Goal: Task Accomplishment & Management: Manage account settings

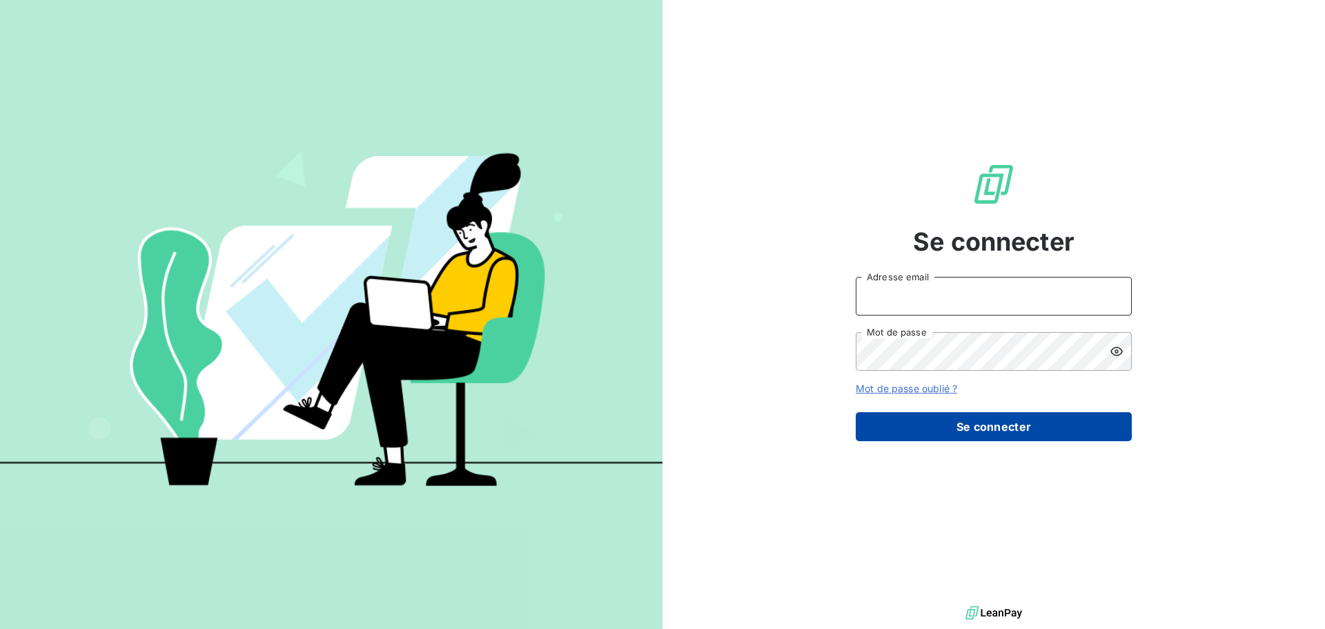
type input "[PERSON_NAME][EMAIL_ADDRESS][DOMAIN_NAME]"
click at [920, 424] on button "Se connecter" at bounding box center [994, 426] width 276 height 29
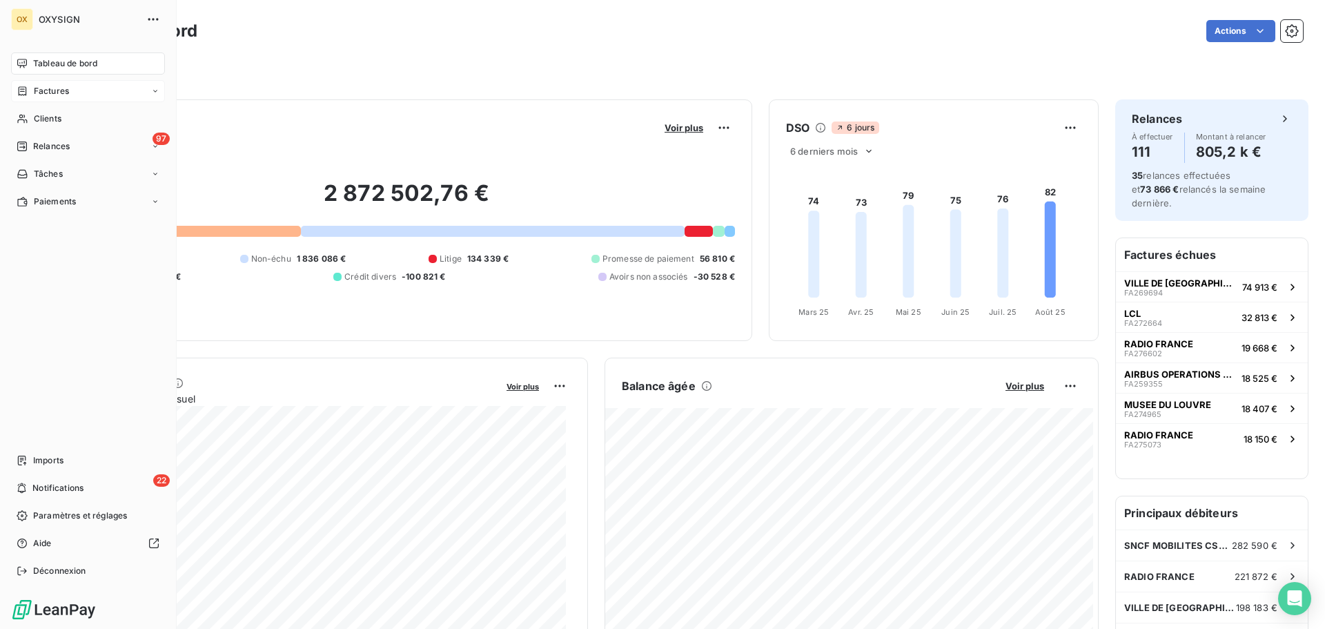
click at [39, 92] on span "Factures" at bounding box center [51, 91] width 35 height 12
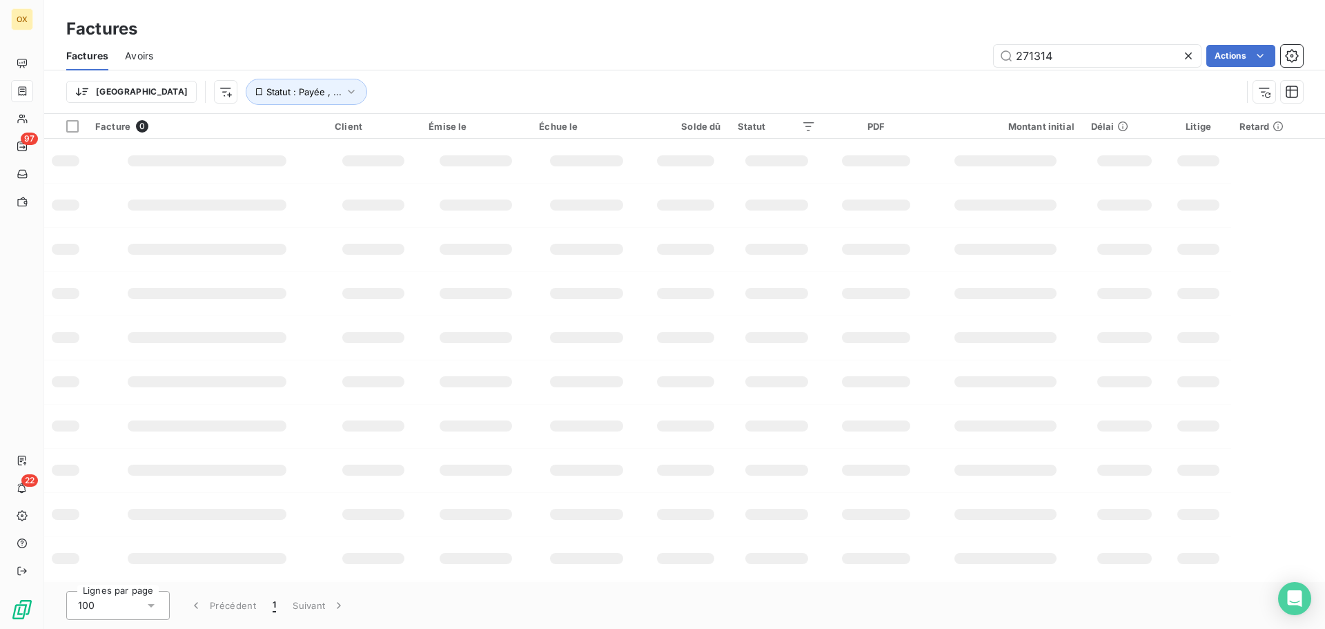
drag, startPoint x: 1080, startPoint y: 53, endPoint x: 891, endPoint y: 98, distance: 194.3
click at [891, 98] on div "Factures Avoirs 271314 Actions Trier Statut : Payée , ..." at bounding box center [684, 77] width 1281 height 72
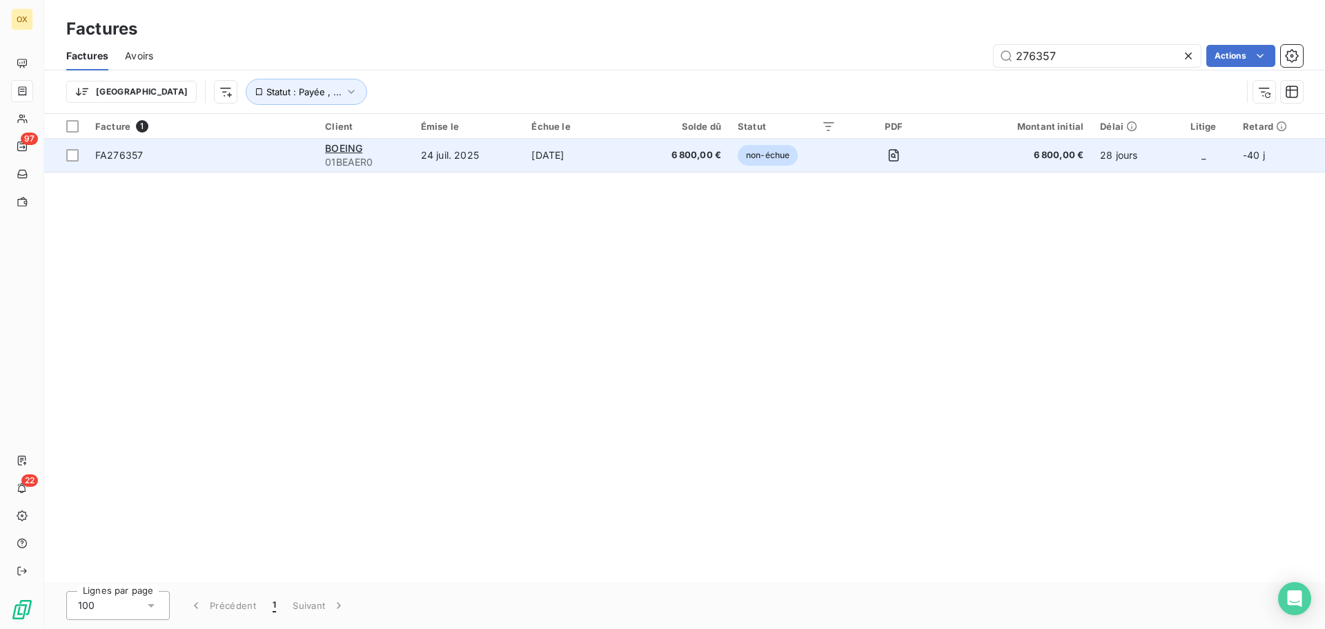
type input "276357"
click at [161, 162] on td "FA276357" at bounding box center [202, 155] width 230 height 33
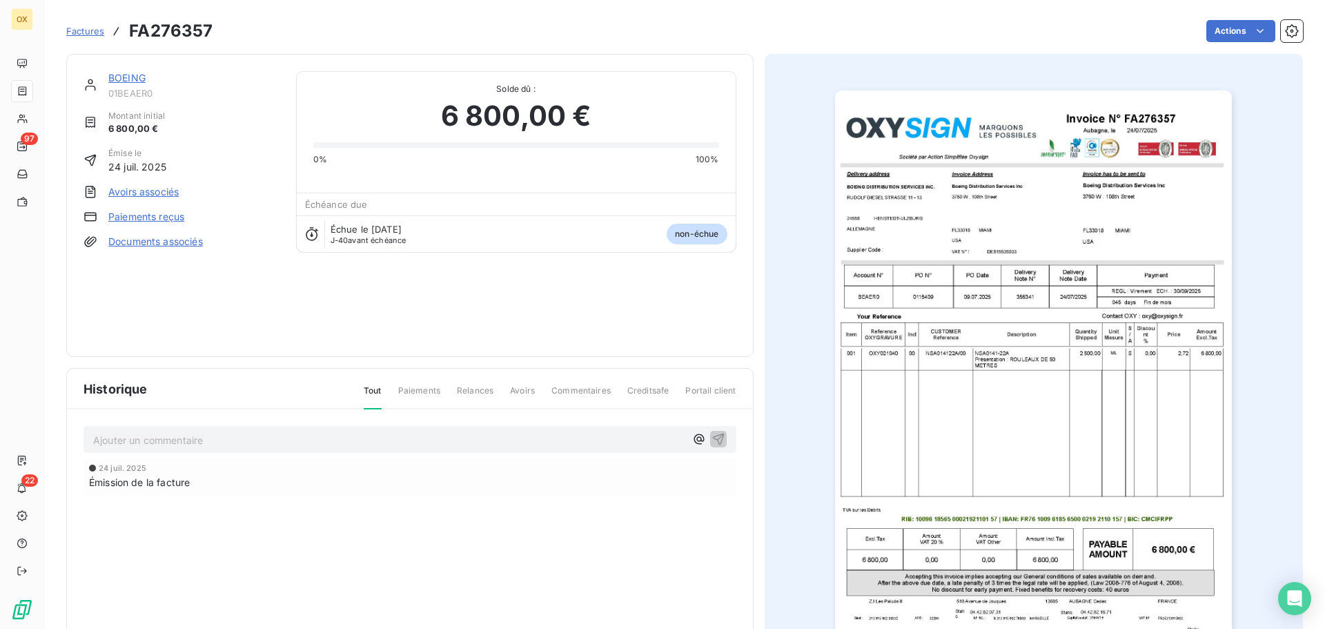
click at [135, 81] on link "BOEING" at bounding box center [126, 78] width 37 height 12
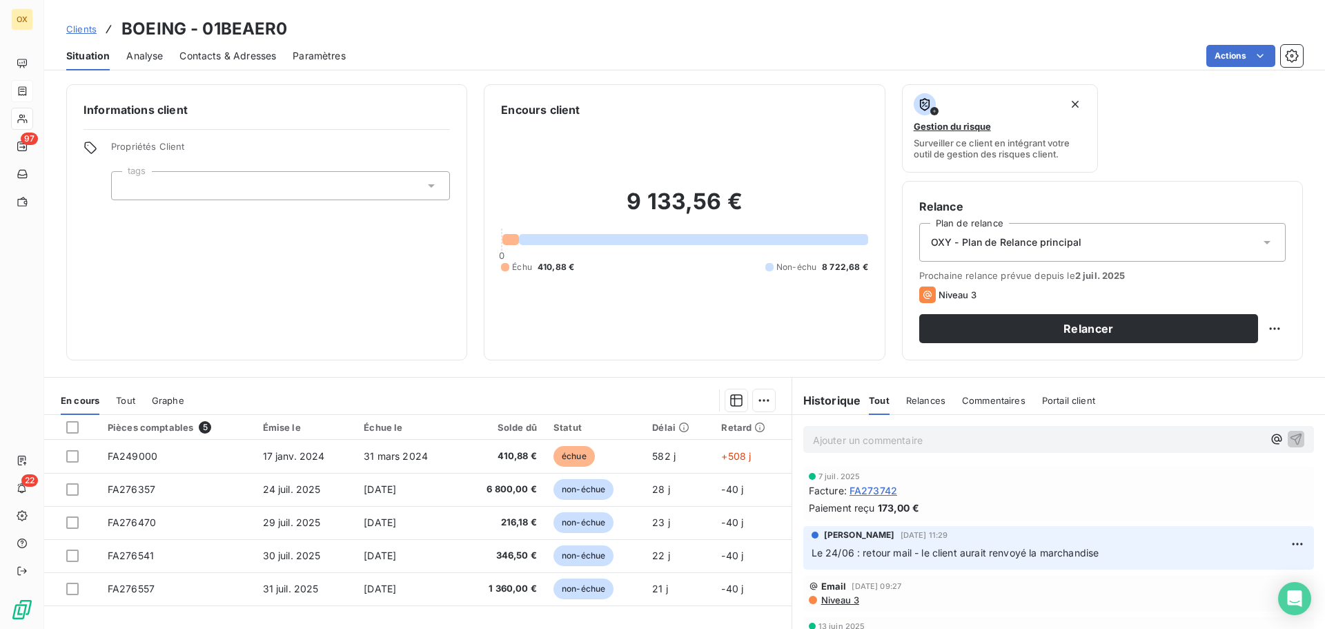
click at [207, 58] on span "Contacts & Adresses" at bounding box center [227, 56] width 97 height 14
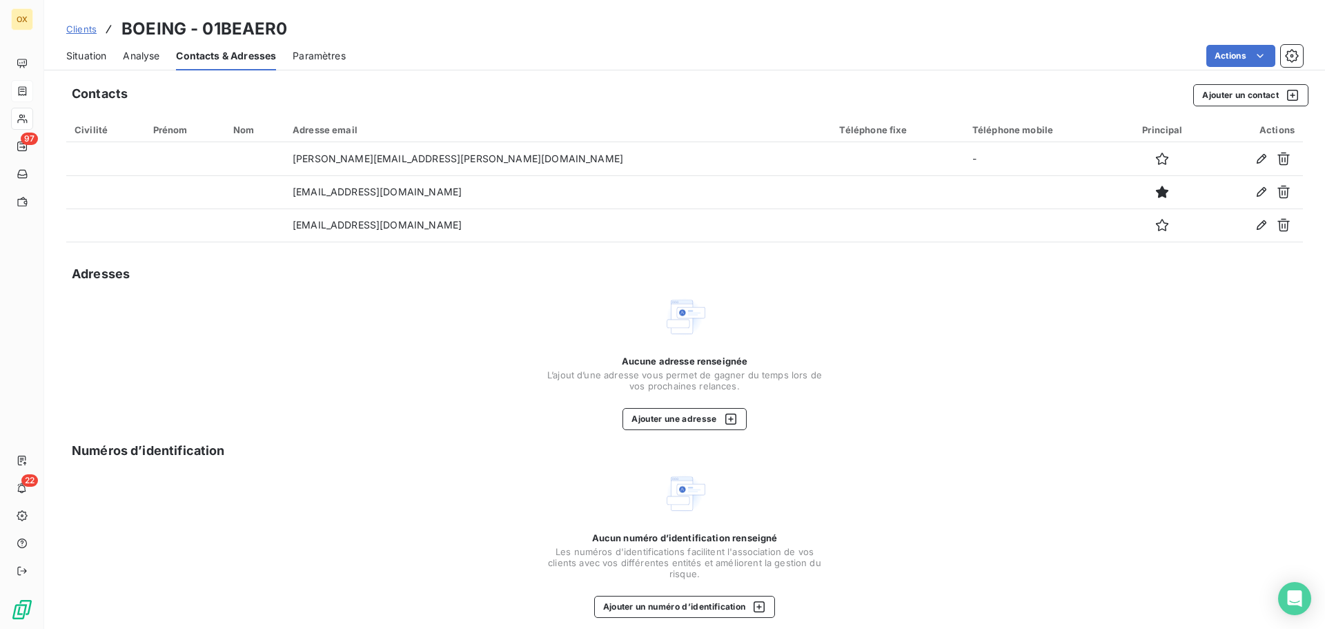
click at [89, 57] on span "Situation" at bounding box center [86, 56] width 40 height 14
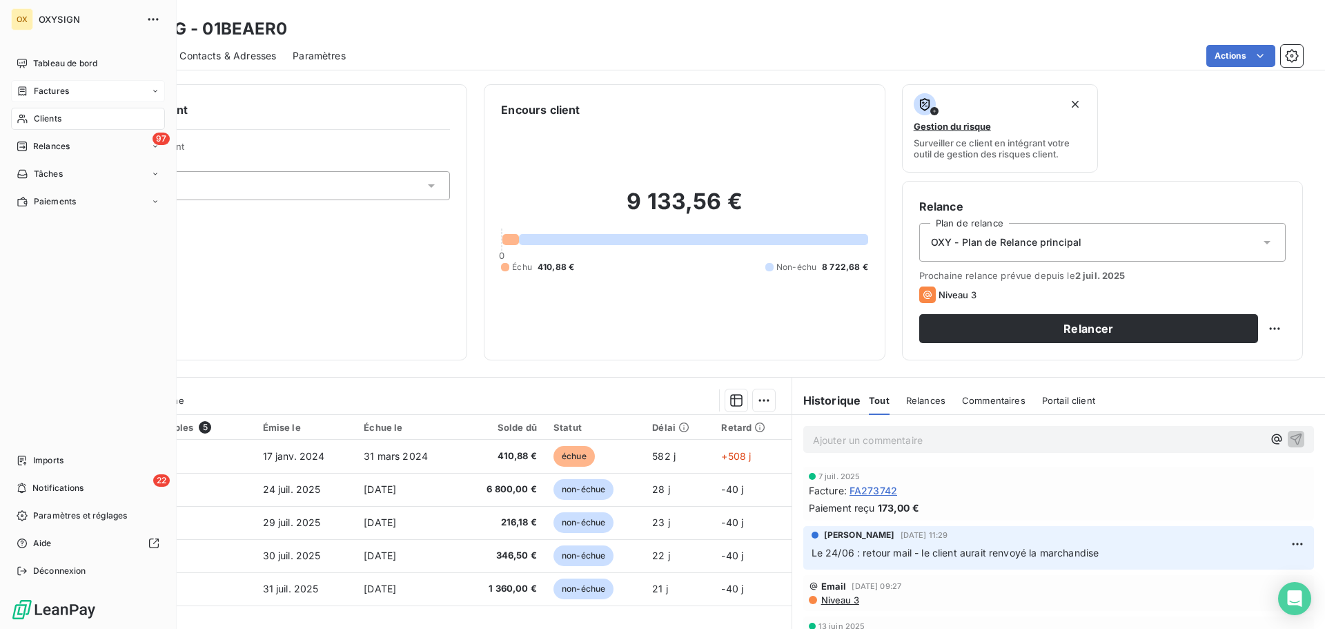
click at [53, 86] on span "Factures" at bounding box center [51, 91] width 35 height 12
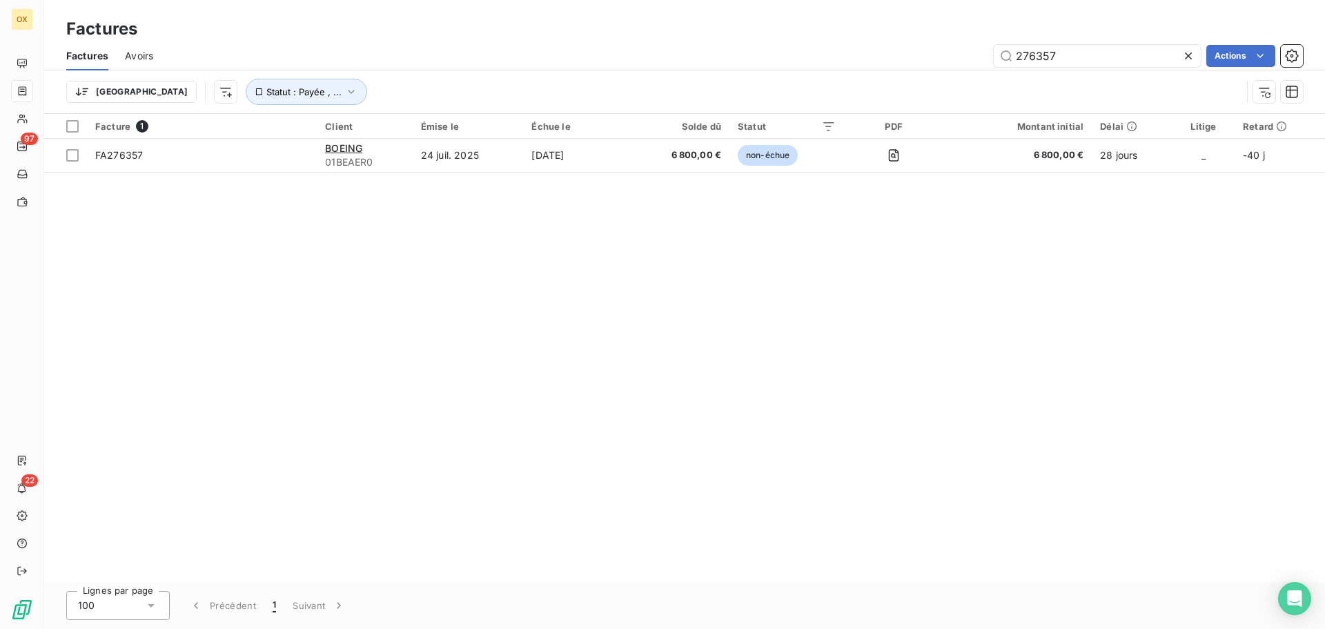
drag, startPoint x: 1108, startPoint y: 46, endPoint x: 888, endPoint y: 90, distance: 224.0
click at [888, 90] on div "Factures Avoirs 276357 Actions Trier Statut : Payée , ..." at bounding box center [684, 77] width 1281 height 72
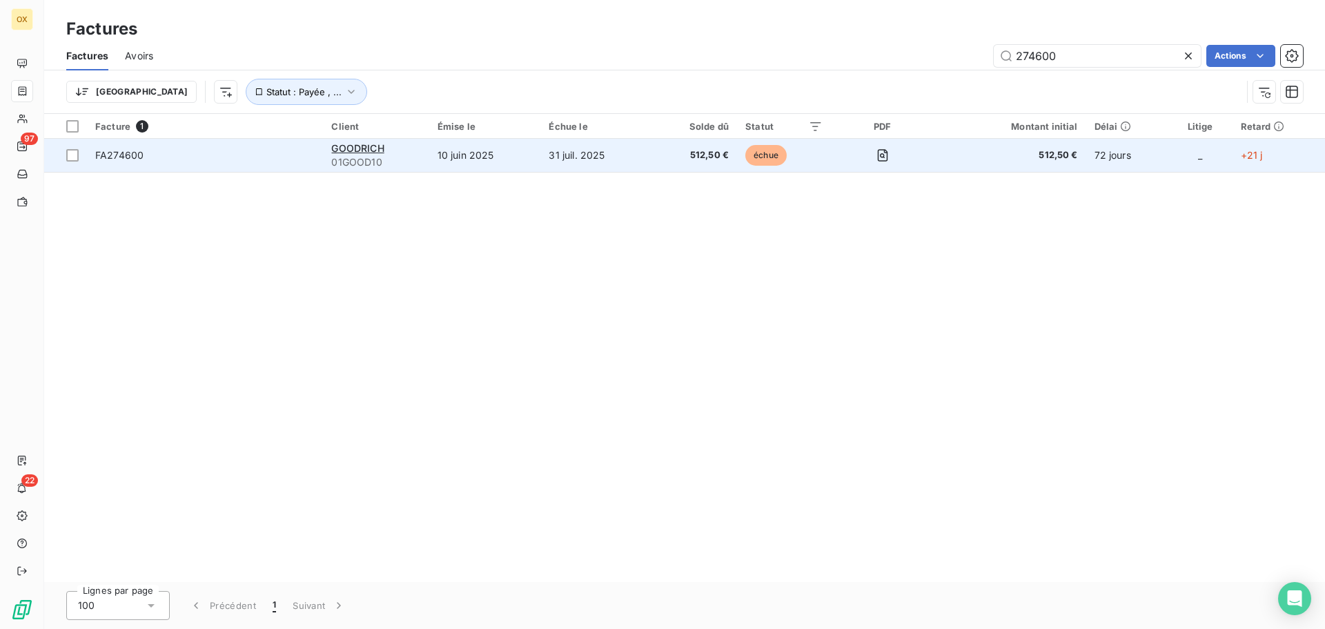
type input "274600"
click at [229, 141] on td "FA274600" at bounding box center [205, 155] width 236 height 33
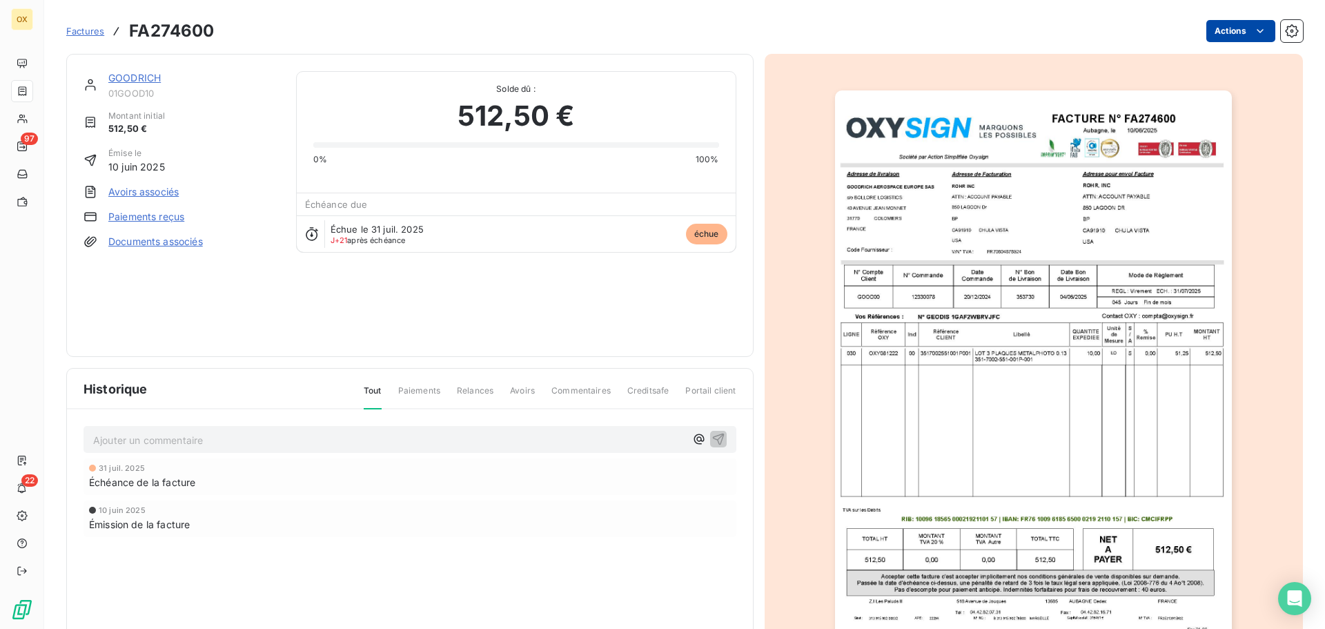
click at [1224, 28] on html "OX 97 22 Factures FA274600 Actions GOODRICH 01GOOD10 Montant initial 512,50 € É…" at bounding box center [662, 314] width 1325 height 629
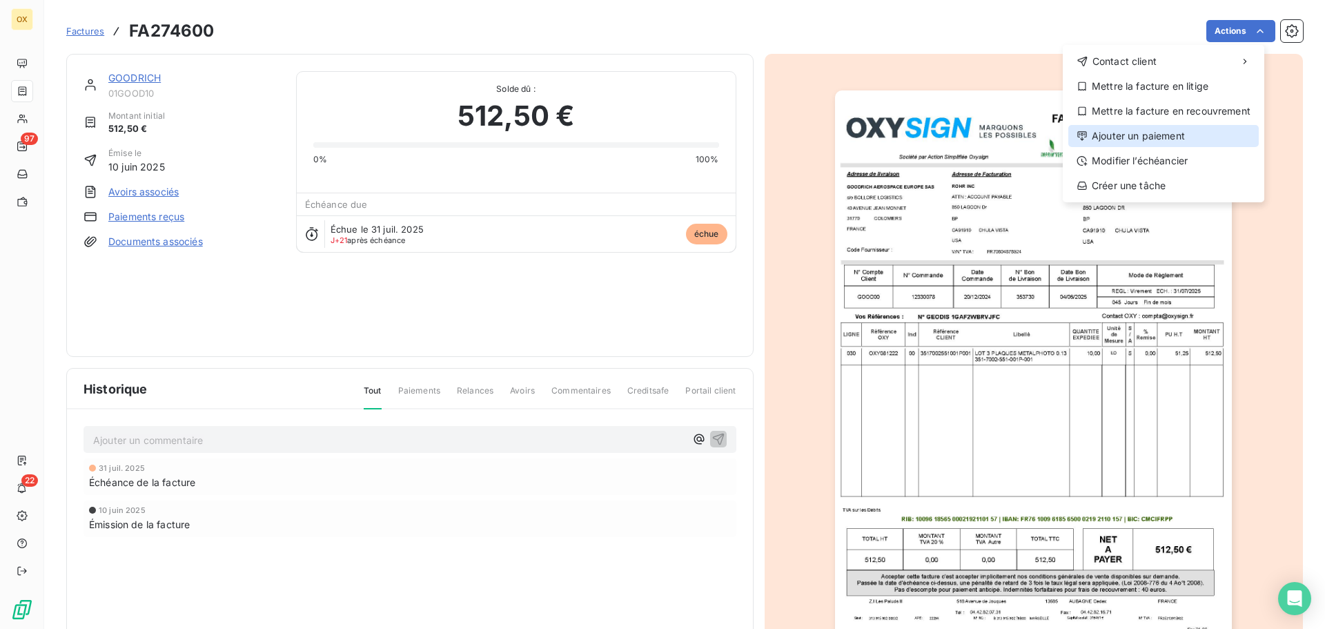
click at [1188, 130] on div "Ajouter un paiement" at bounding box center [1163, 136] width 190 height 22
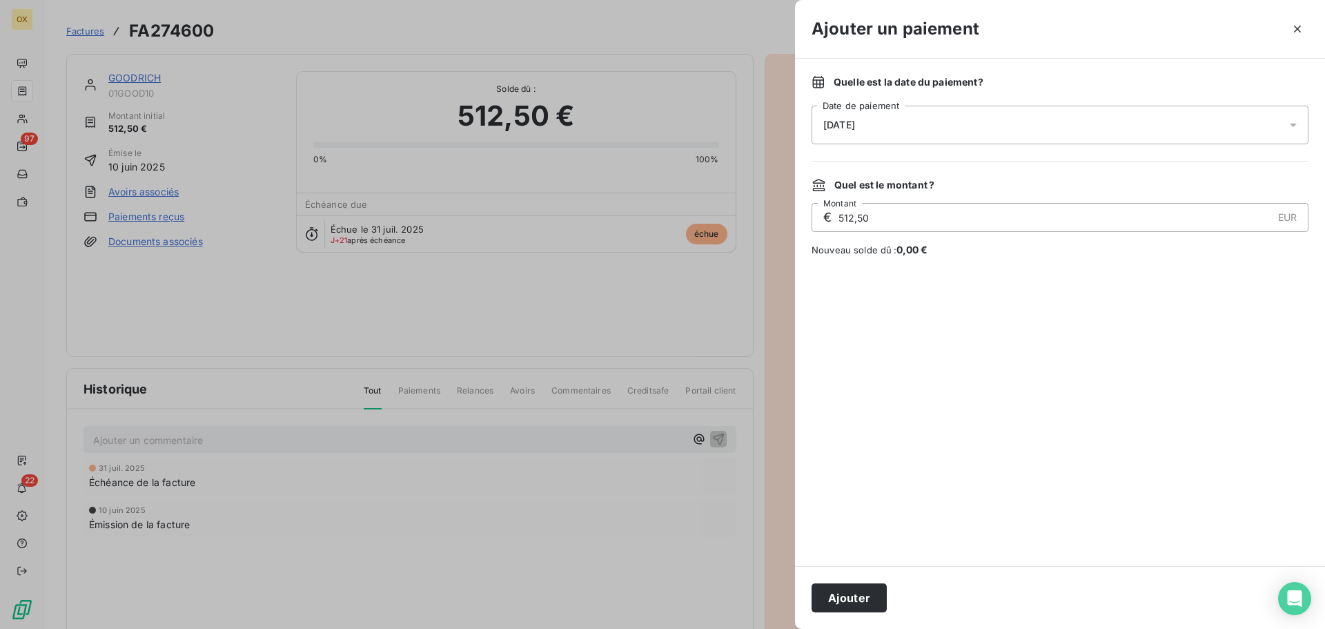
click at [854, 126] on span "[DATE]" at bounding box center [839, 124] width 32 height 11
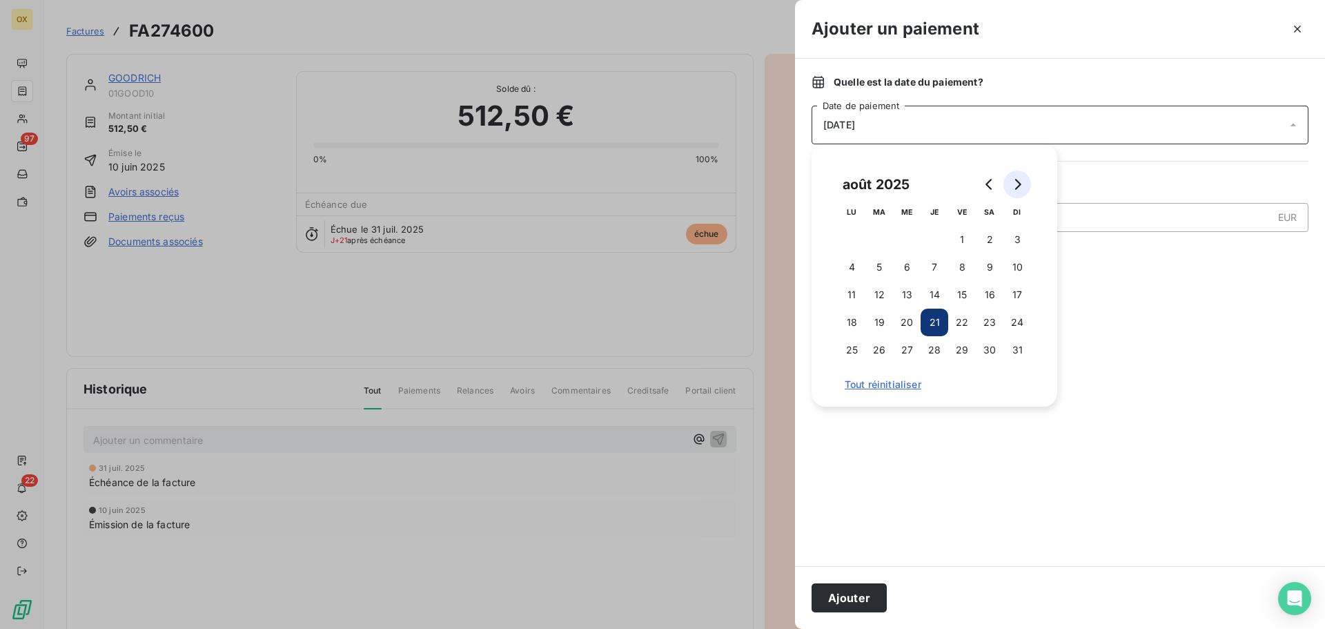
click at [1020, 181] on icon "Go to next month" at bounding box center [1017, 184] width 11 height 11
click at [859, 295] on button "15" at bounding box center [852, 295] width 28 height 28
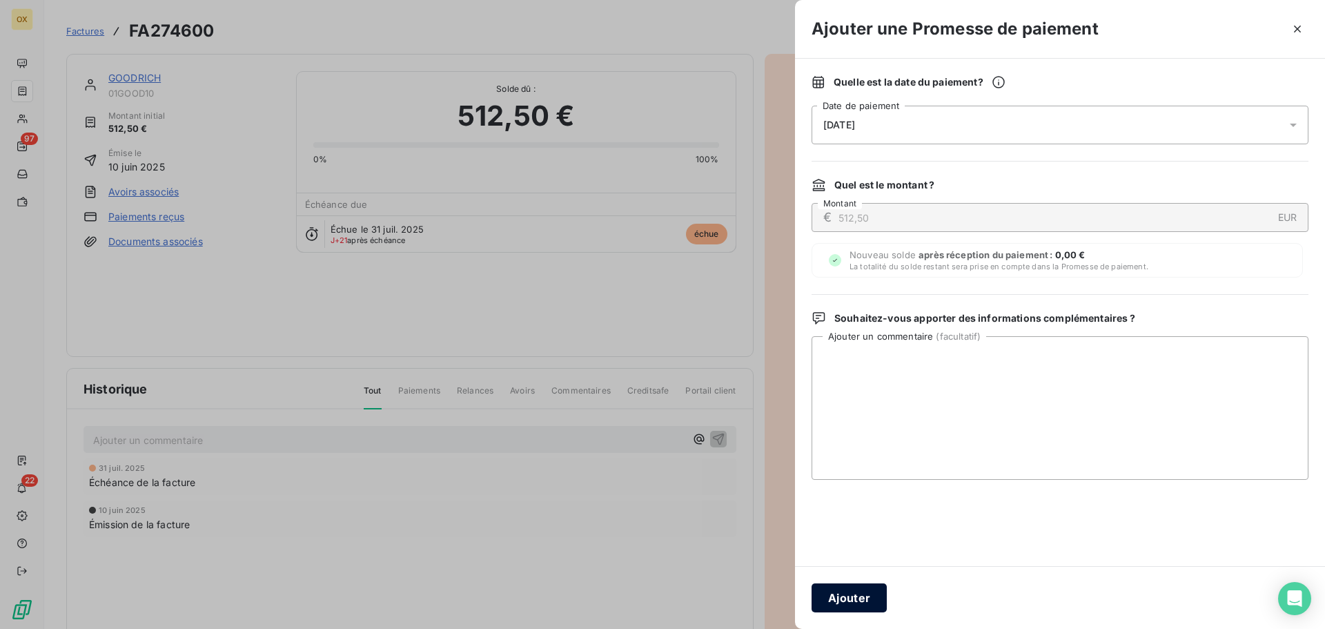
click at [851, 591] on button "Ajouter" at bounding box center [849, 597] width 75 height 29
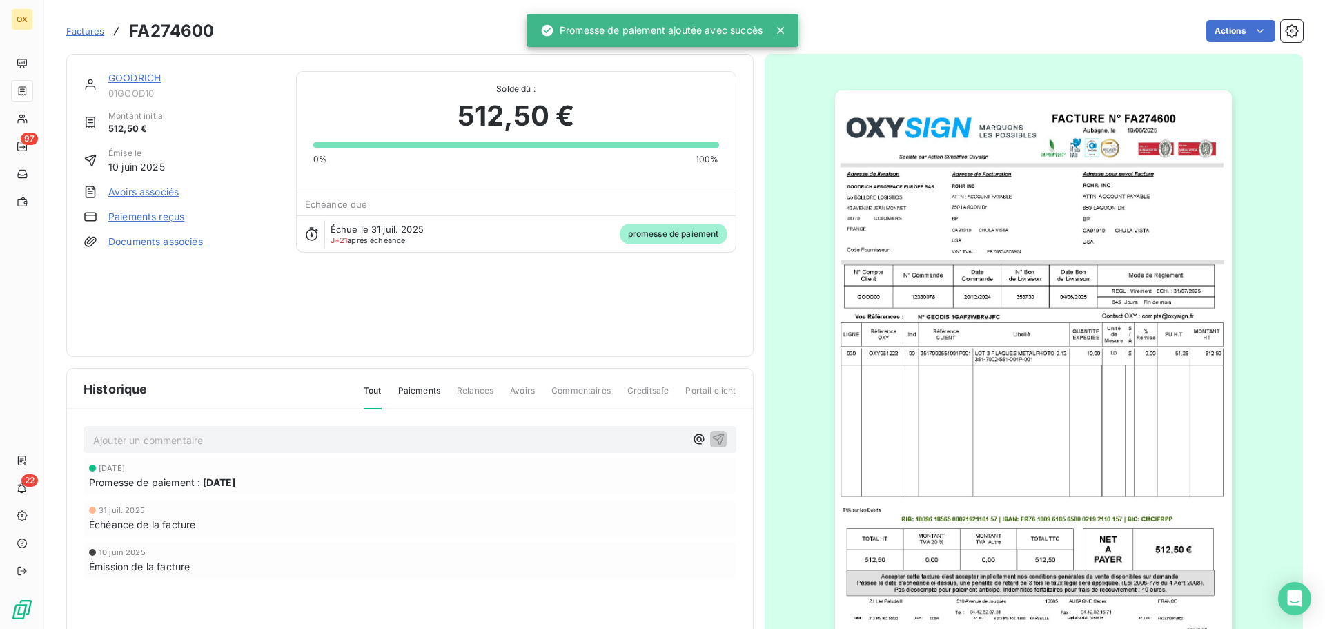
click at [128, 77] on link "GOODRICH" at bounding box center [134, 78] width 52 height 12
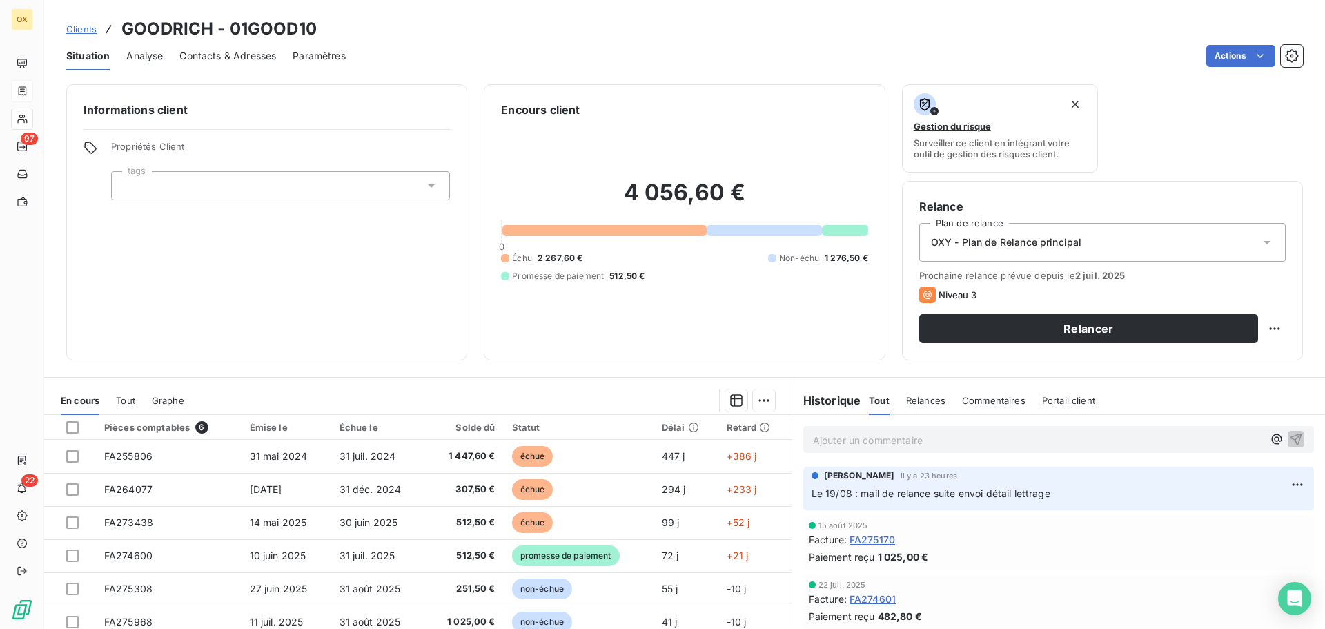
scroll to position [69, 0]
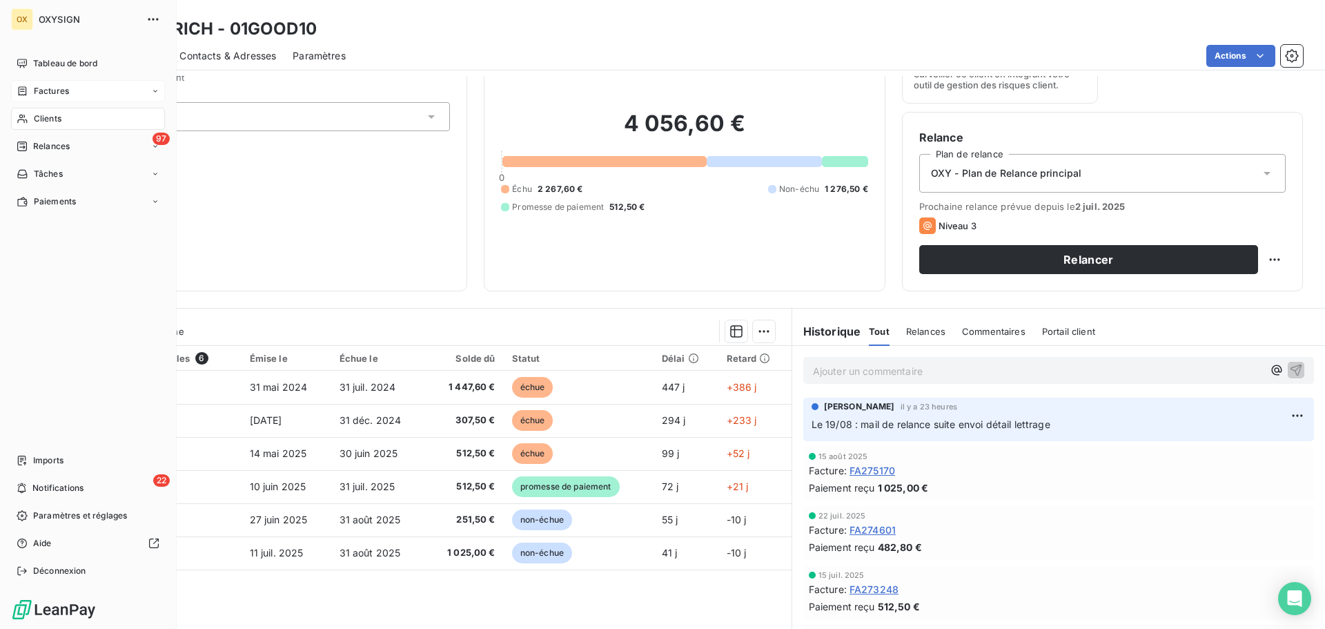
click at [74, 119] on div "Clients" at bounding box center [88, 119] width 154 height 22
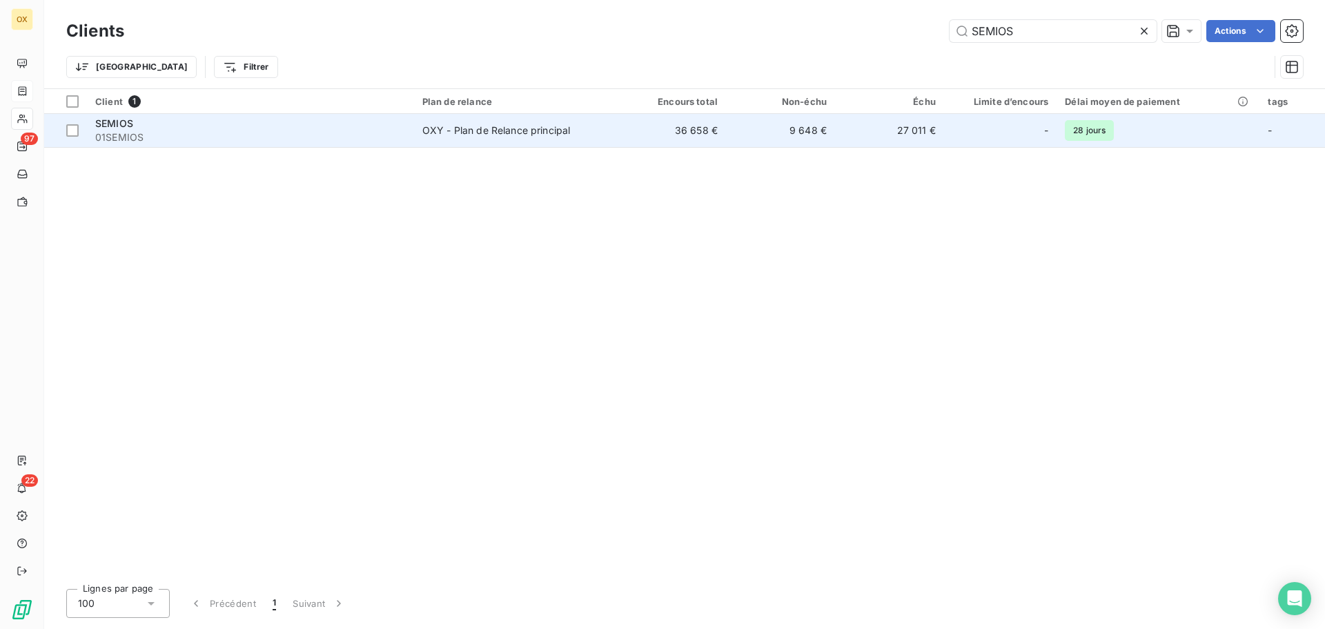
type input "SEMIOS"
click at [208, 129] on div "SEMIOS" at bounding box center [250, 124] width 311 height 14
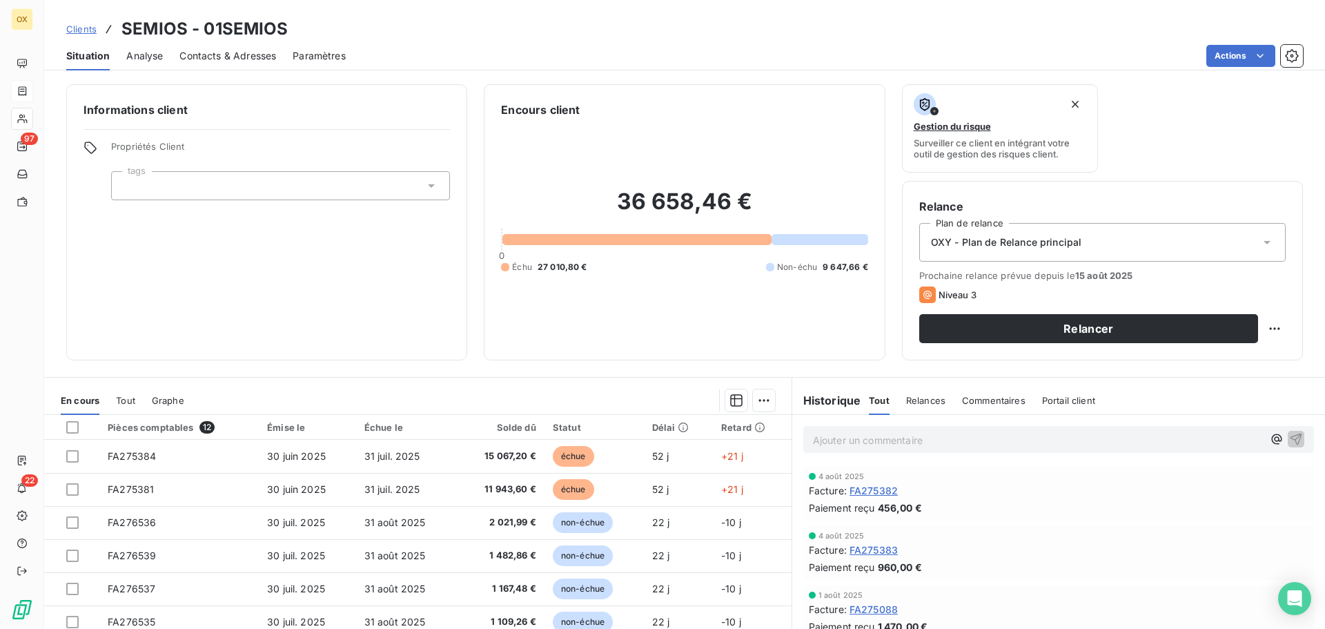
click at [221, 50] on span "Contacts & Adresses" at bounding box center [227, 56] width 97 height 14
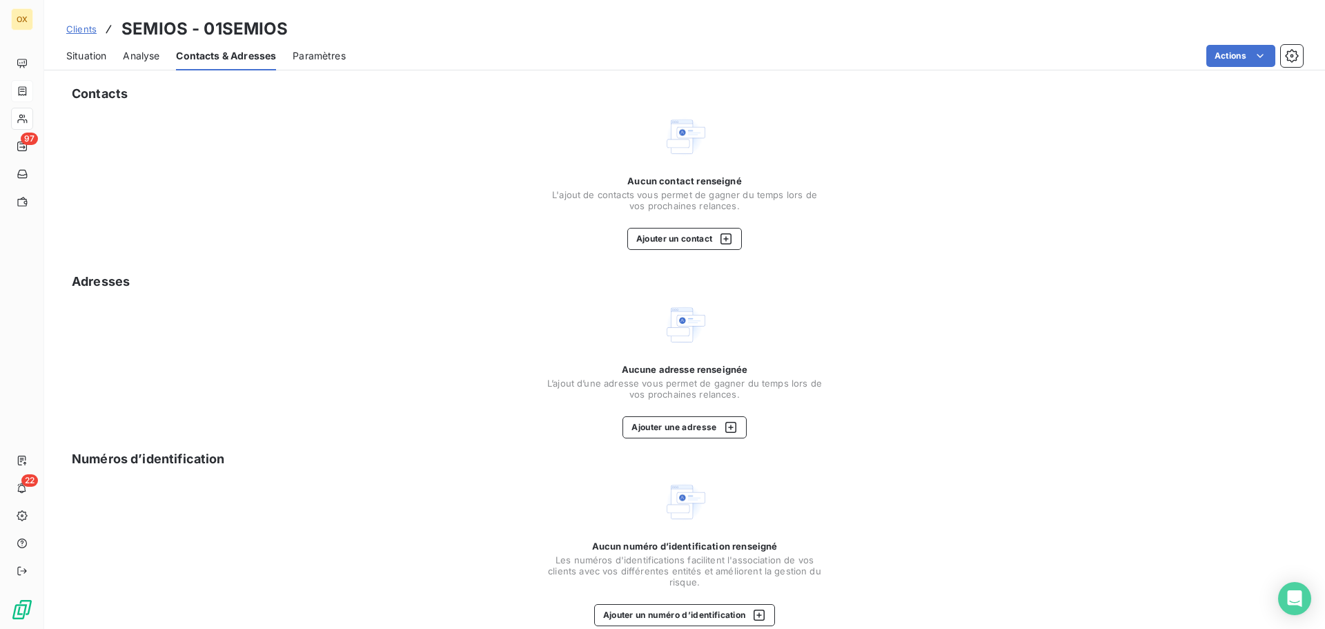
click at [84, 52] on span "Situation" at bounding box center [86, 56] width 40 height 14
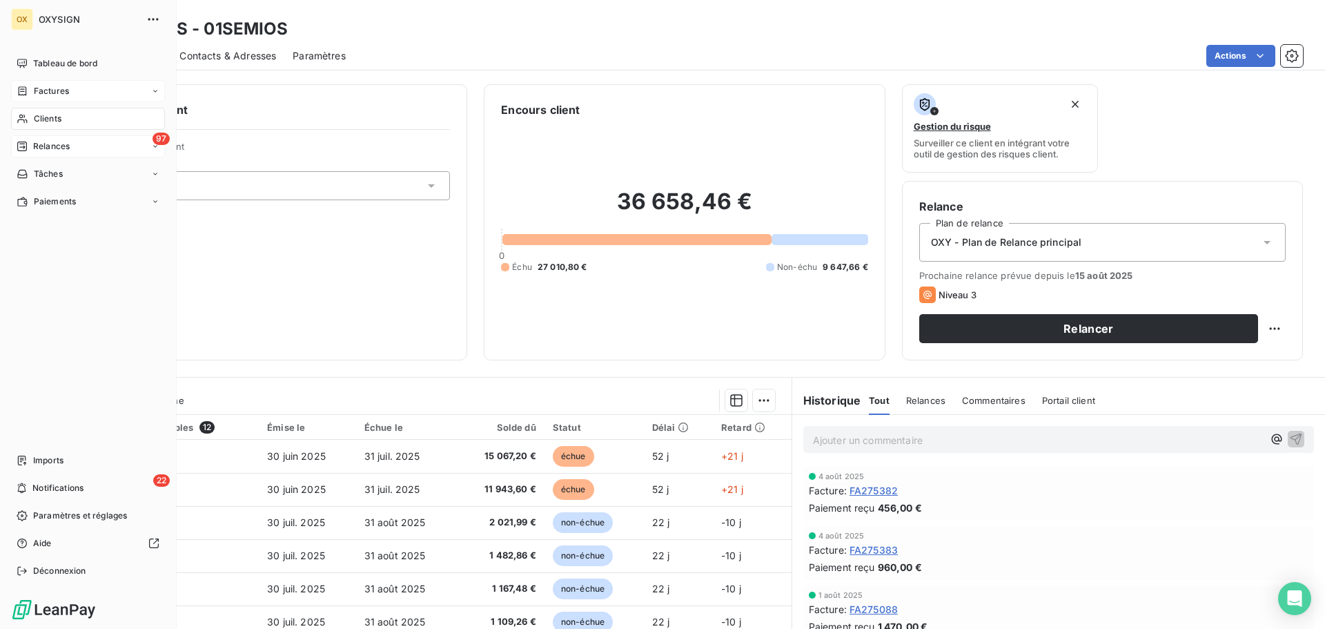
click at [41, 145] on span "Relances" at bounding box center [51, 146] width 37 height 12
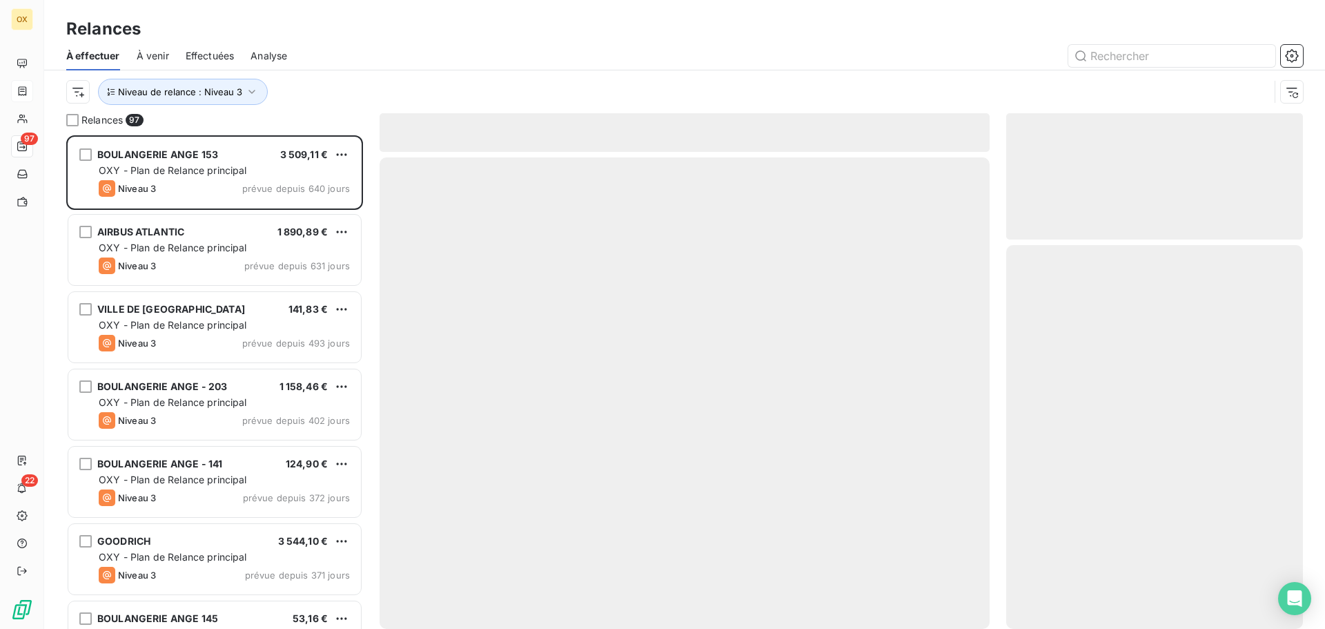
scroll to position [483, 286]
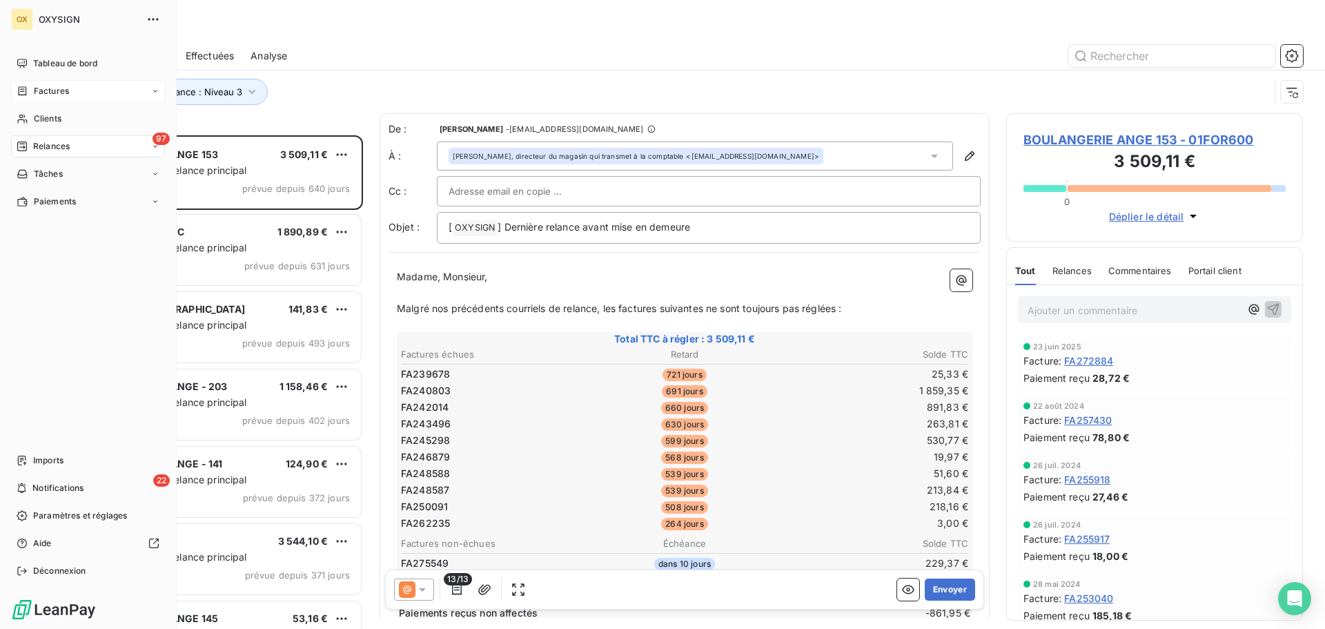
click at [70, 146] on span "Relances" at bounding box center [51, 146] width 37 height 12
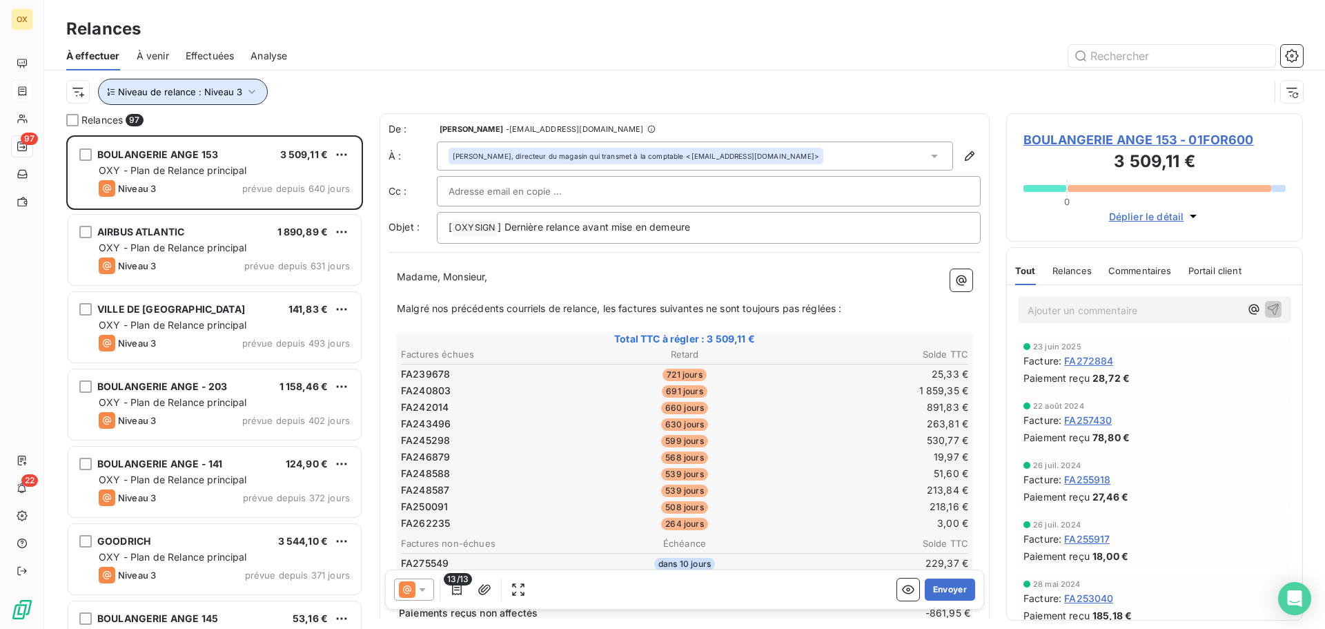
click at [235, 95] on span "Niveau de relance : Niveau 3" at bounding box center [180, 91] width 124 height 11
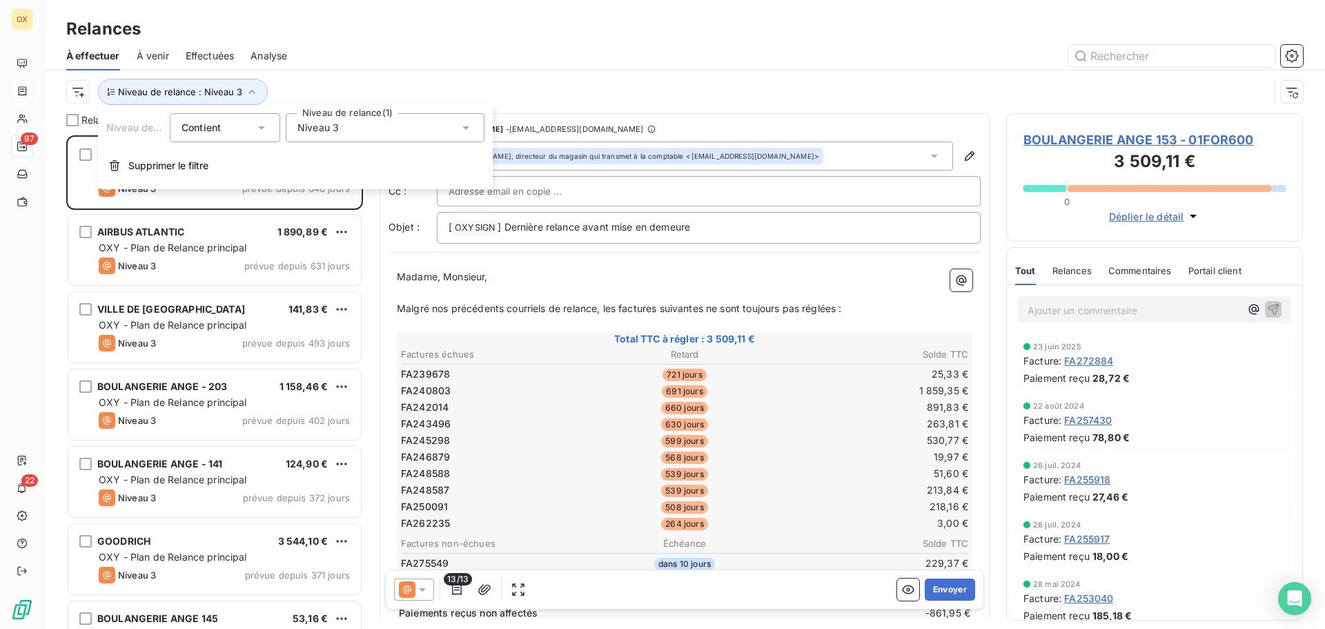
click at [306, 128] on span "Niveau 3" at bounding box center [317, 128] width 41 height 14
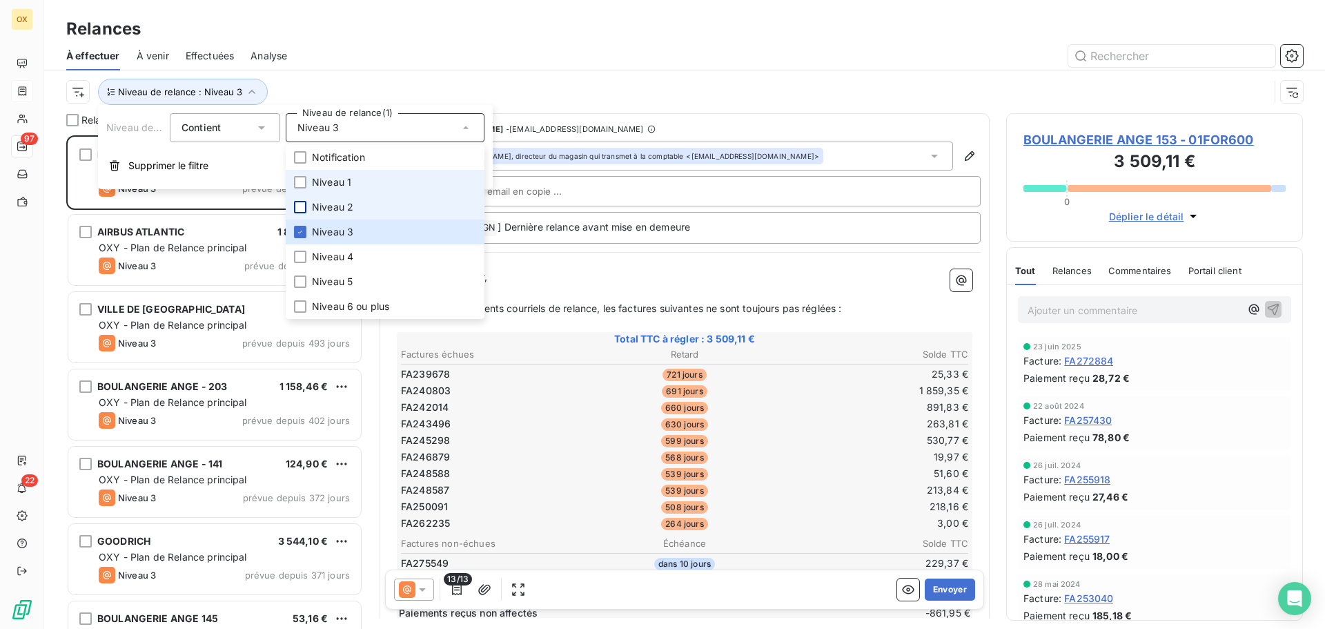
drag, startPoint x: 296, startPoint y: 183, endPoint x: 304, endPoint y: 201, distance: 20.1
click at [297, 183] on div at bounding box center [300, 182] width 12 height 12
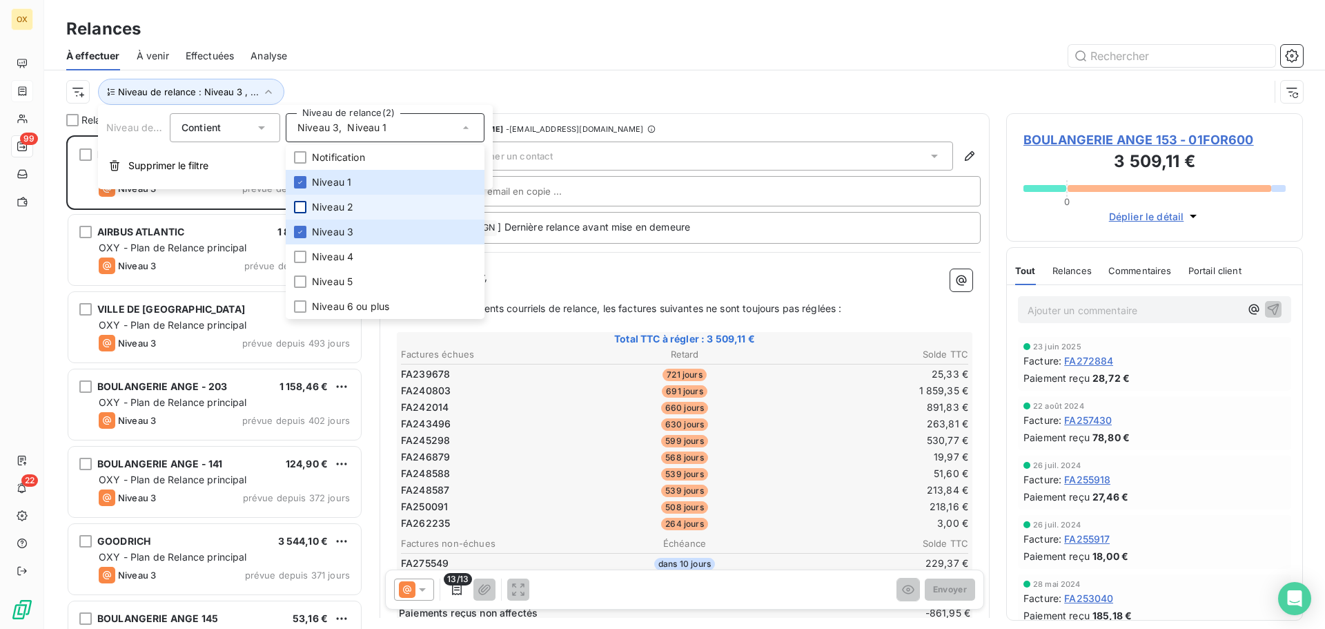
scroll to position [483, 286]
click at [302, 205] on div at bounding box center [300, 207] width 12 height 12
click at [304, 228] on icon at bounding box center [300, 232] width 8 height 8
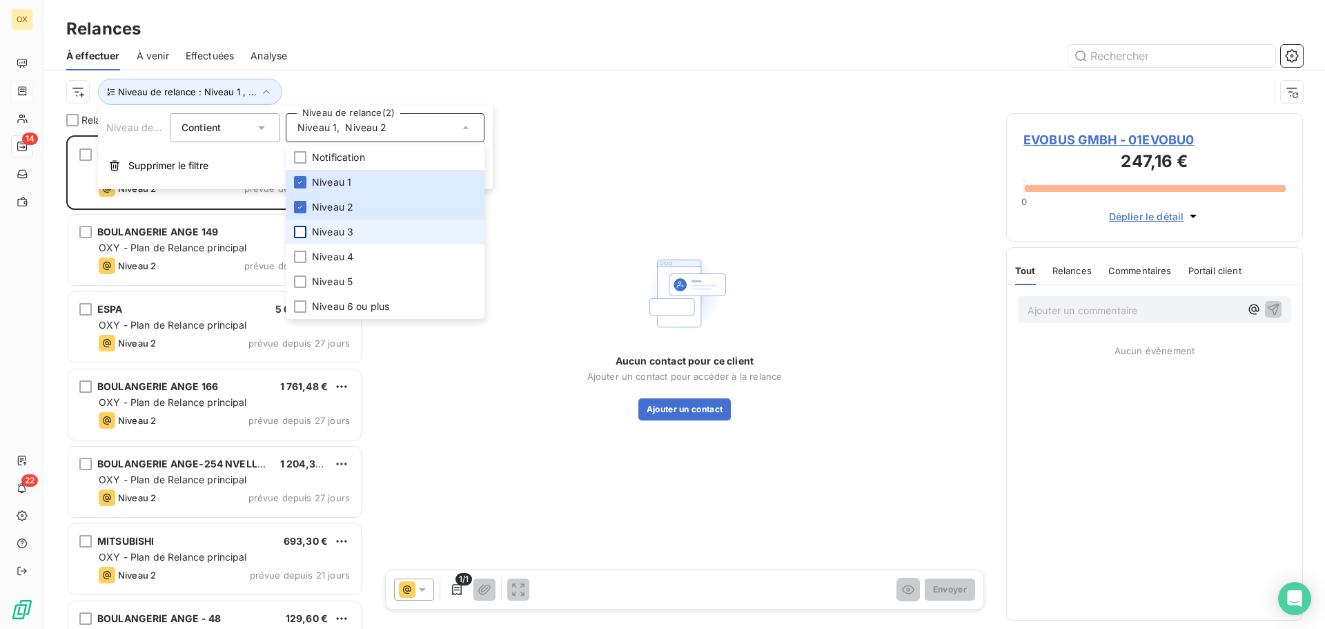
scroll to position [483, 286]
click at [368, 57] on div at bounding box center [803, 56] width 999 height 22
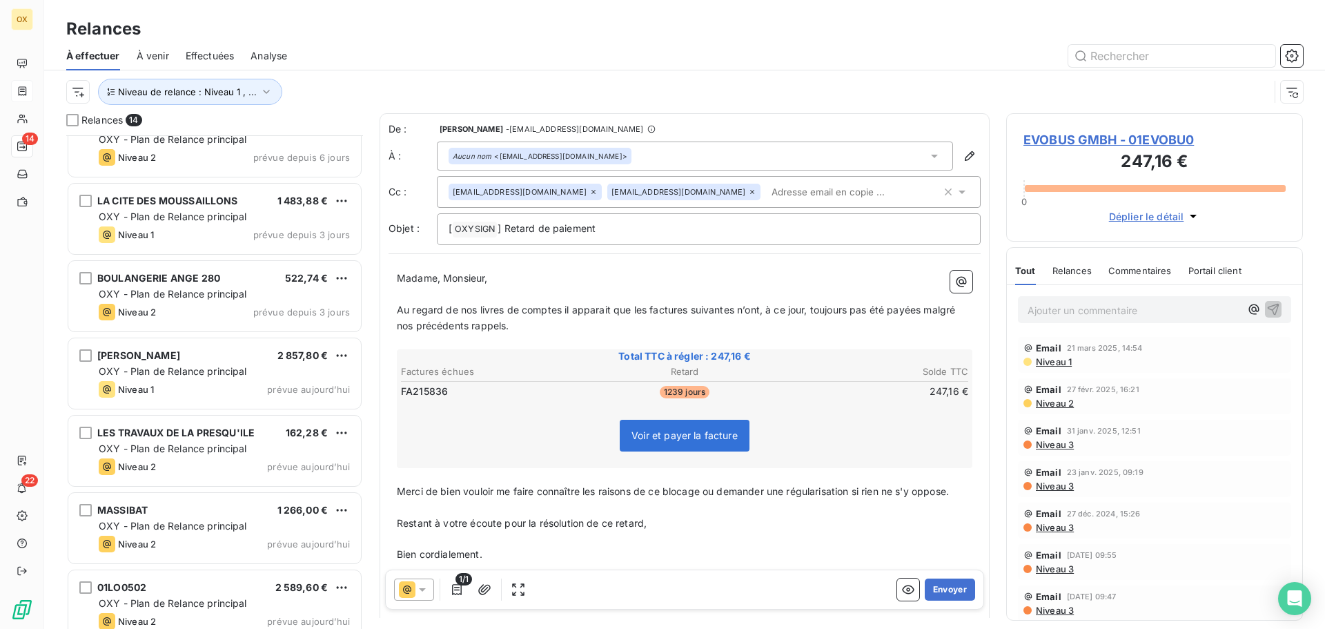
scroll to position [589, 0]
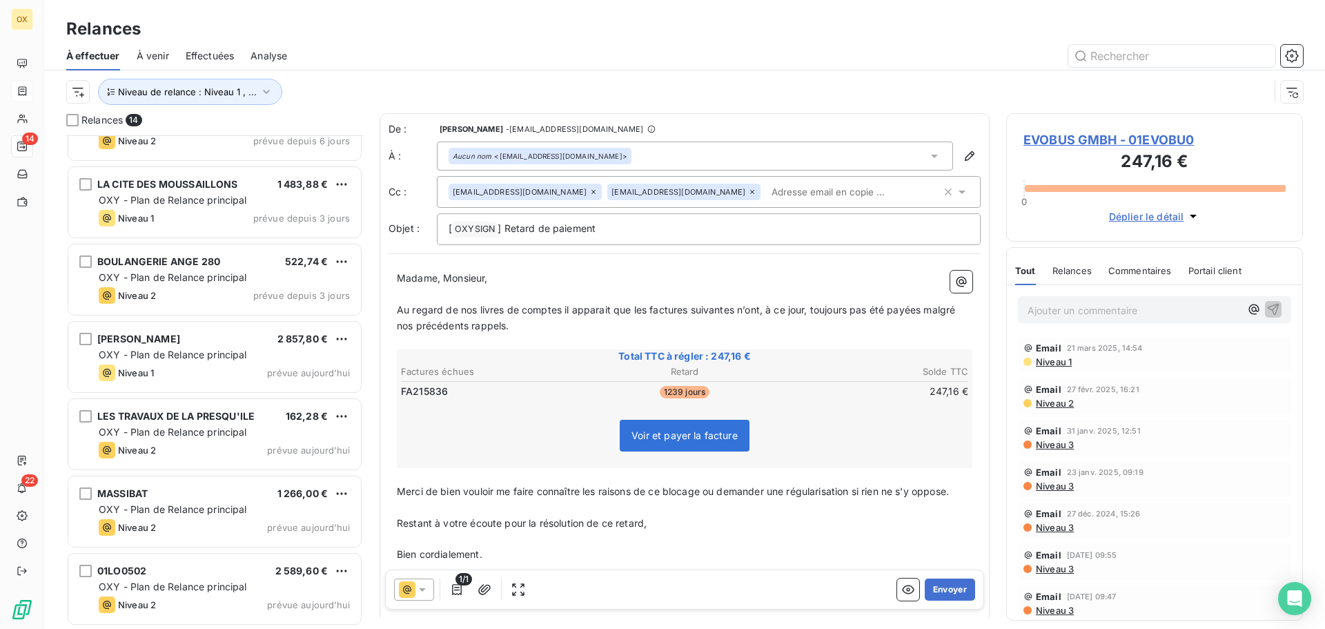
click at [347, 34] on div "Relances" at bounding box center [684, 29] width 1281 height 25
click at [870, 268] on div "Madame, Monsieur, ﻿ Au regard de nos livres de comptes il apparait que les fact…" at bounding box center [685, 439] width 592 height 355
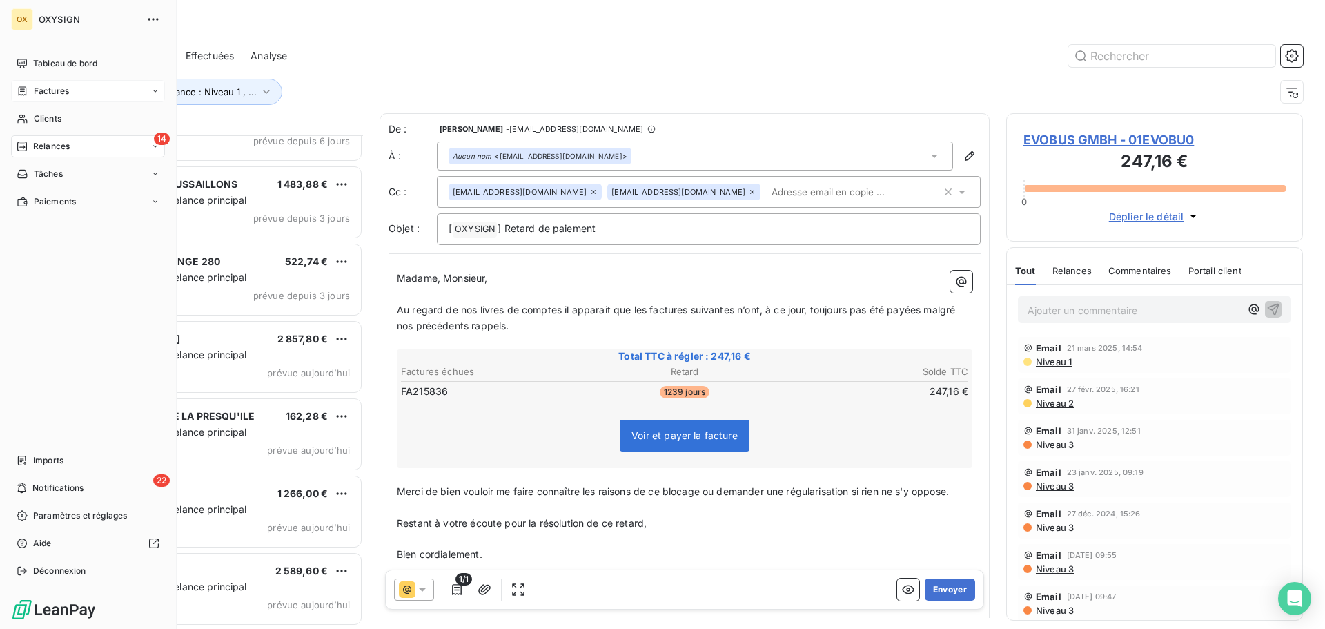
click at [37, 89] on span "Factures" at bounding box center [51, 91] width 35 height 12
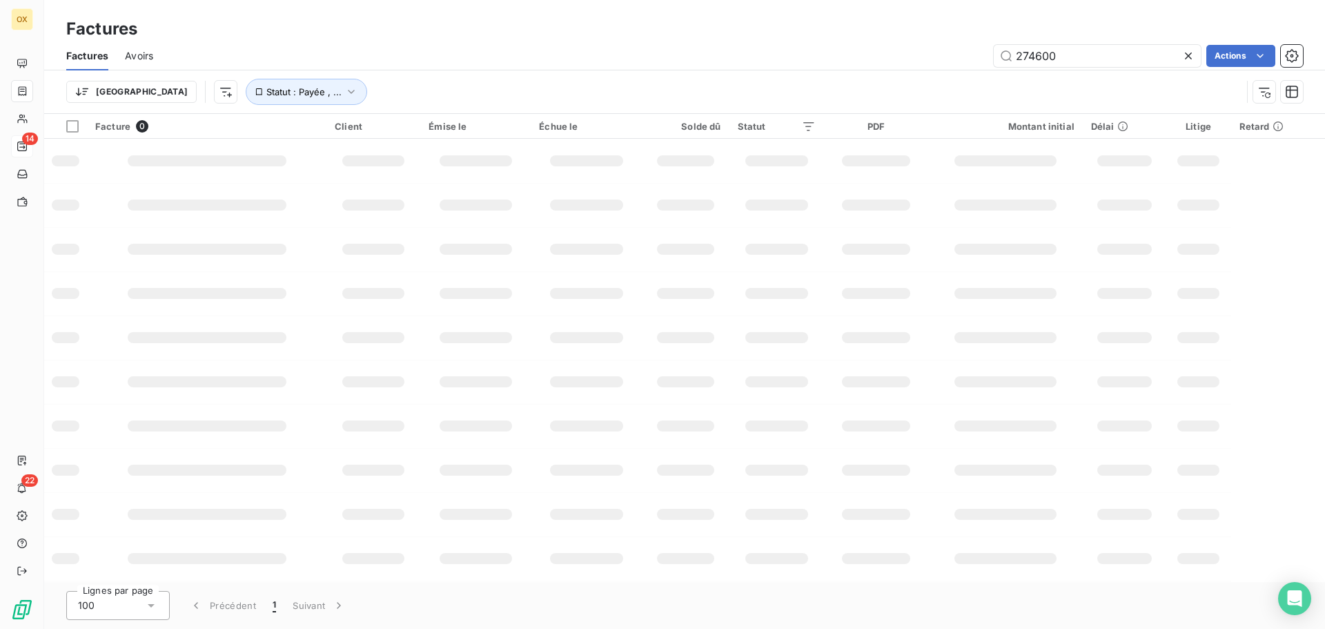
drag, startPoint x: 1093, startPoint y: 64, endPoint x: 1012, endPoint y: 68, distance: 80.8
click at [1012, 68] on div "Factures Avoirs 274600 Actions" at bounding box center [684, 55] width 1281 height 29
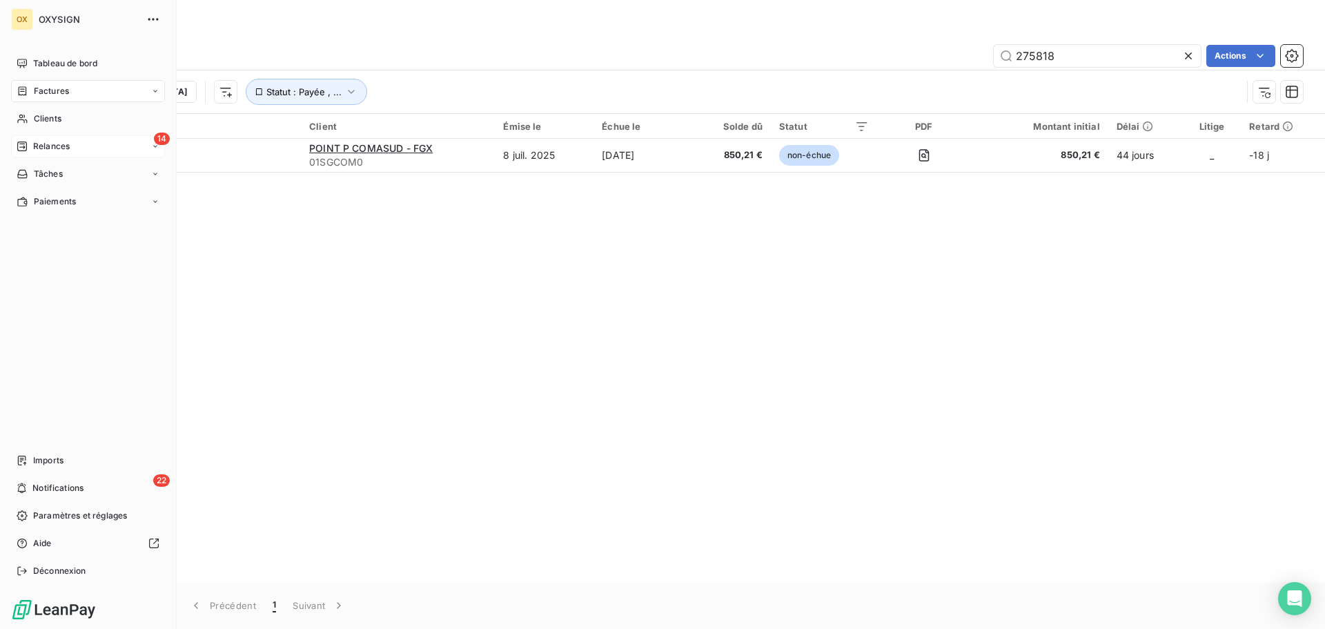
click at [54, 90] on span "Factures" at bounding box center [51, 91] width 35 height 12
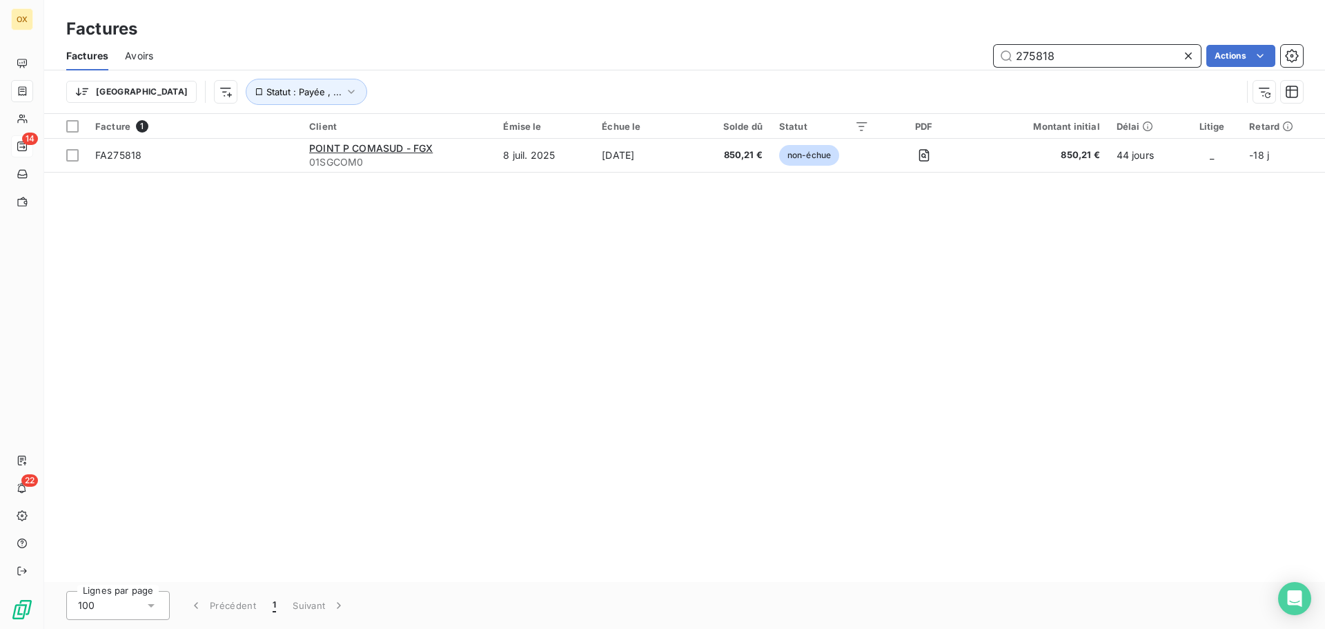
drag, startPoint x: 1097, startPoint y: 53, endPoint x: 985, endPoint y: 66, distance: 111.8
click at [985, 66] on div "275818 Actions" at bounding box center [736, 56] width 1133 height 22
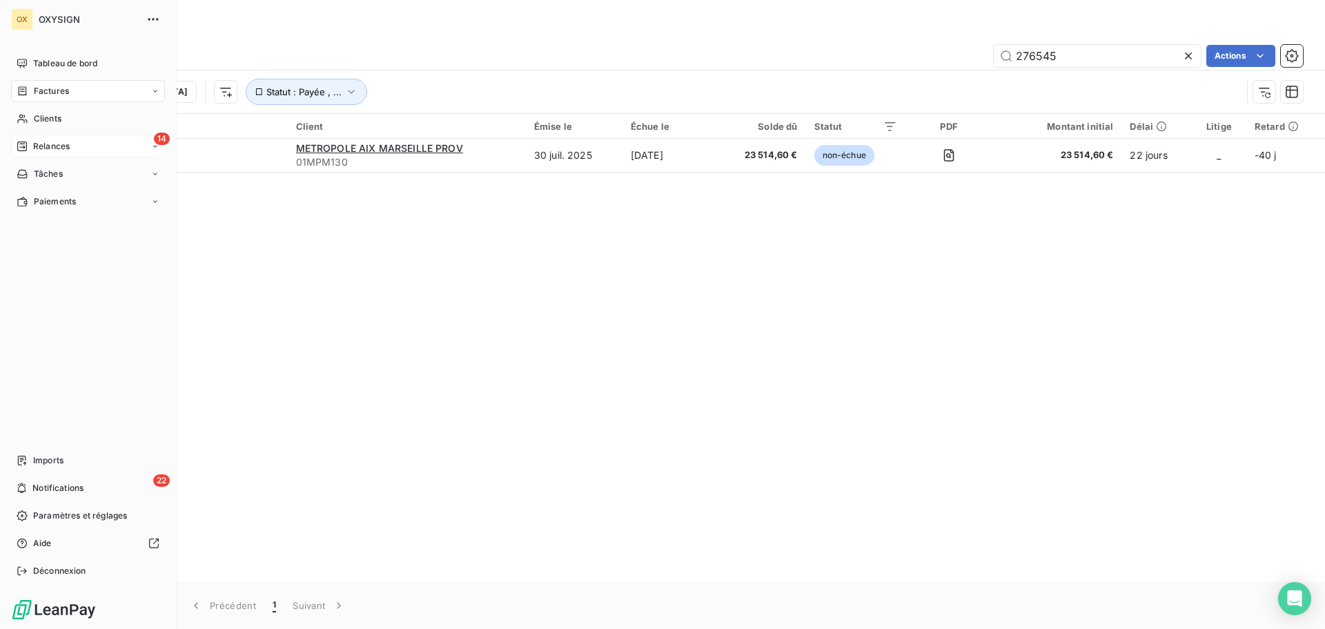
click at [39, 88] on span "Factures" at bounding box center [51, 91] width 35 height 12
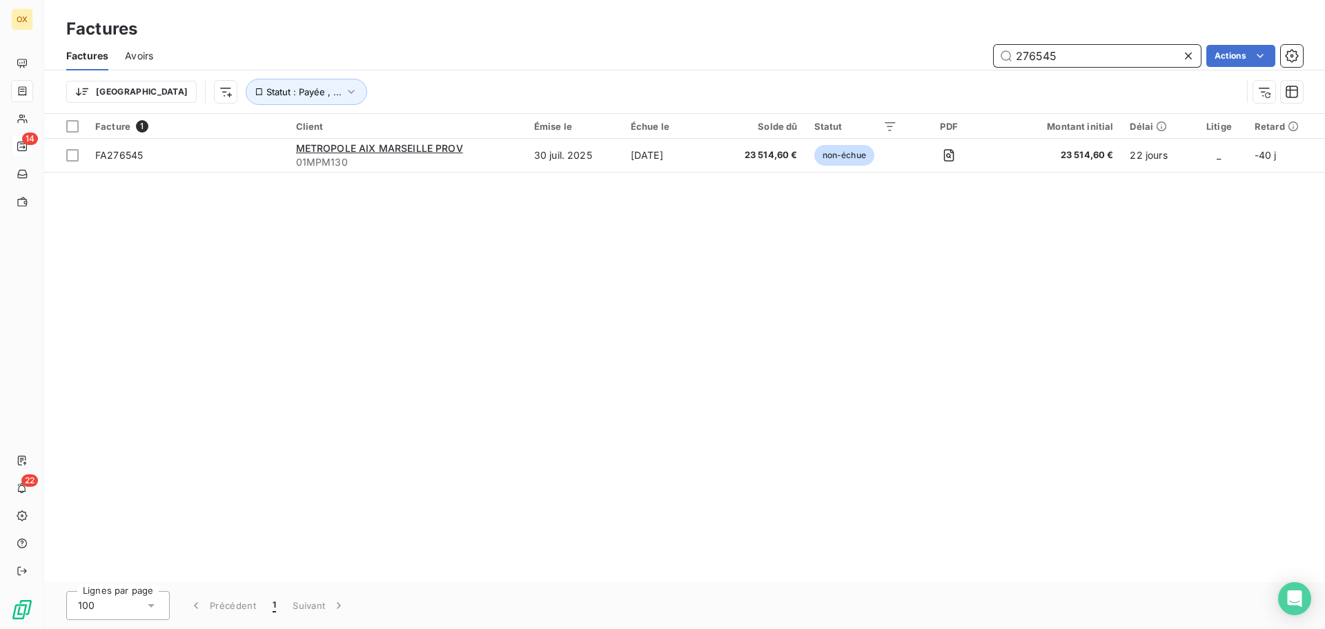
drag, startPoint x: 1073, startPoint y: 62, endPoint x: 1010, endPoint y: 54, distance: 64.0
click at [1010, 56] on input "276545" at bounding box center [1097, 56] width 207 height 22
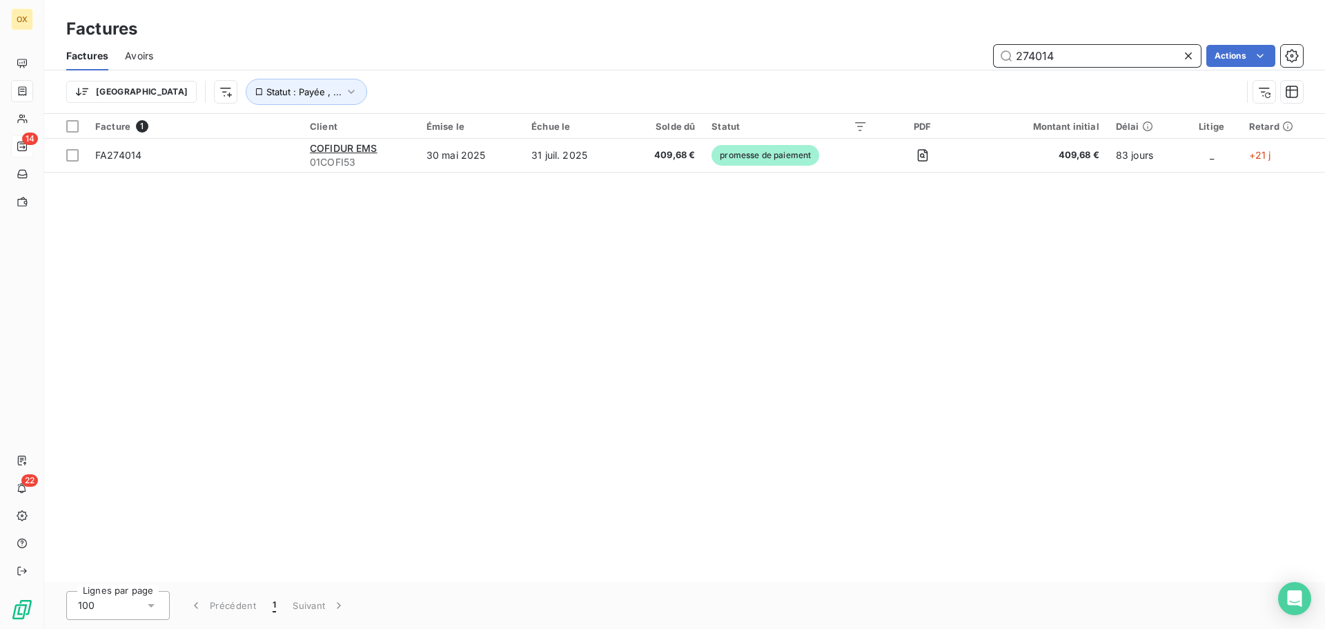
type input "274014"
click at [1188, 55] on icon at bounding box center [1188, 56] width 14 height 14
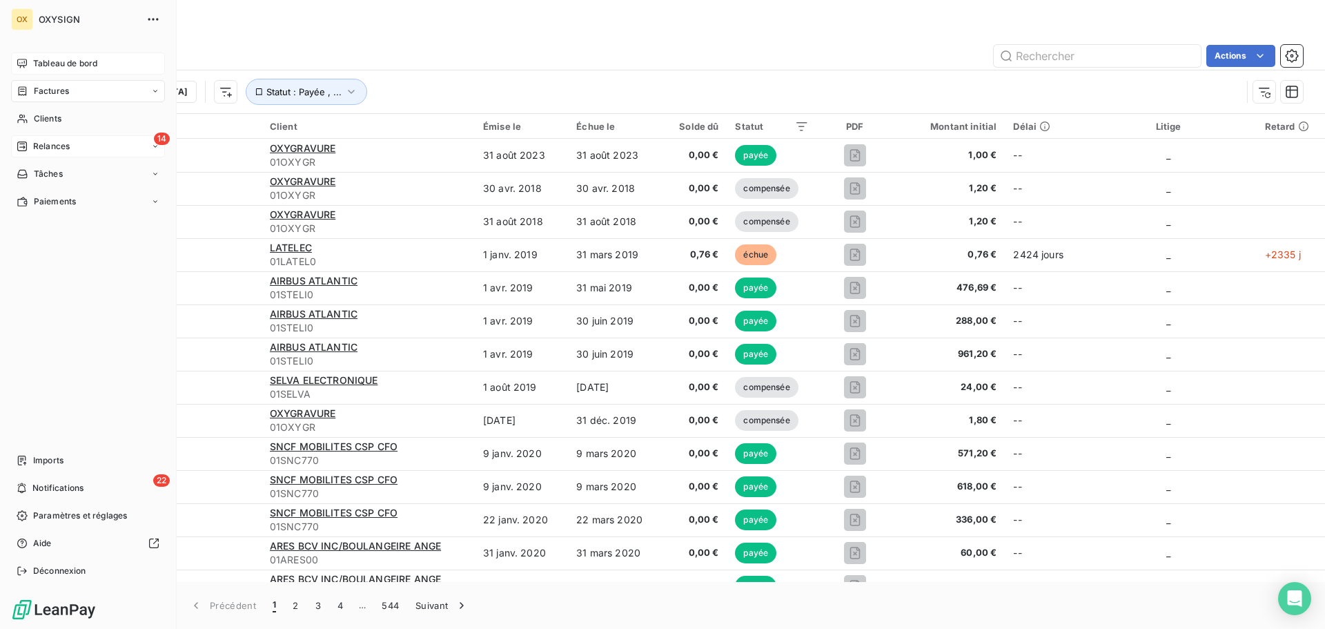
drag, startPoint x: 43, startPoint y: 60, endPoint x: 33, endPoint y: 61, distance: 10.4
click at [33, 61] on span "Tableau de bord" at bounding box center [65, 63] width 64 height 12
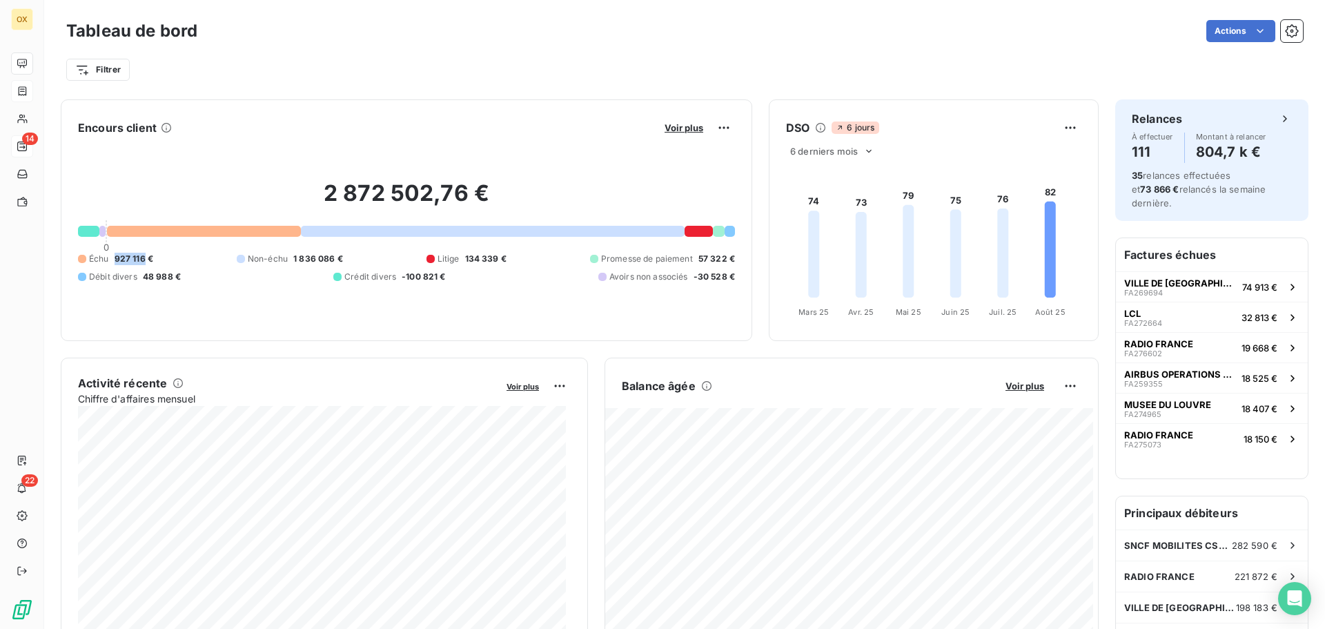
drag, startPoint x: 145, startPoint y: 258, endPoint x: 113, endPoint y: 259, distance: 31.8
click at [113, 259] on div "Échu 927 116 €" at bounding box center [115, 259] width 75 height 12
copy span "927 116"
click at [761, 76] on div "Filtrer" at bounding box center [684, 70] width 1237 height 26
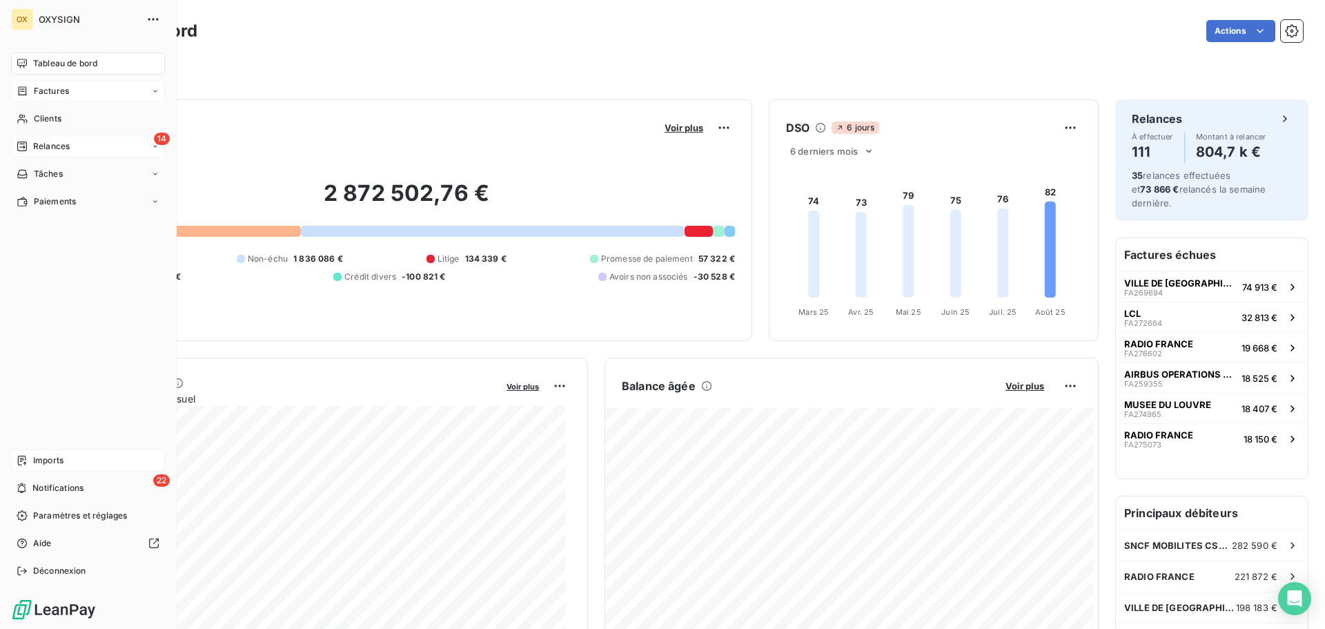
click at [38, 459] on span "Imports" at bounding box center [48, 460] width 30 height 12
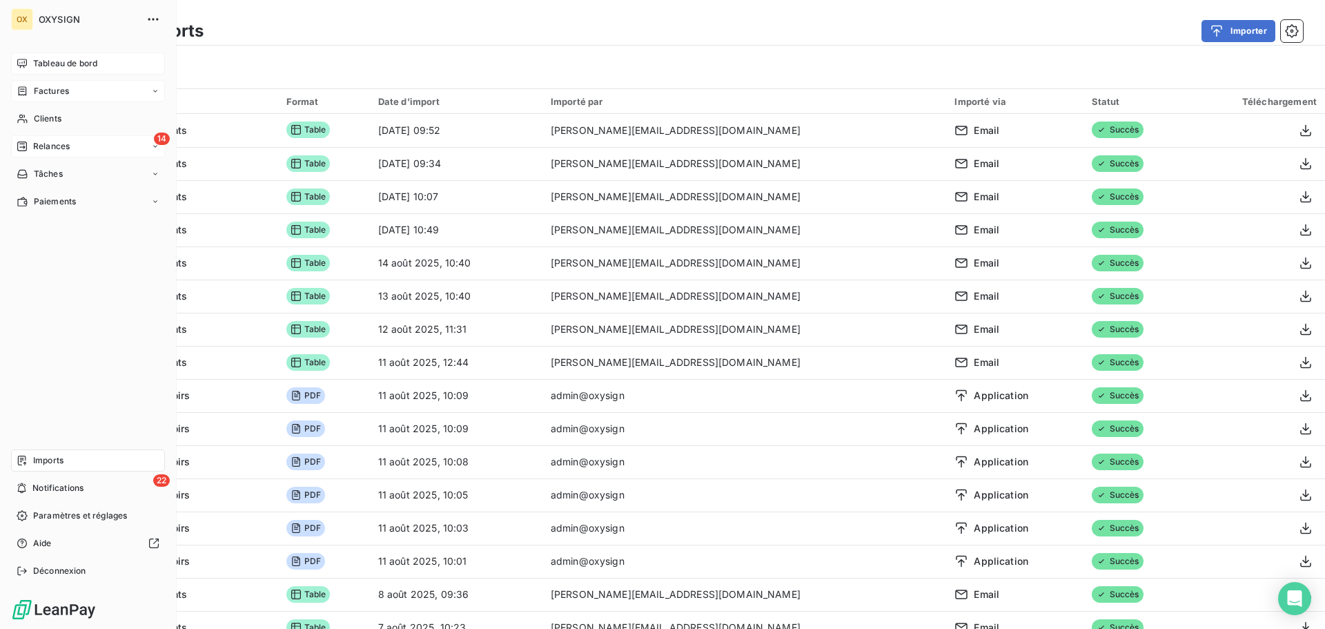
click at [45, 57] on span "Tableau de bord" at bounding box center [65, 63] width 64 height 12
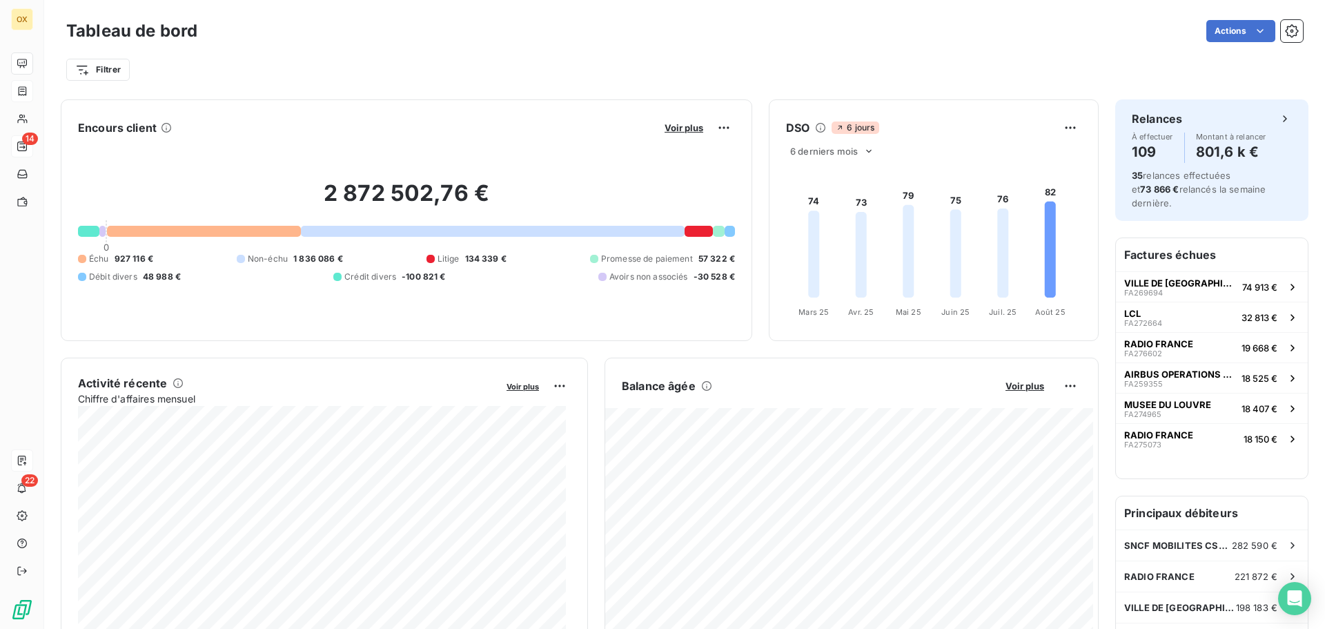
click at [604, 42] on div "Tableau de bord Actions" at bounding box center [684, 31] width 1237 height 29
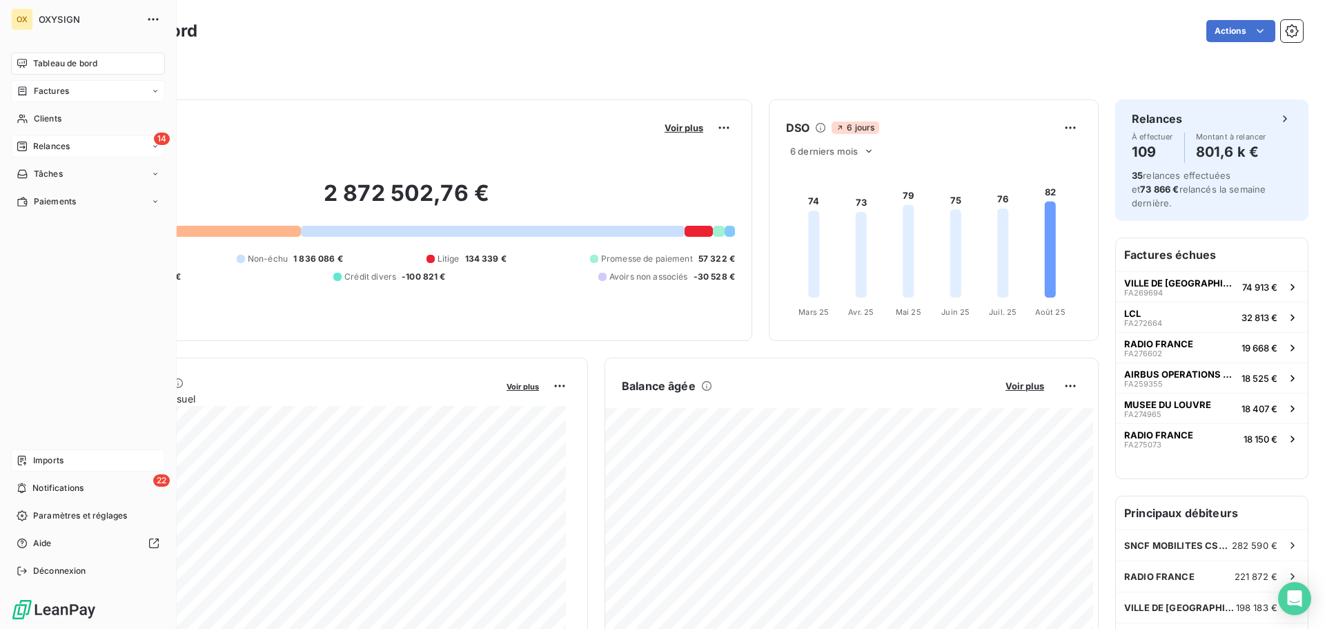
click at [47, 120] on span "Clients" at bounding box center [48, 118] width 28 height 12
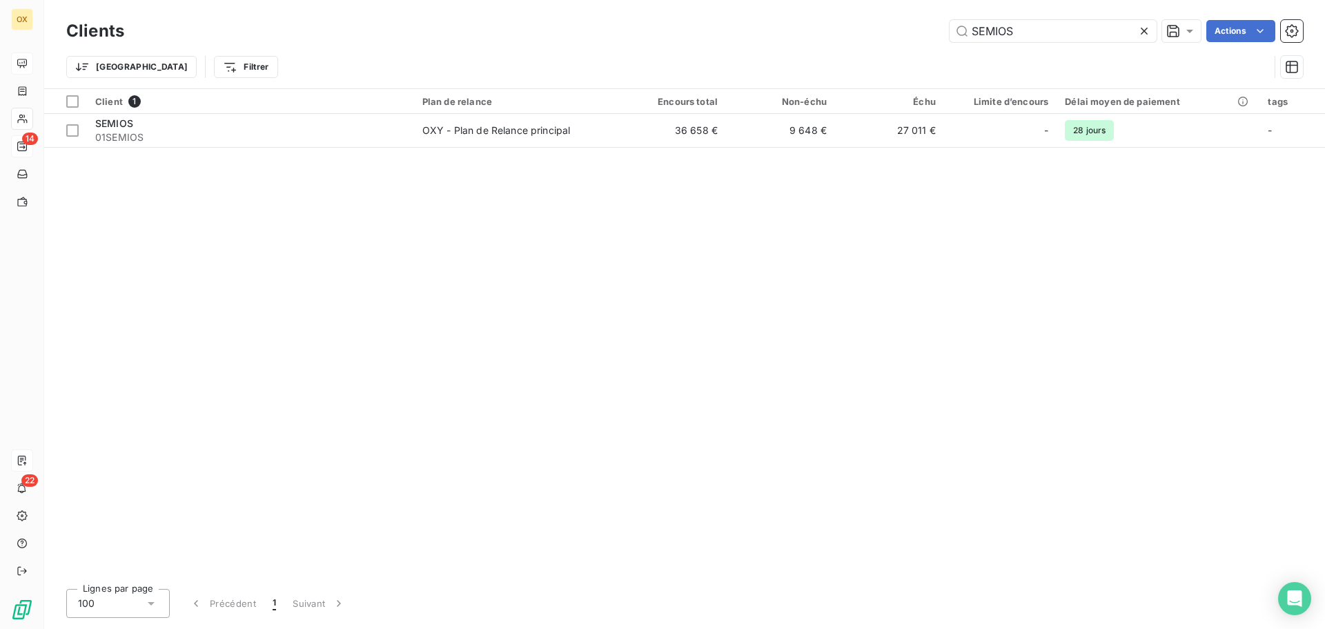
drag, startPoint x: 1022, startPoint y: 25, endPoint x: 911, endPoint y: 35, distance: 111.6
click at [911, 35] on div "SEMIOS Actions" at bounding box center [722, 31] width 1162 height 22
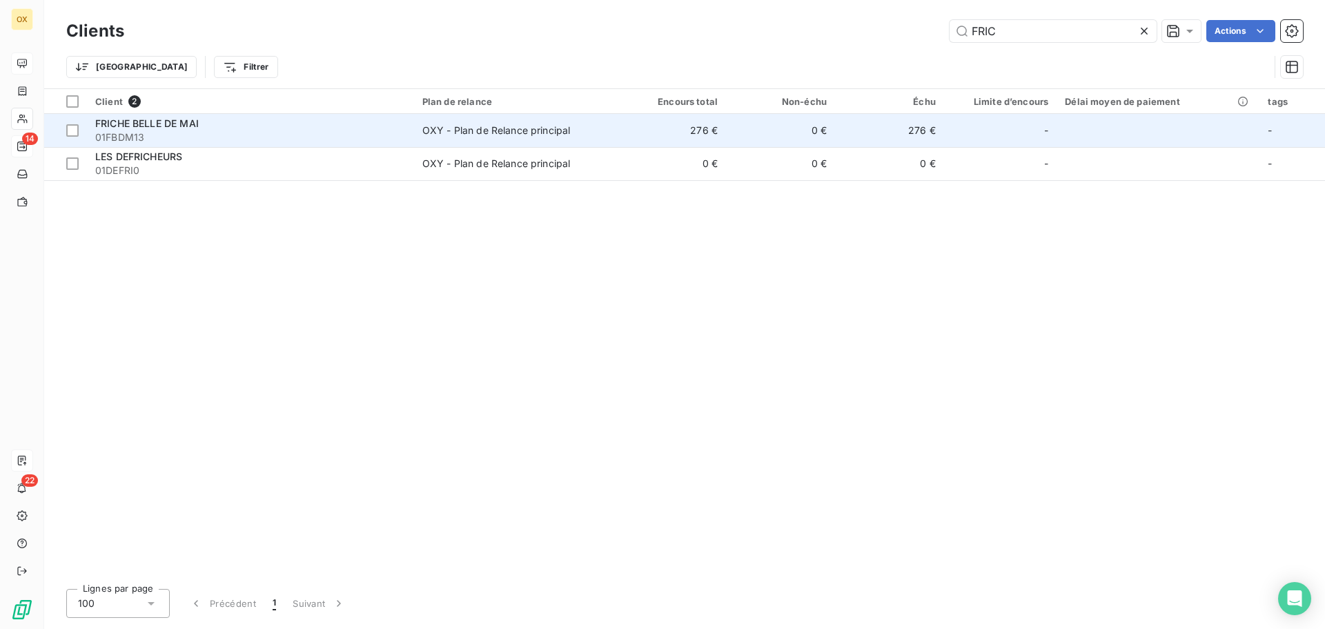
type input "FRIC"
click at [348, 134] on span "01FBDM13" at bounding box center [250, 137] width 311 height 14
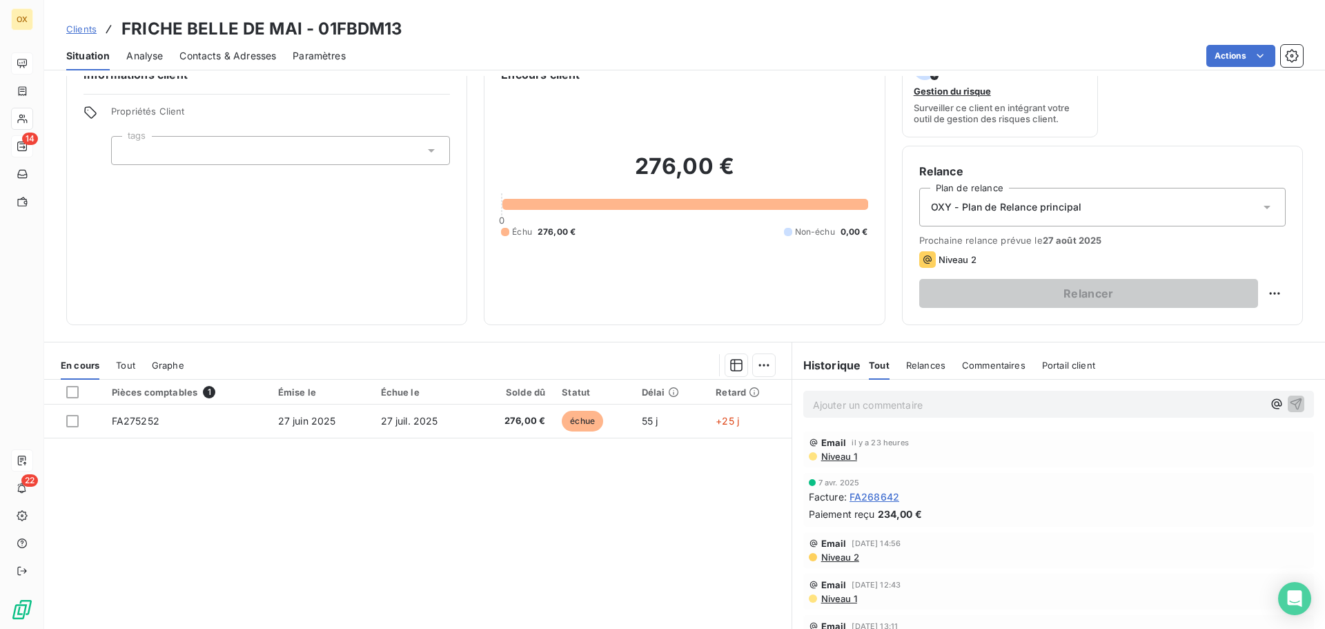
scroll to position [69, 0]
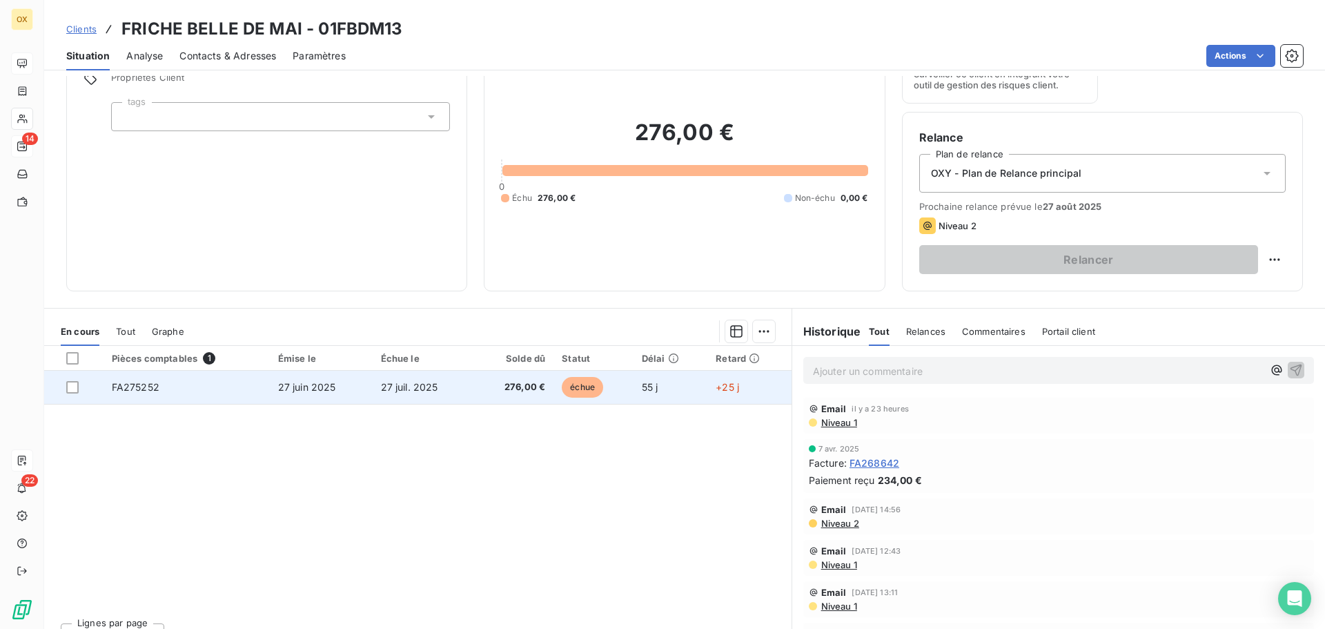
click at [488, 391] on span "276,00 €" at bounding box center [513, 387] width 63 height 14
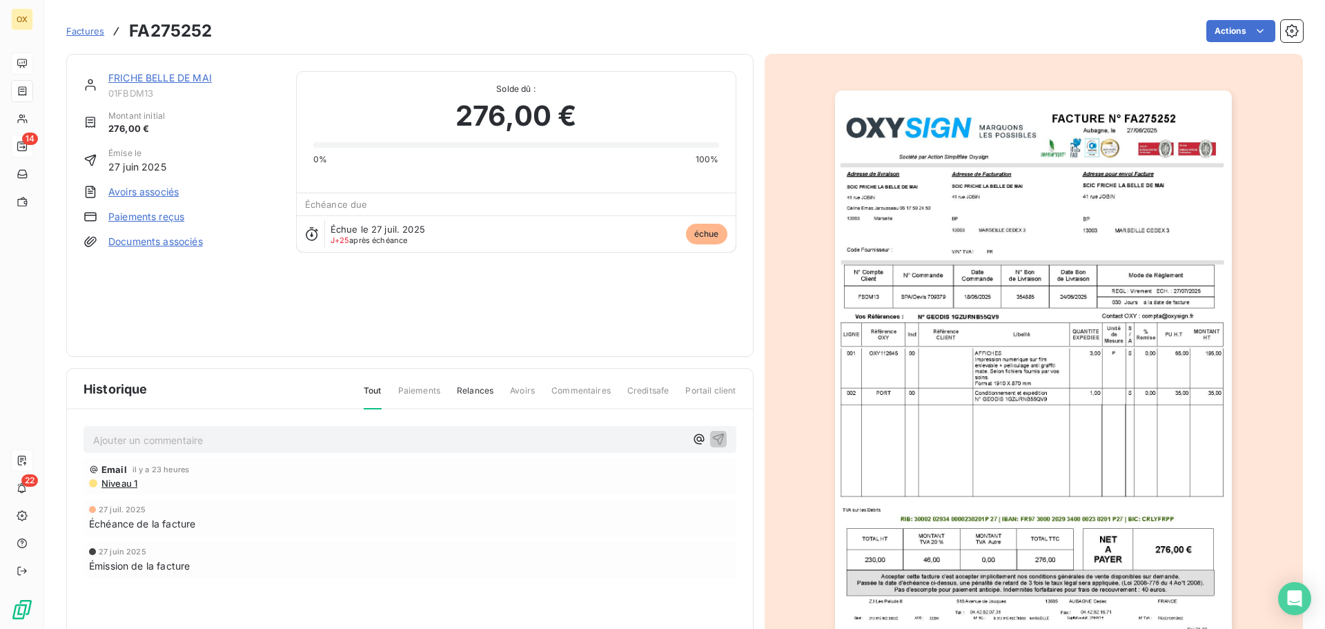
click at [996, 219] on img "button" at bounding box center [1033, 371] width 397 height 562
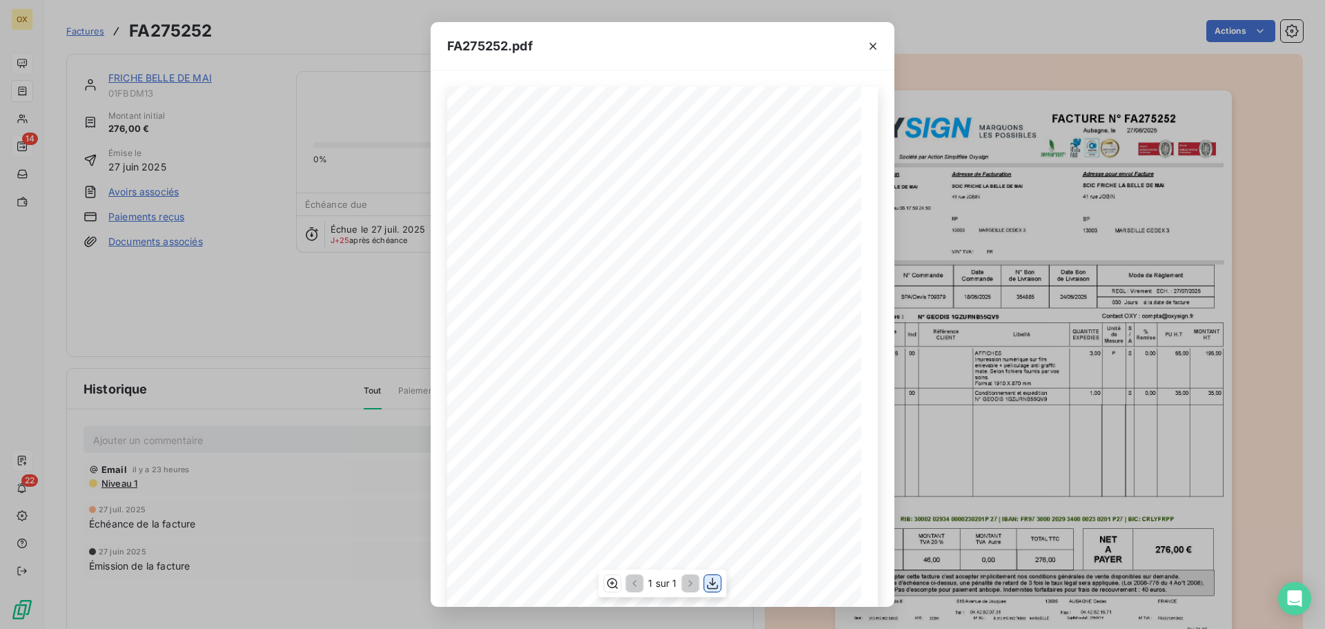
click at [709, 585] on icon "button" at bounding box center [713, 583] width 14 height 14
drag, startPoint x: 871, startPoint y: 42, endPoint x: 912, endPoint y: 39, distance: 41.5
click at [871, 42] on icon "button" at bounding box center [873, 46] width 14 height 14
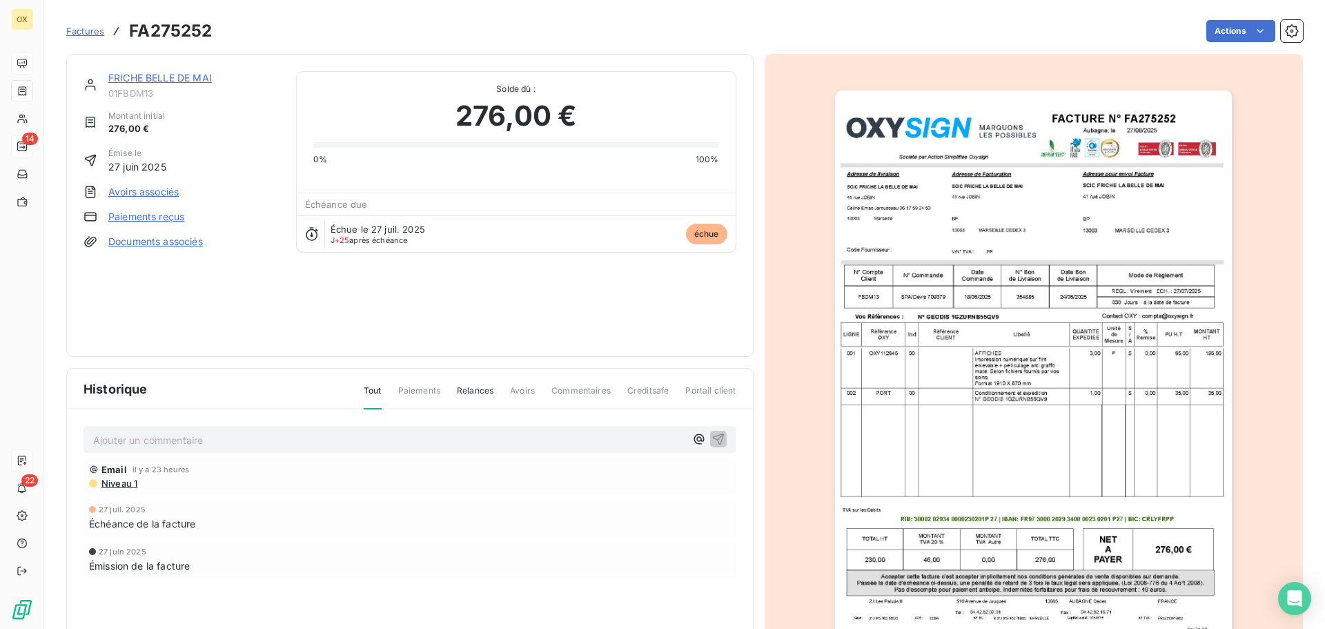
click at [161, 76] on link "FRICHE BELLE DE MAI" at bounding box center [160, 78] width 104 height 12
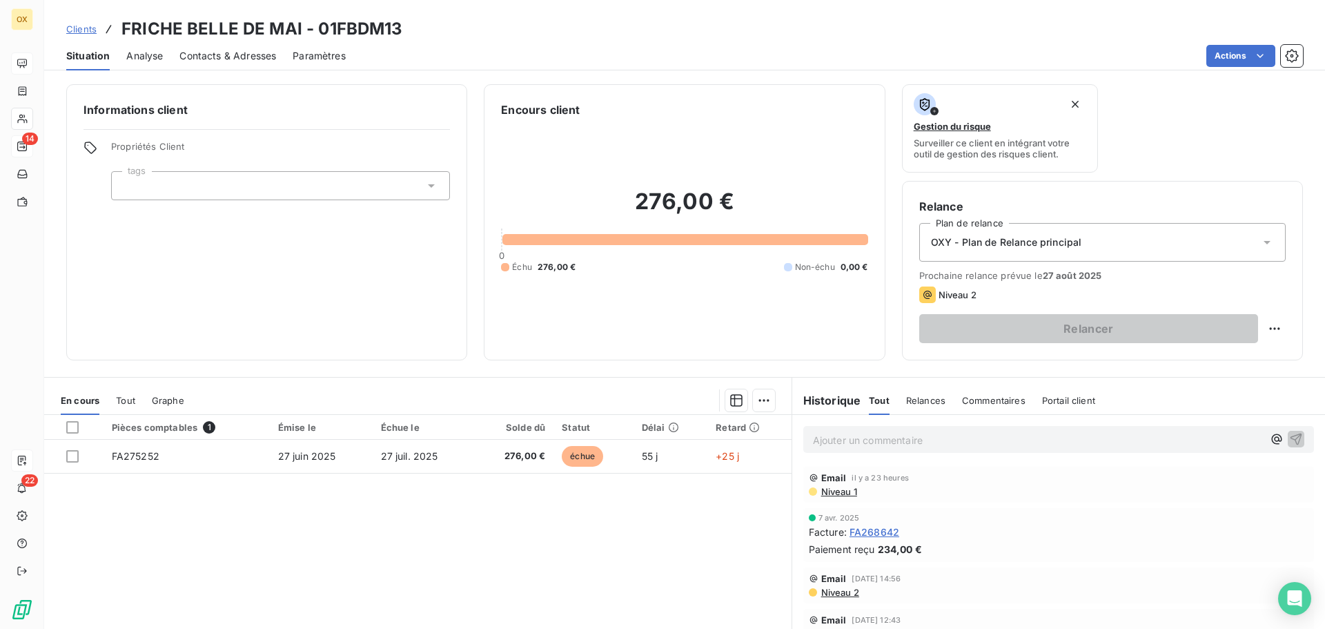
click at [247, 59] on span "Contacts & Adresses" at bounding box center [227, 56] width 97 height 14
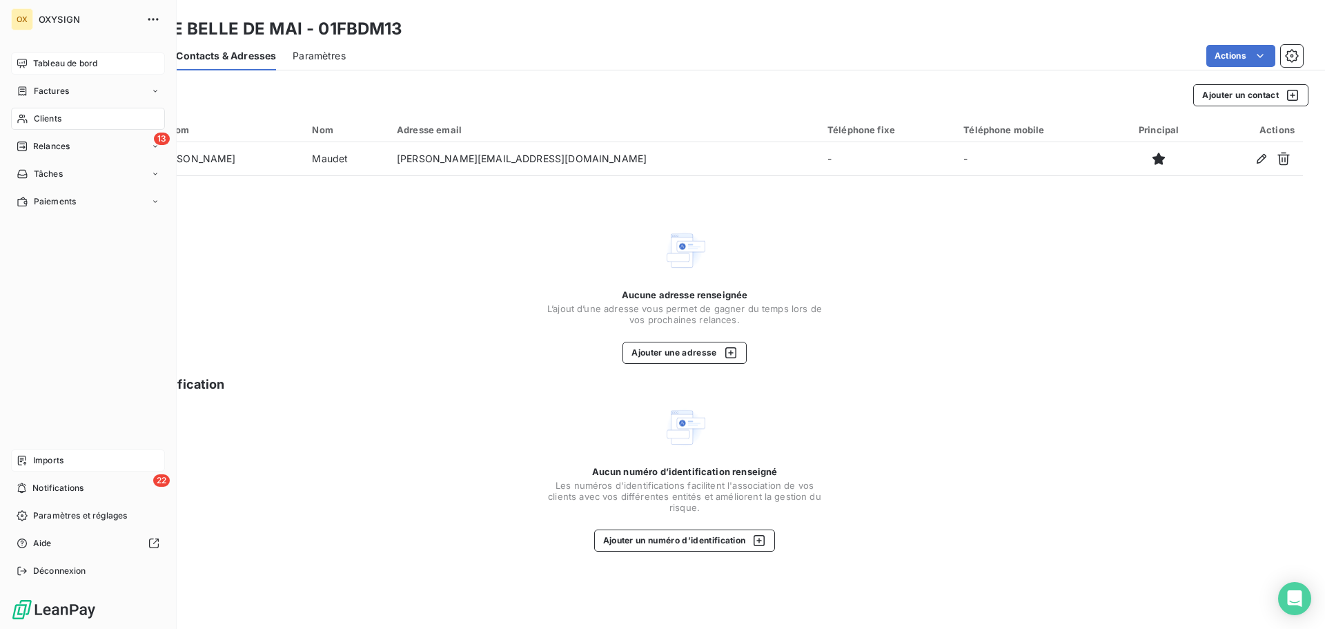
drag, startPoint x: 60, startPoint y: 145, endPoint x: 126, endPoint y: 128, distance: 67.6
click at [60, 145] on span "Relances" at bounding box center [51, 146] width 37 height 12
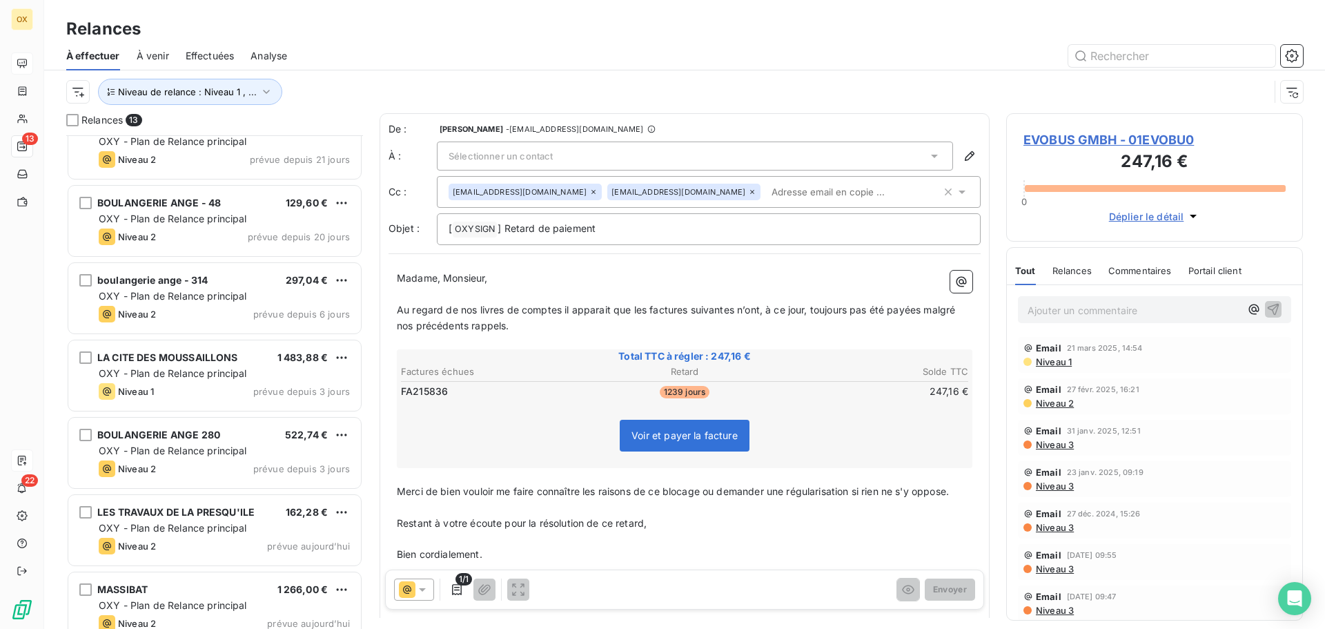
scroll to position [484, 0]
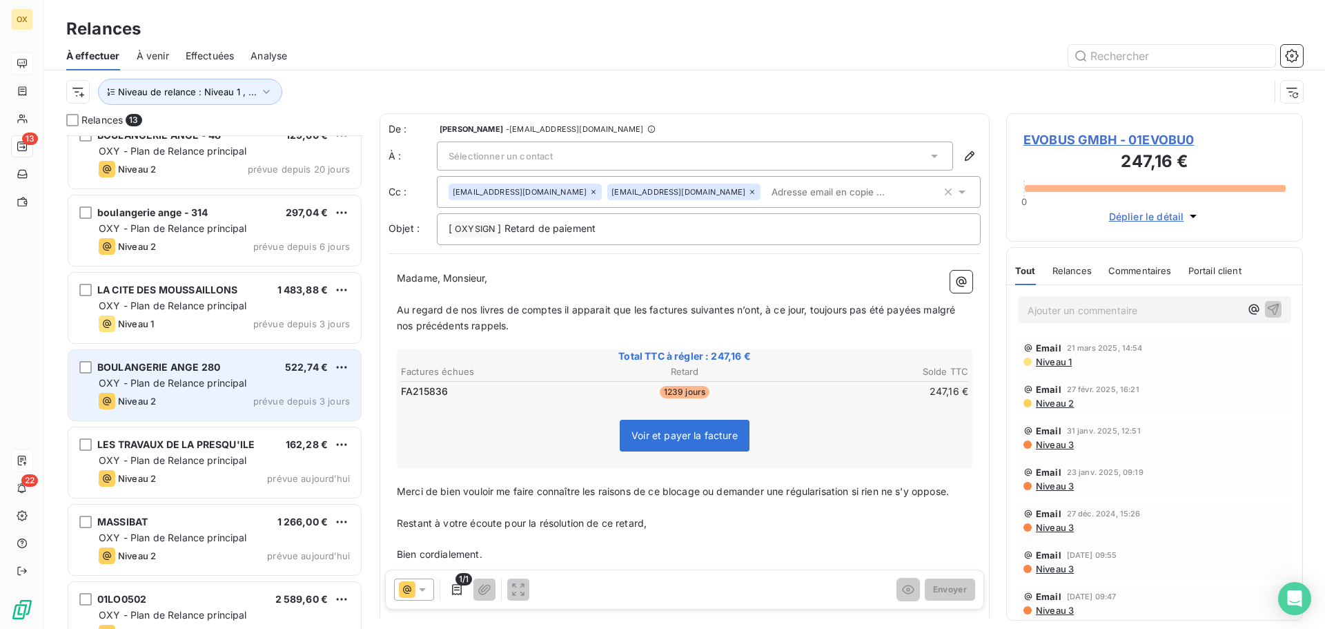
click at [222, 399] on div "Niveau 2 prévue depuis 3 jours" at bounding box center [224, 401] width 251 height 17
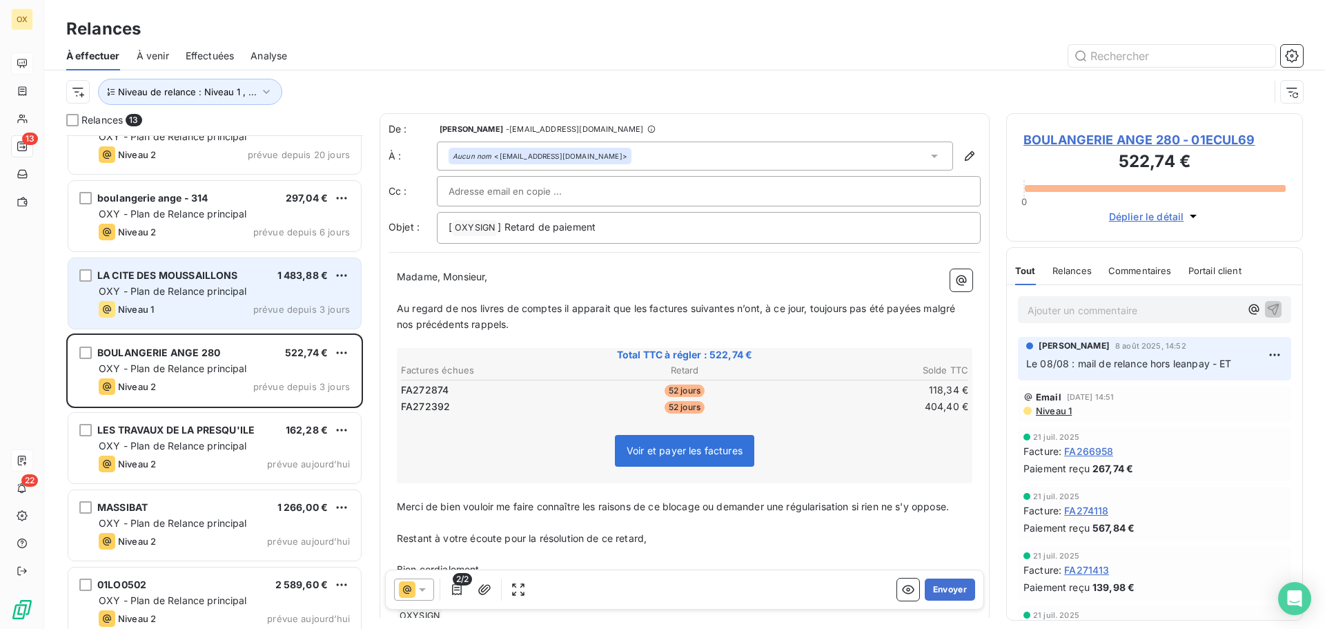
scroll to position [512, 0]
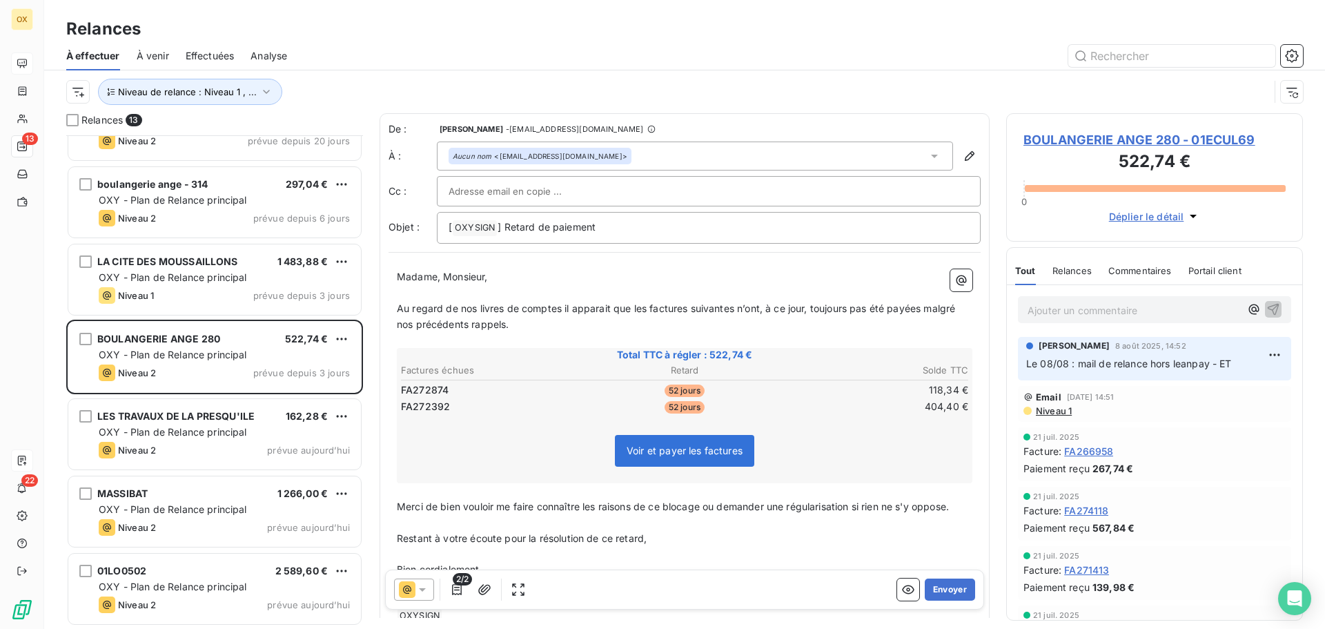
click at [227, 396] on div "BOULANGERIE ANGE 280 522,74 € OXY - Plan de Relance principal Niveau 2 prévue d…" at bounding box center [214, 357] width 297 height 77
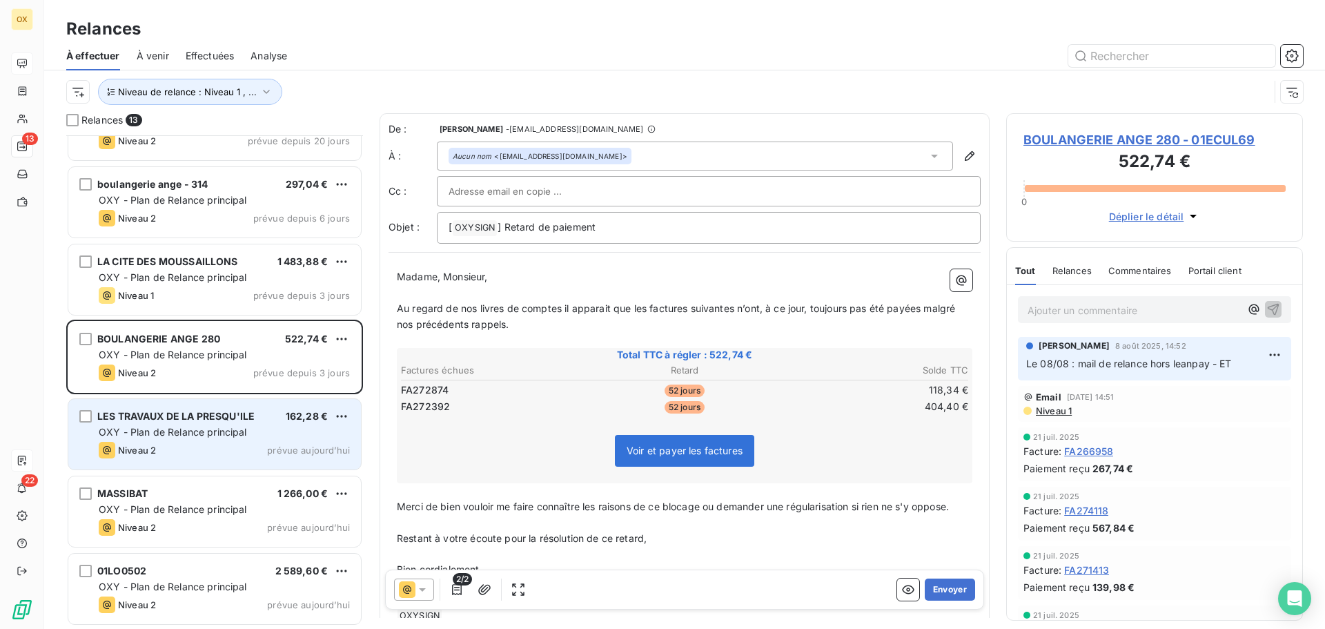
click at [224, 417] on span "LES TRAVAUX DE LA PRESQU'ILE" at bounding box center [175, 416] width 157 height 12
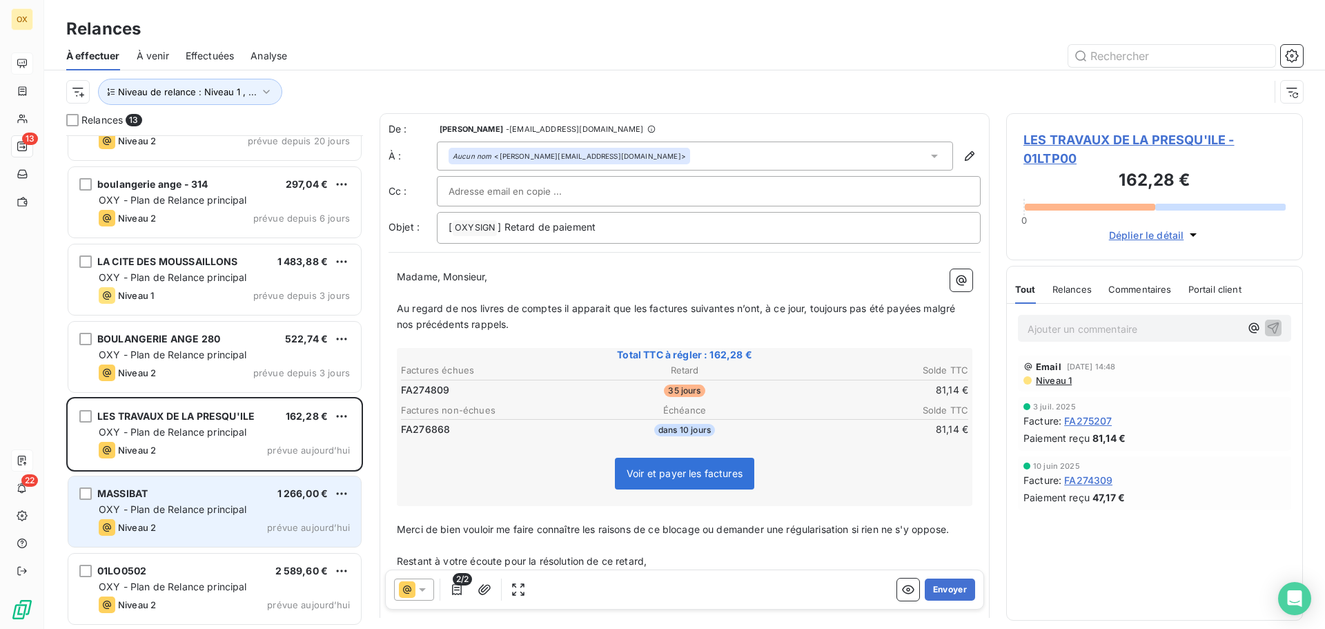
click at [191, 495] on div "MASSIBAT 1 266,00 €" at bounding box center [224, 493] width 251 height 12
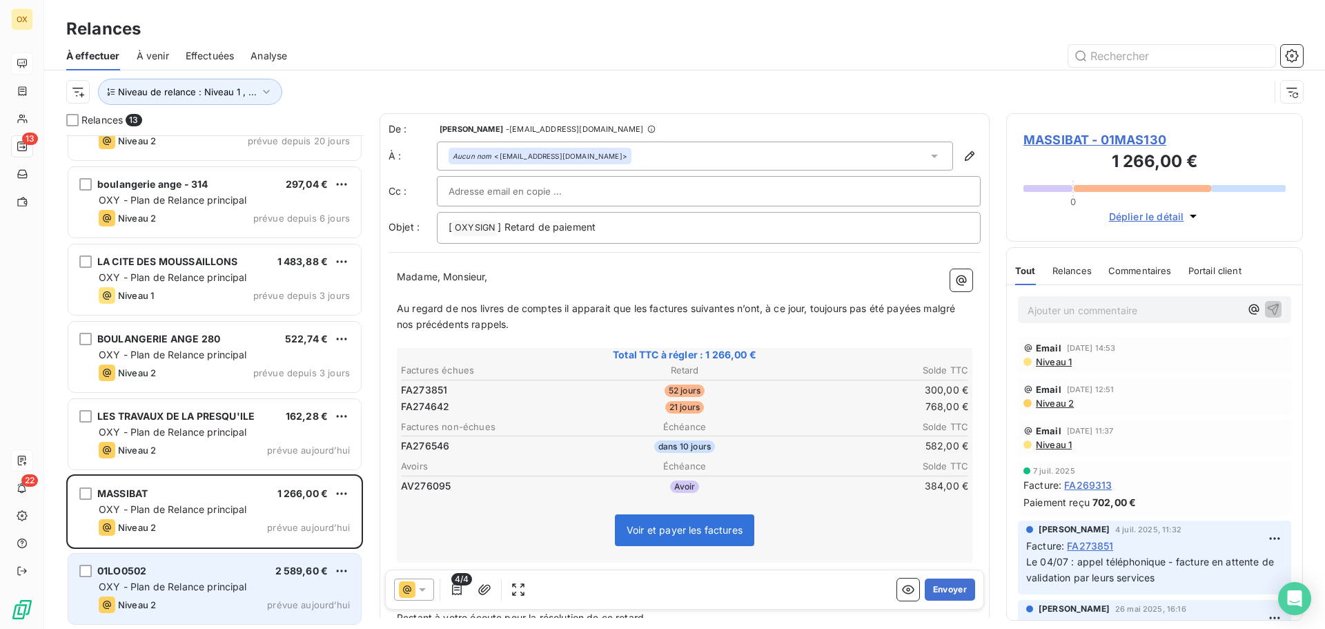
click at [194, 582] on span "OXY - Plan de Relance principal" at bounding box center [173, 586] width 148 height 12
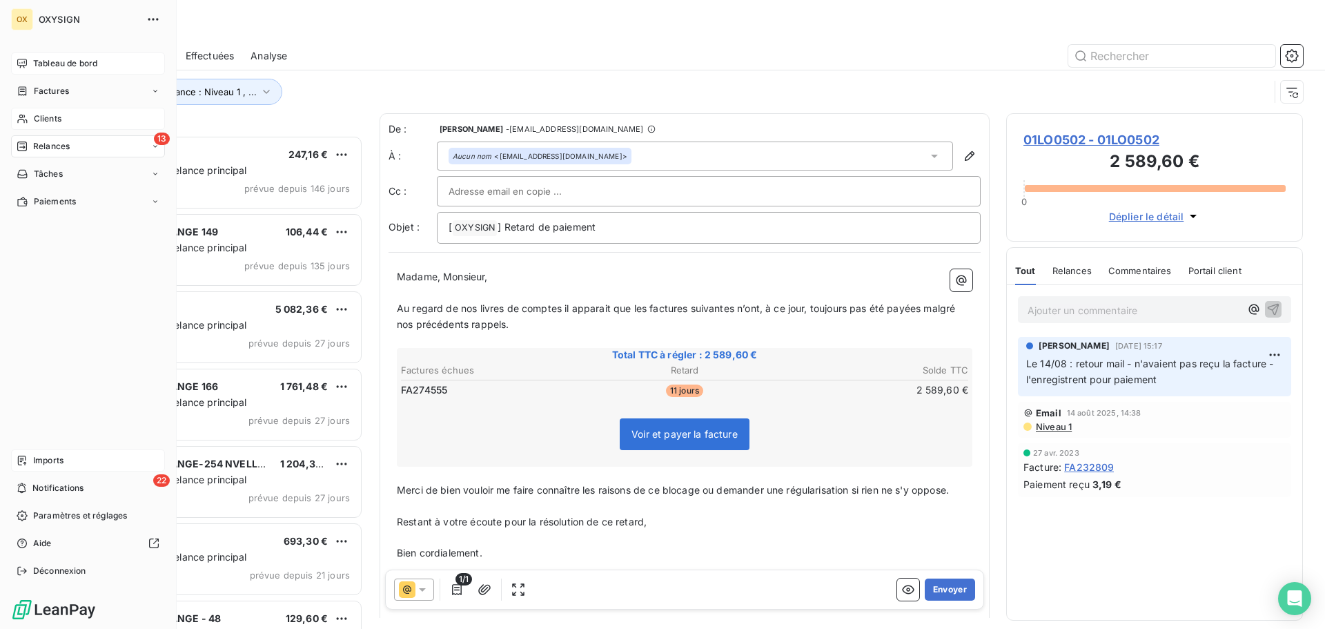
drag, startPoint x: 32, startPoint y: 113, endPoint x: 128, endPoint y: 118, distance: 96.7
click at [32, 112] on div "Clients" at bounding box center [88, 119] width 154 height 22
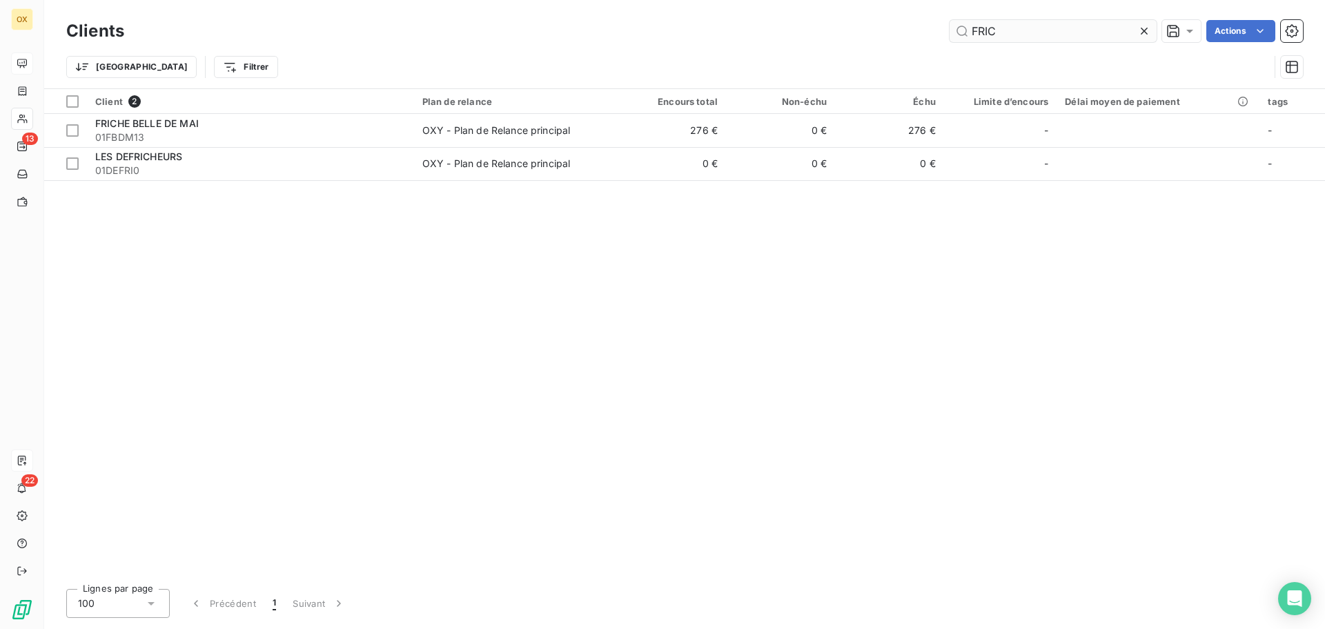
drag, startPoint x: 1009, startPoint y: 36, endPoint x: 965, endPoint y: 23, distance: 45.2
click at [965, 23] on input "FRIC" at bounding box center [1053, 31] width 207 height 22
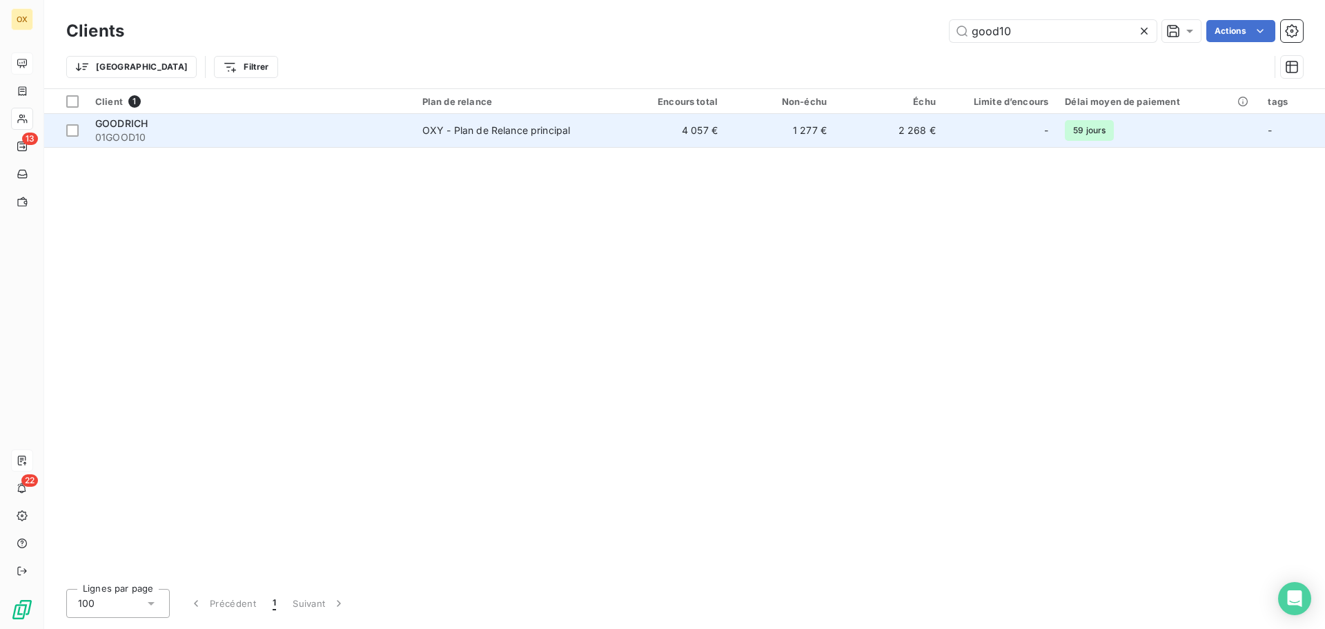
type input "good10"
click at [273, 126] on div "GOODRICH" at bounding box center [250, 124] width 311 height 14
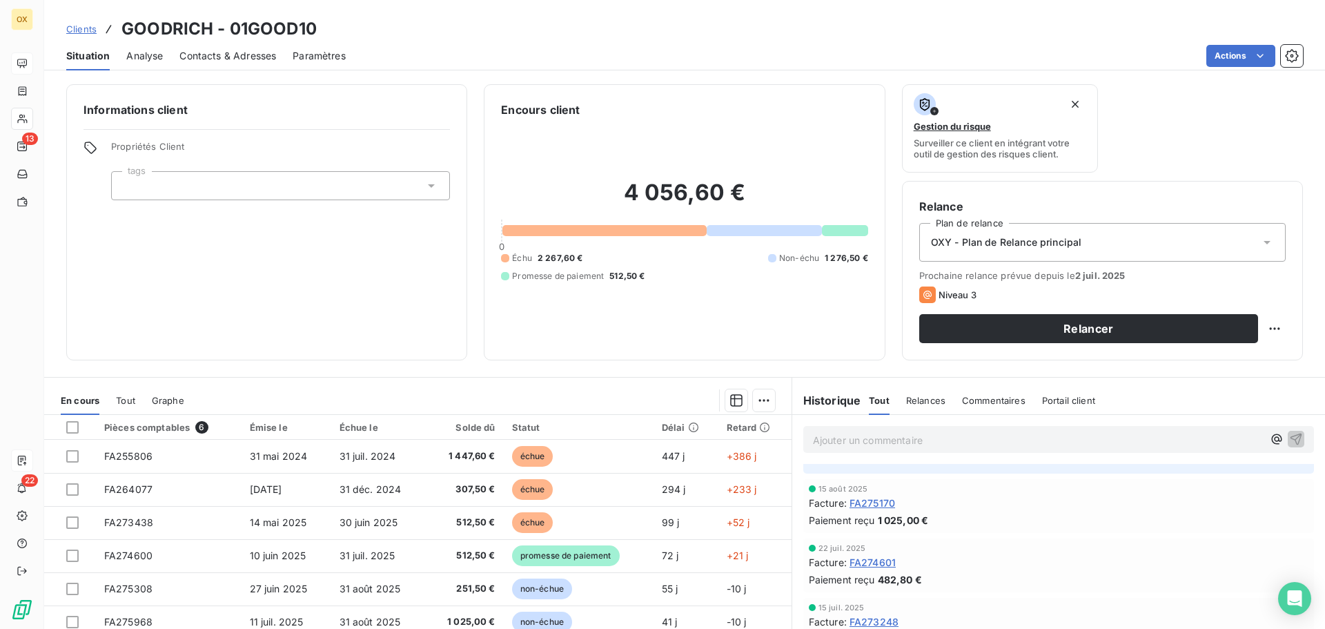
scroll to position [69, 0]
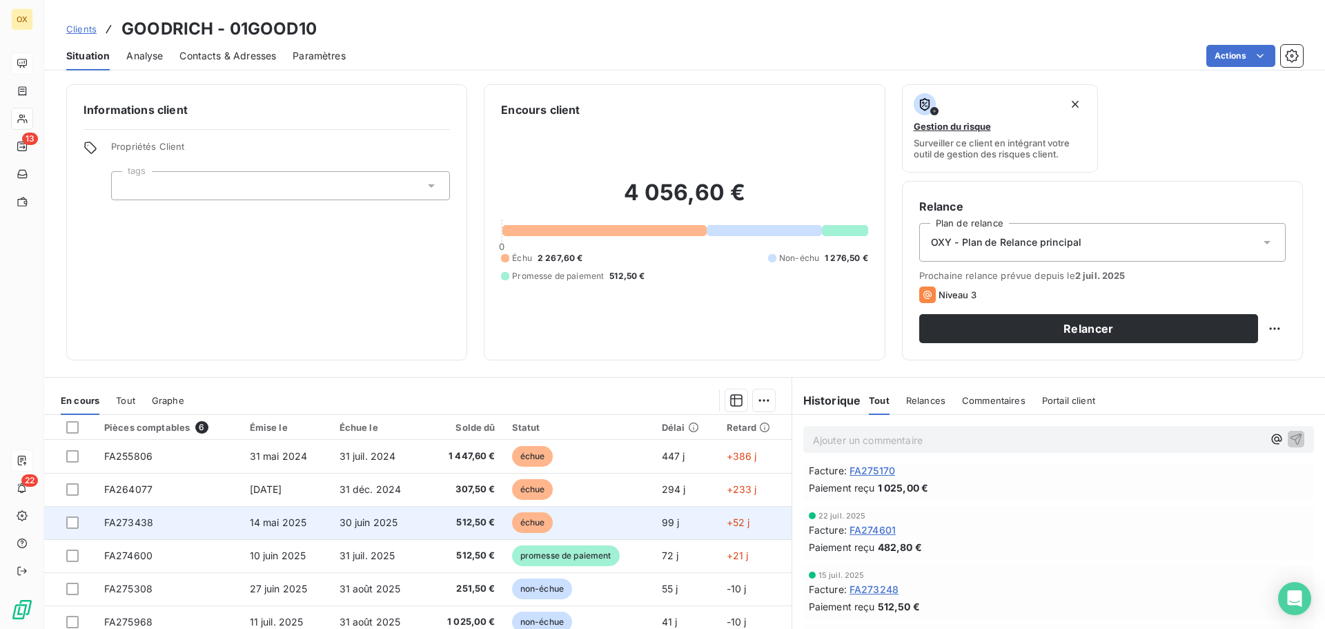
click at [496, 525] on td "512,50 €" at bounding box center [465, 522] width 78 height 33
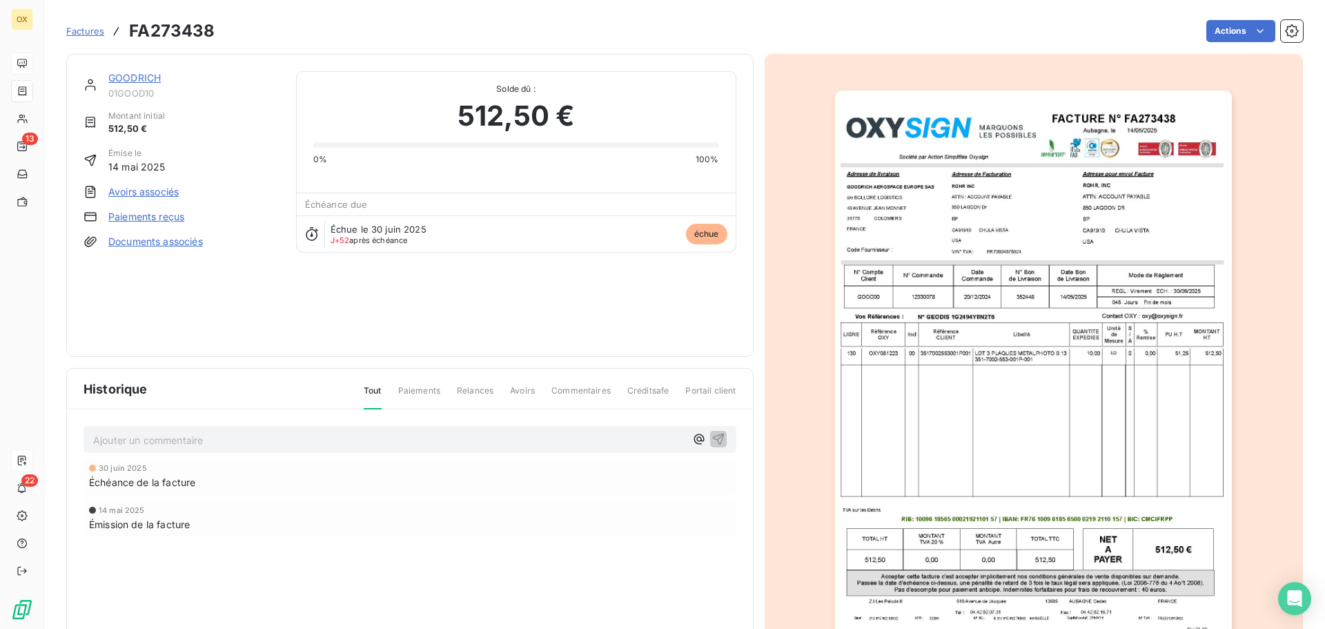
click at [1018, 262] on img "button" at bounding box center [1033, 371] width 397 height 562
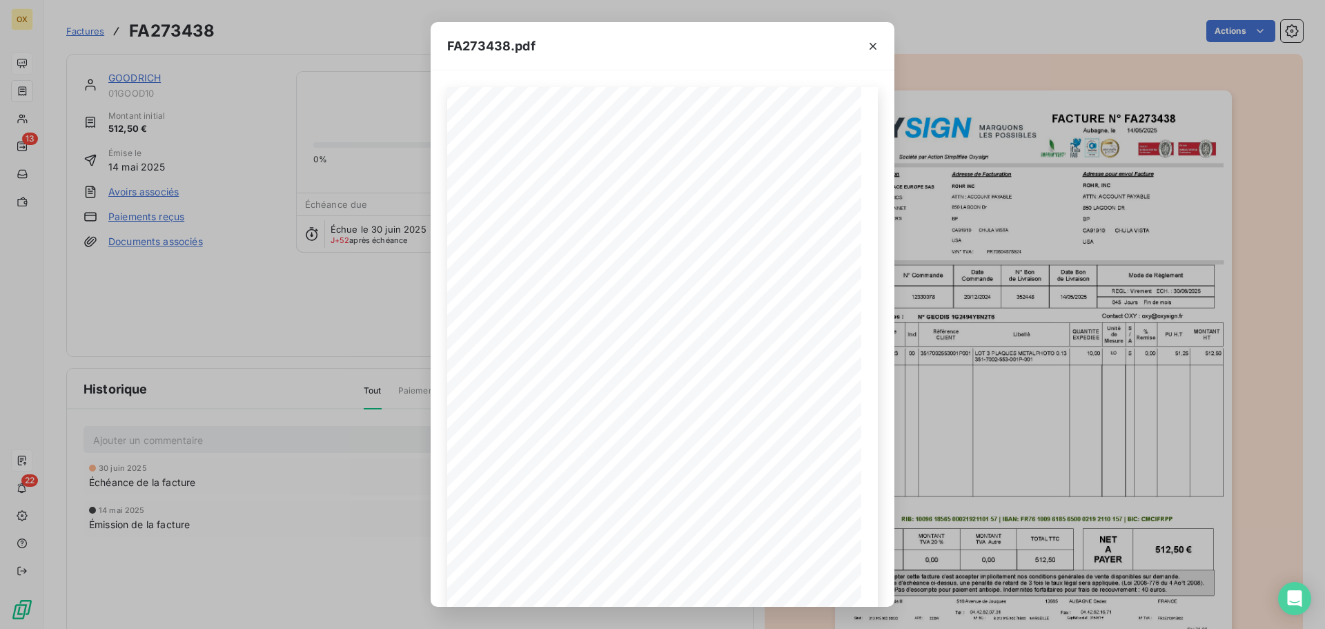
drag, startPoint x: 875, startPoint y: 50, endPoint x: 876, endPoint y: 66, distance: 15.9
click at [875, 50] on icon "button" at bounding box center [873, 46] width 14 height 14
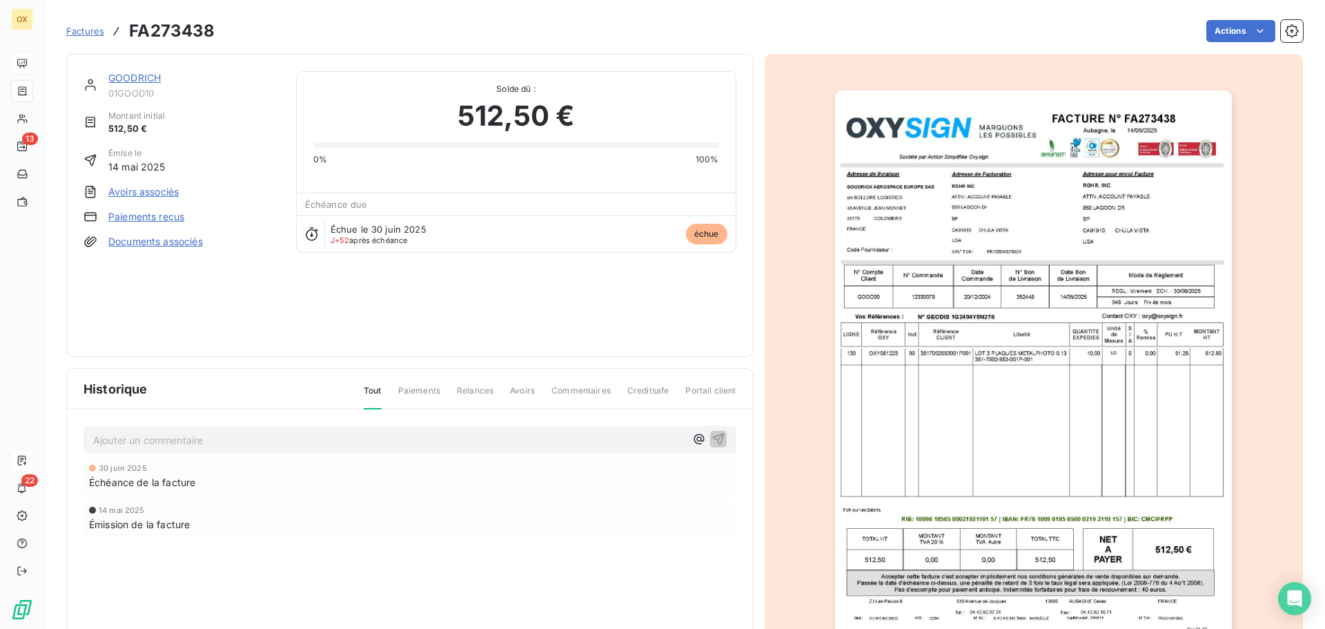
click at [126, 77] on link "GOODRICH" at bounding box center [134, 78] width 52 height 12
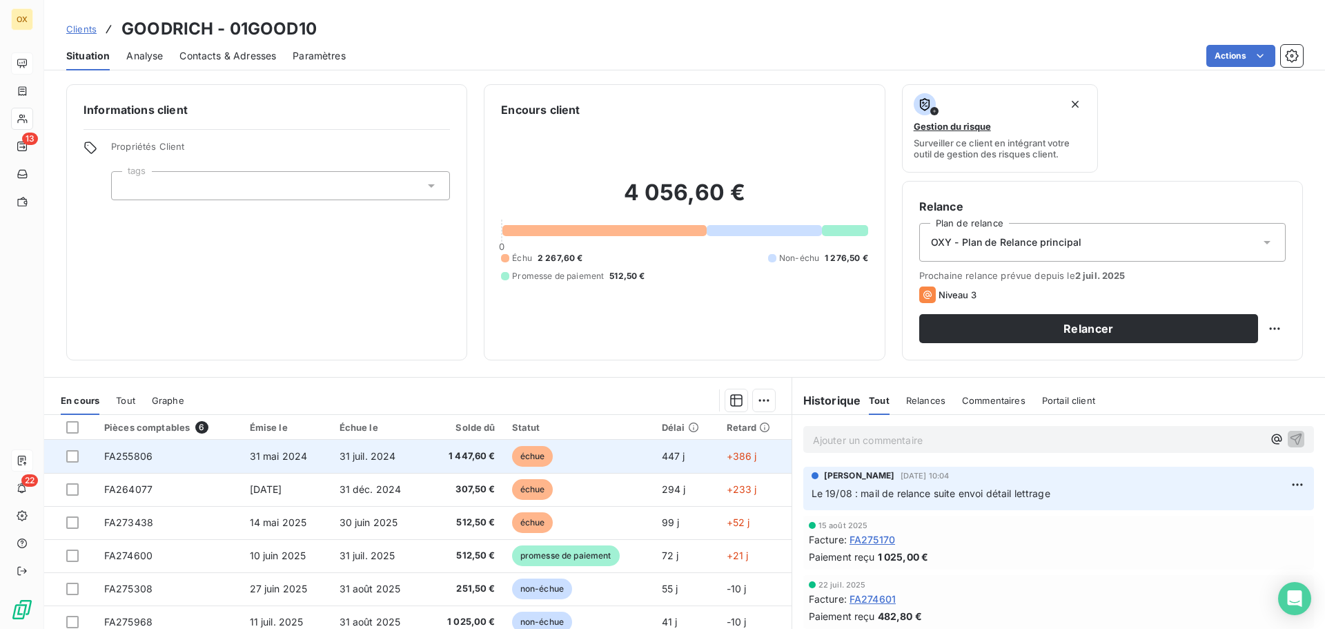
click at [527, 456] on span "échue" at bounding box center [532, 456] width 41 height 21
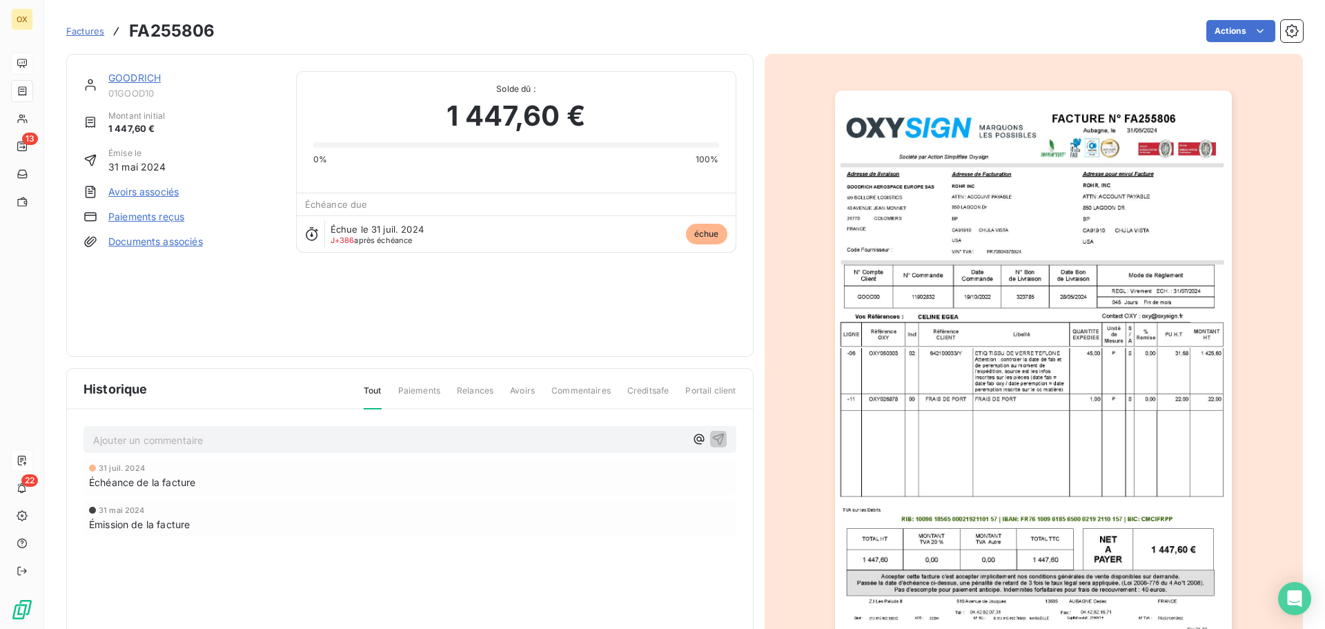
click at [921, 272] on img "button" at bounding box center [1033, 371] width 397 height 562
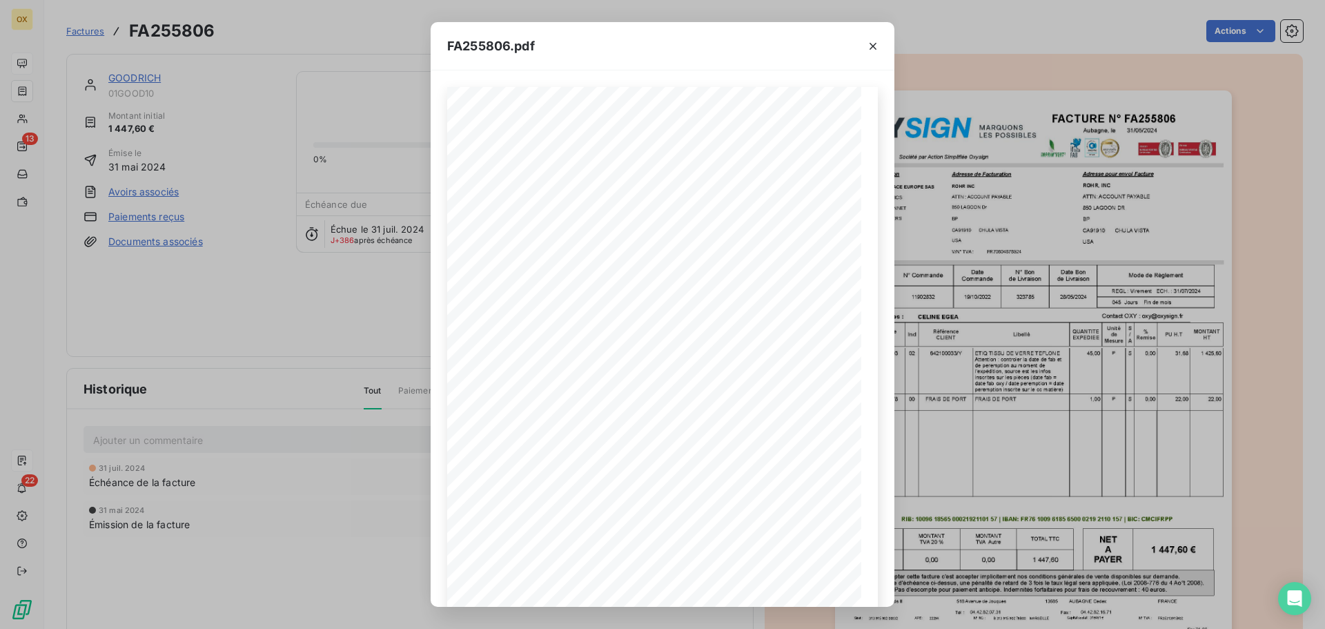
click at [869, 49] on icon "button" at bounding box center [873, 46] width 14 height 14
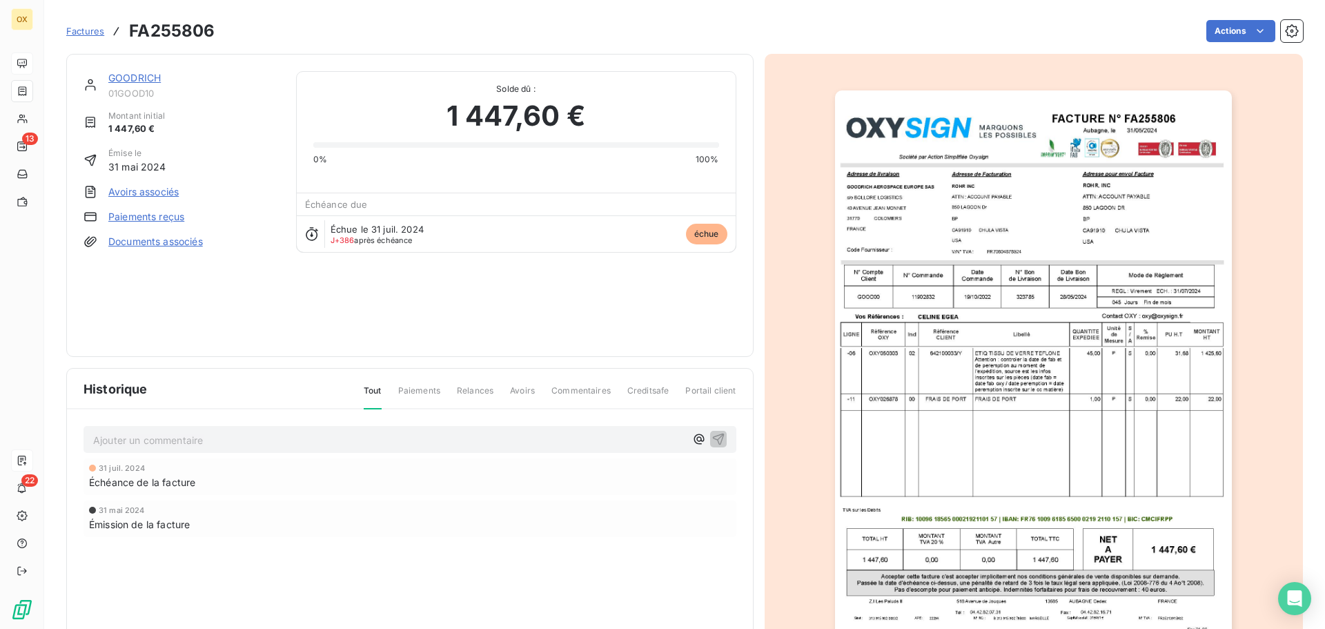
click at [137, 73] on link "GOODRICH" at bounding box center [134, 78] width 52 height 12
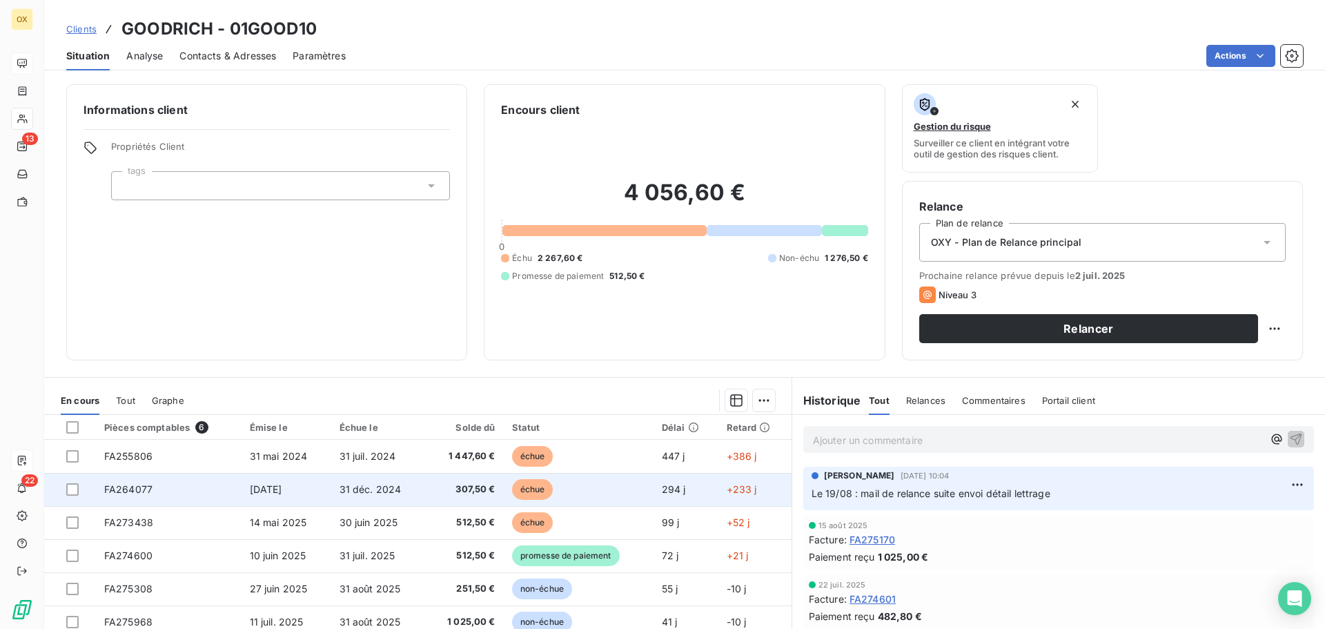
click at [463, 486] on span "307,50 €" at bounding box center [464, 489] width 61 height 14
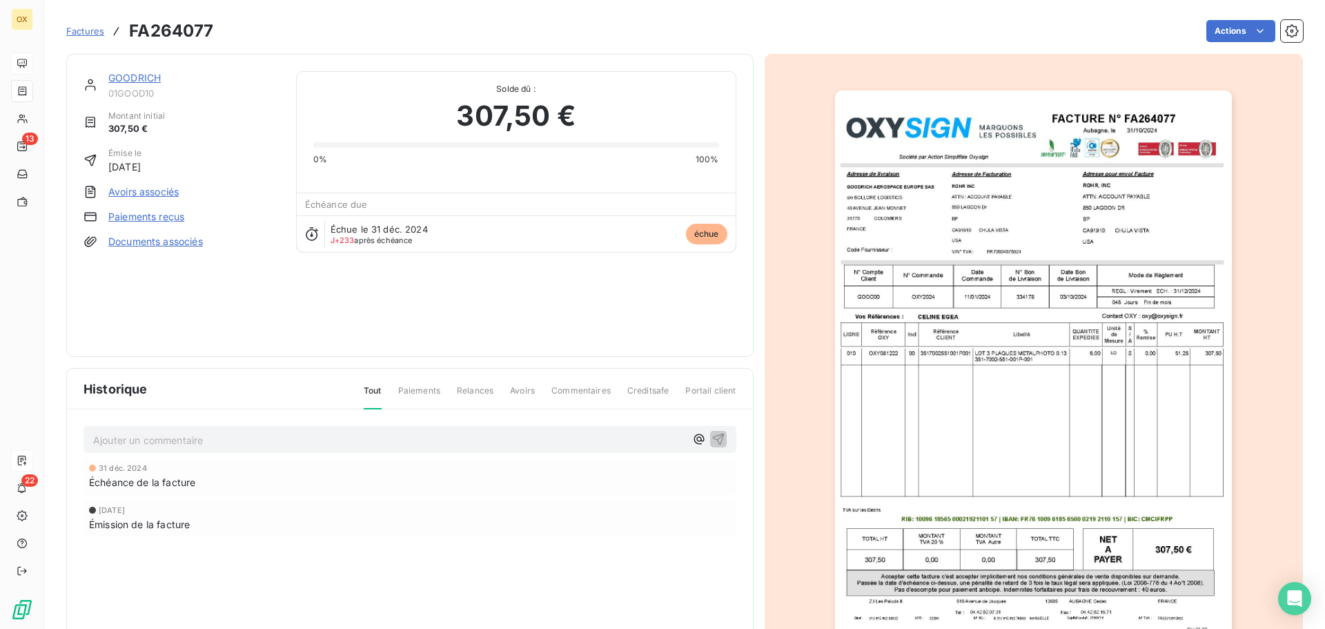
click at [1092, 255] on img "button" at bounding box center [1033, 371] width 397 height 562
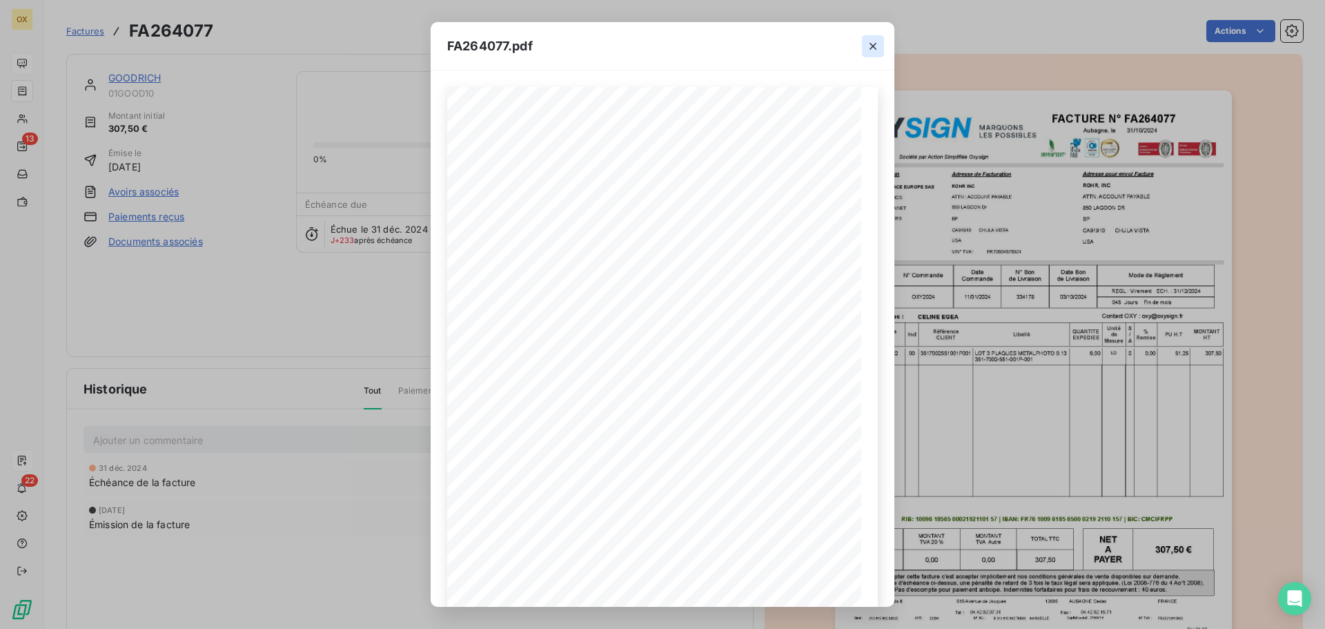
click at [876, 45] on icon "button" at bounding box center [873, 46] width 14 height 14
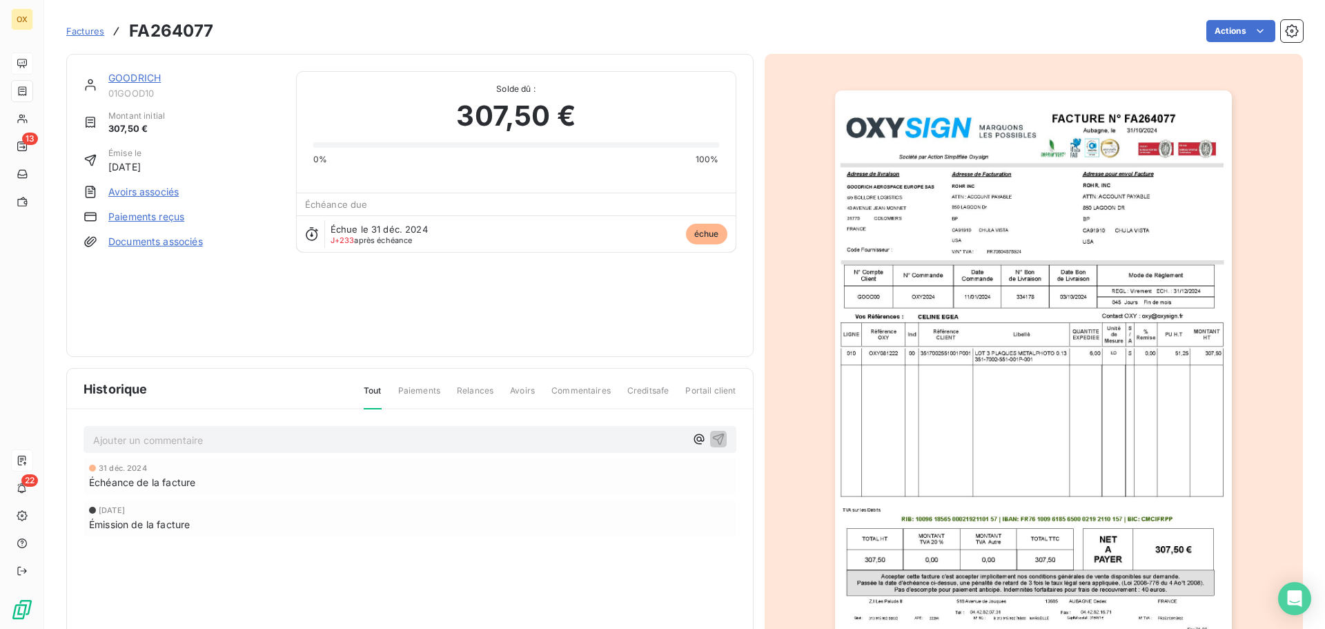
click at [155, 77] on link "GOODRICH" at bounding box center [134, 78] width 52 height 12
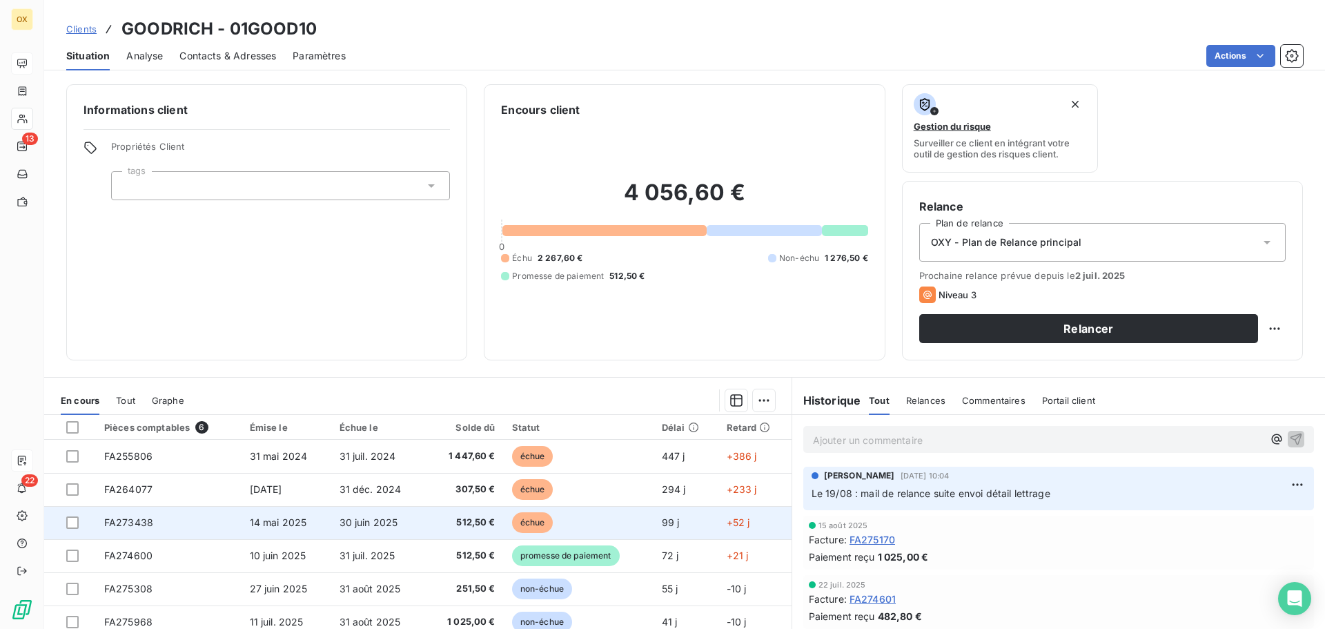
click at [382, 518] on span "30 juin 2025" at bounding box center [369, 522] width 59 height 12
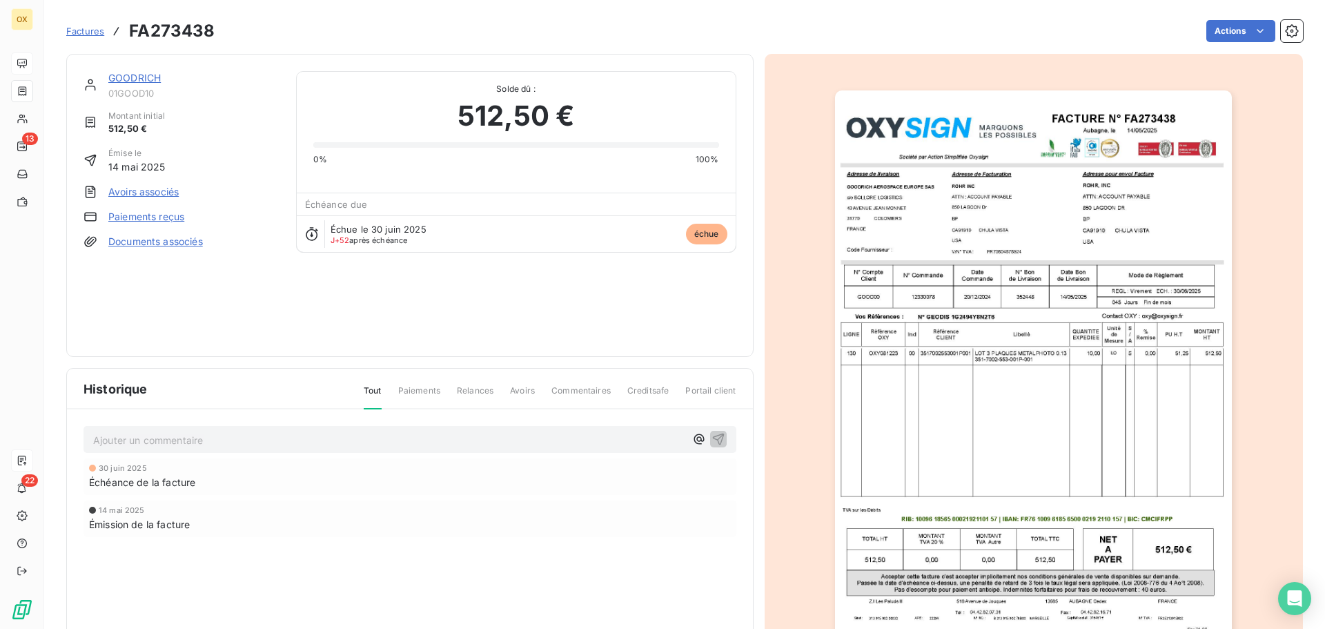
click at [918, 144] on img "button" at bounding box center [1033, 371] width 397 height 562
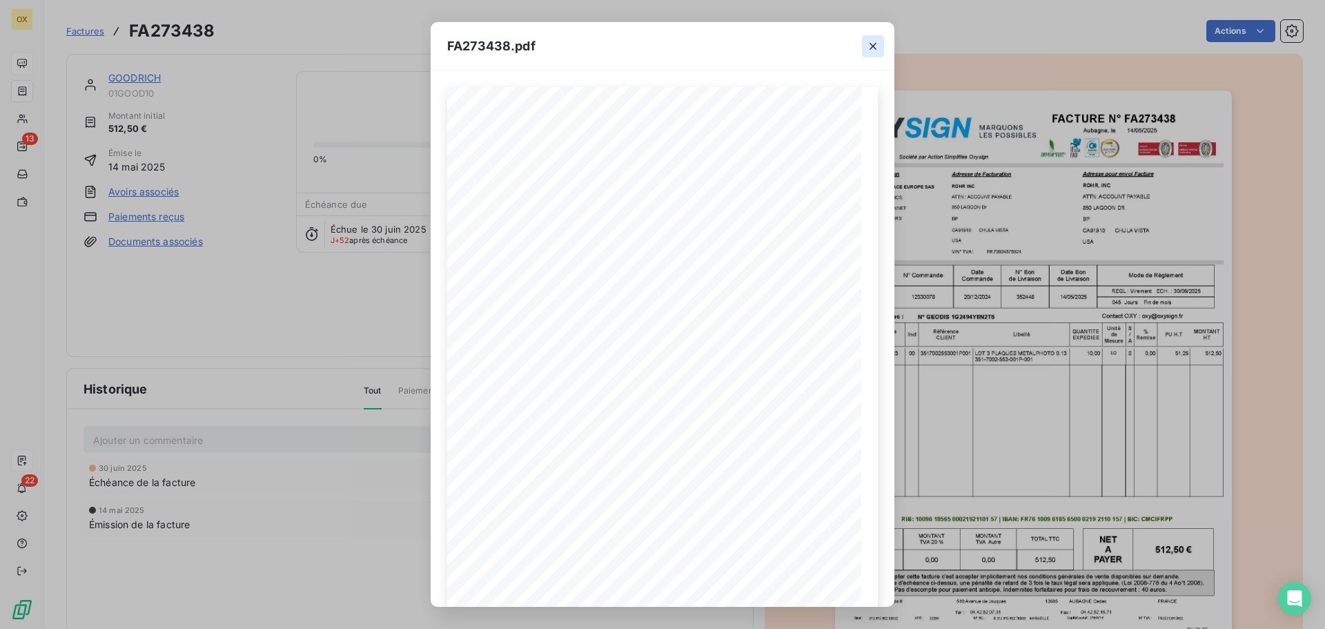
click at [876, 42] on icon "button" at bounding box center [873, 46] width 14 height 14
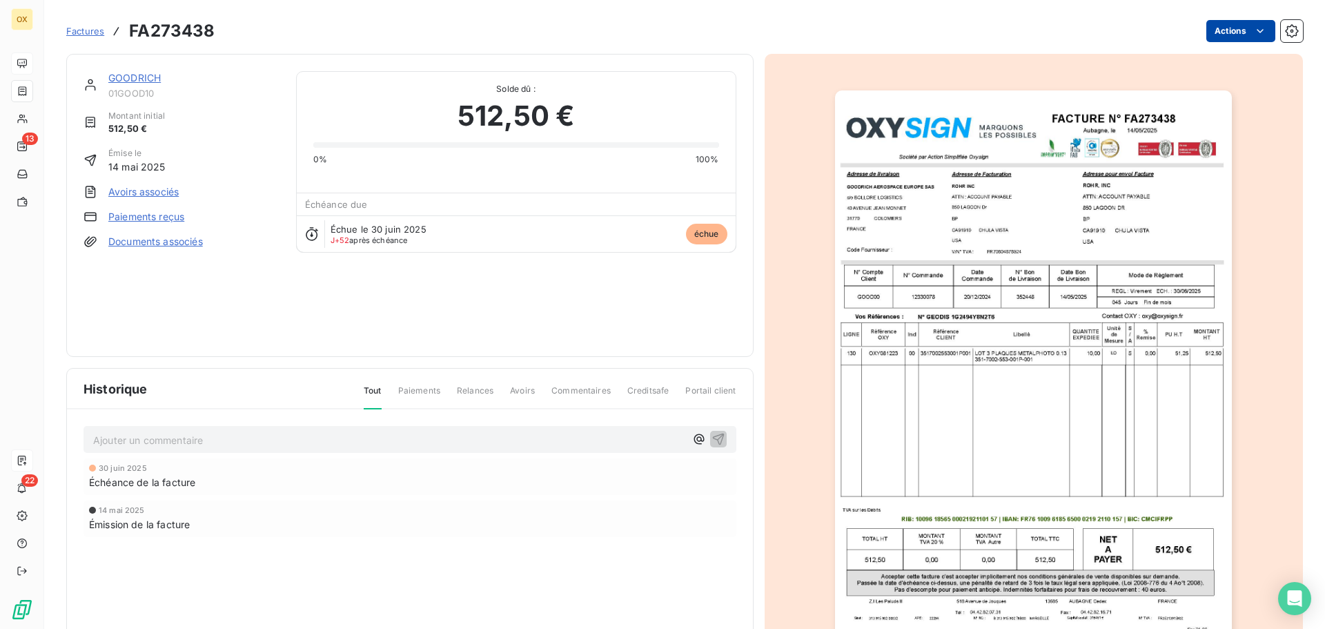
click at [1251, 22] on html "OX 13 22 Factures FA273438 Actions GOODRICH 01GOOD10 Montant initial 512,50 € É…" at bounding box center [662, 314] width 1325 height 629
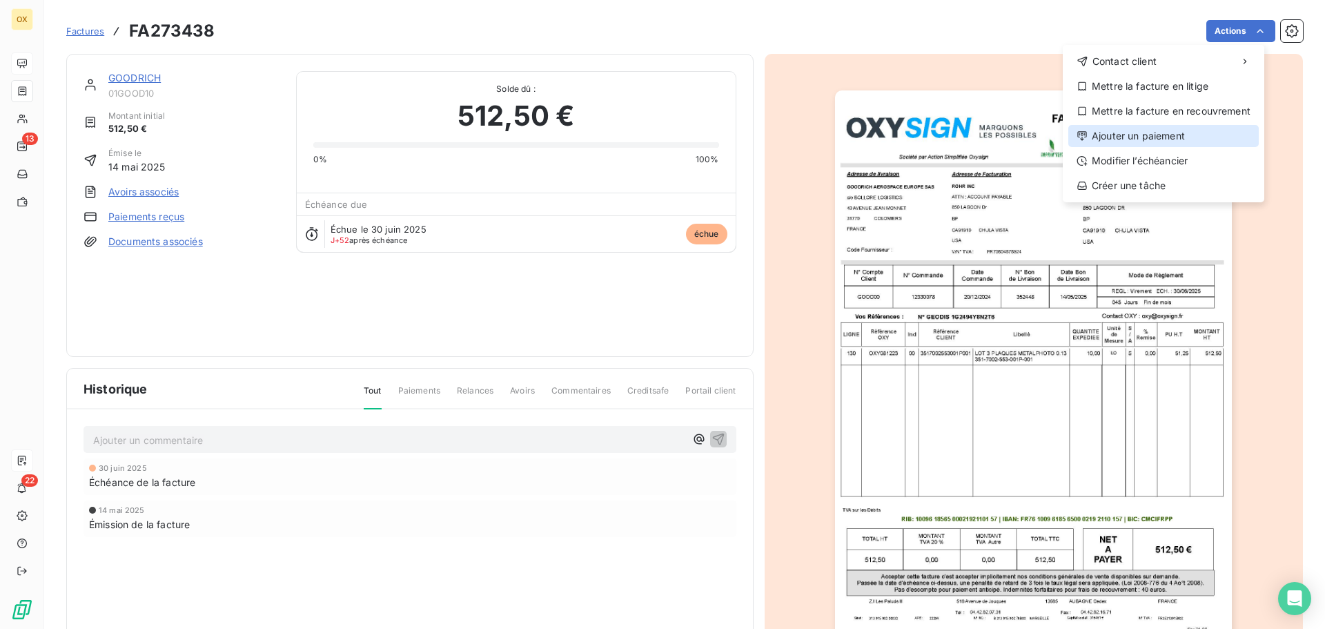
click at [1167, 133] on div "Ajouter un paiement" at bounding box center [1163, 136] width 190 height 22
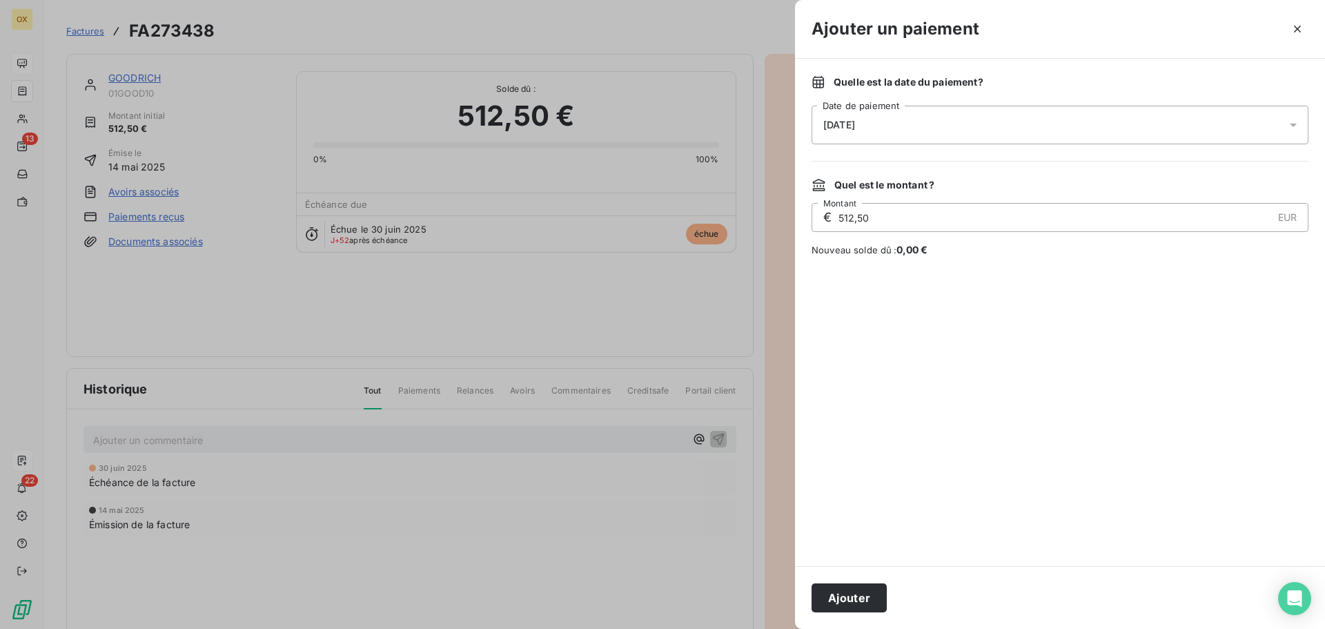
click at [855, 126] on span "[DATE]" at bounding box center [839, 124] width 32 height 11
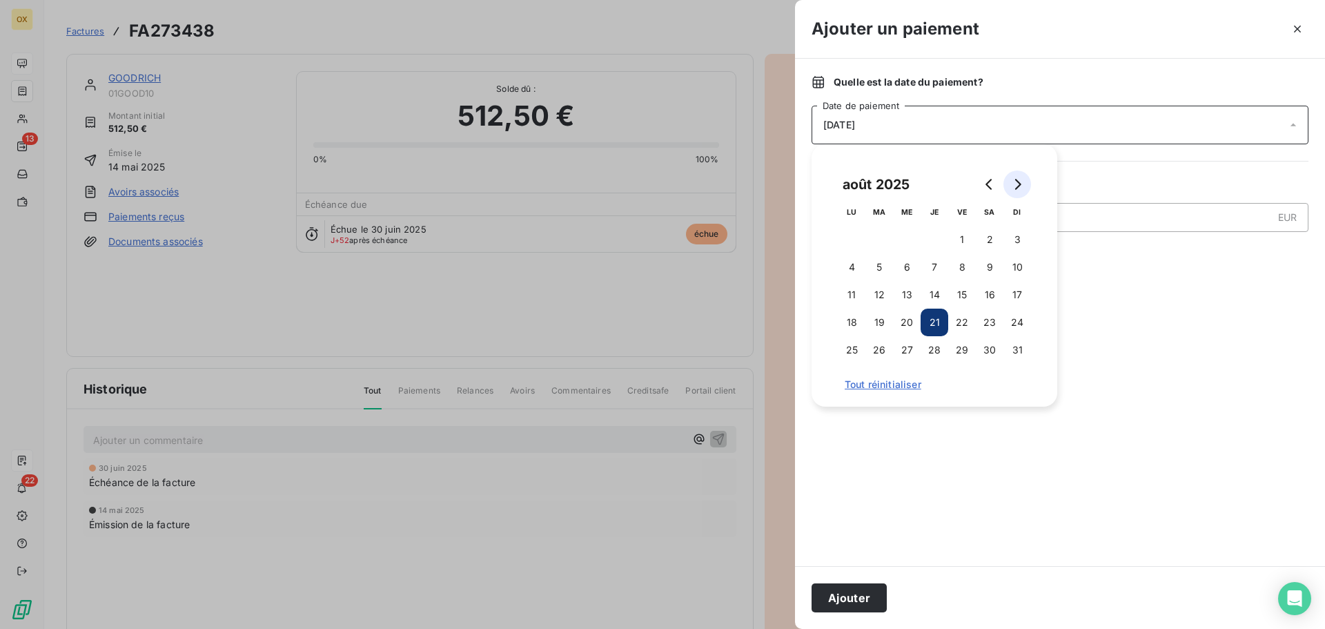
click at [1023, 178] on button "Go to next month" at bounding box center [1017, 184] width 28 height 28
click at [856, 294] on button "15" at bounding box center [852, 295] width 28 height 28
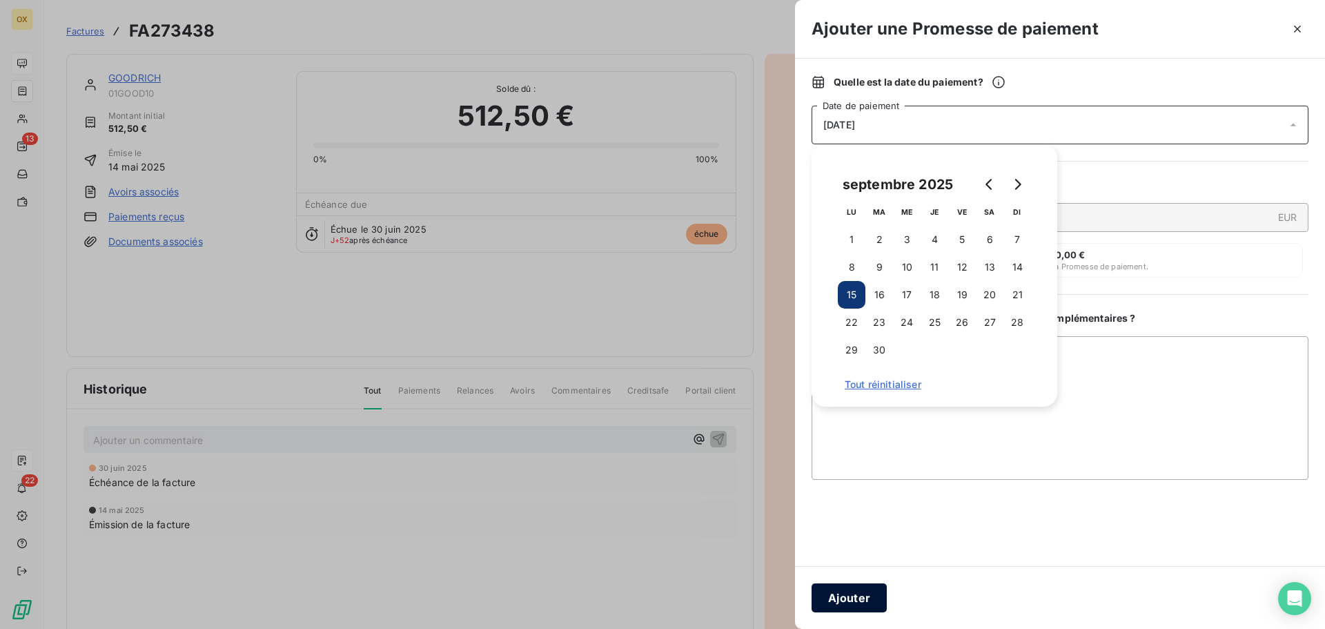
click at [856, 596] on button "Ajouter" at bounding box center [849, 597] width 75 height 29
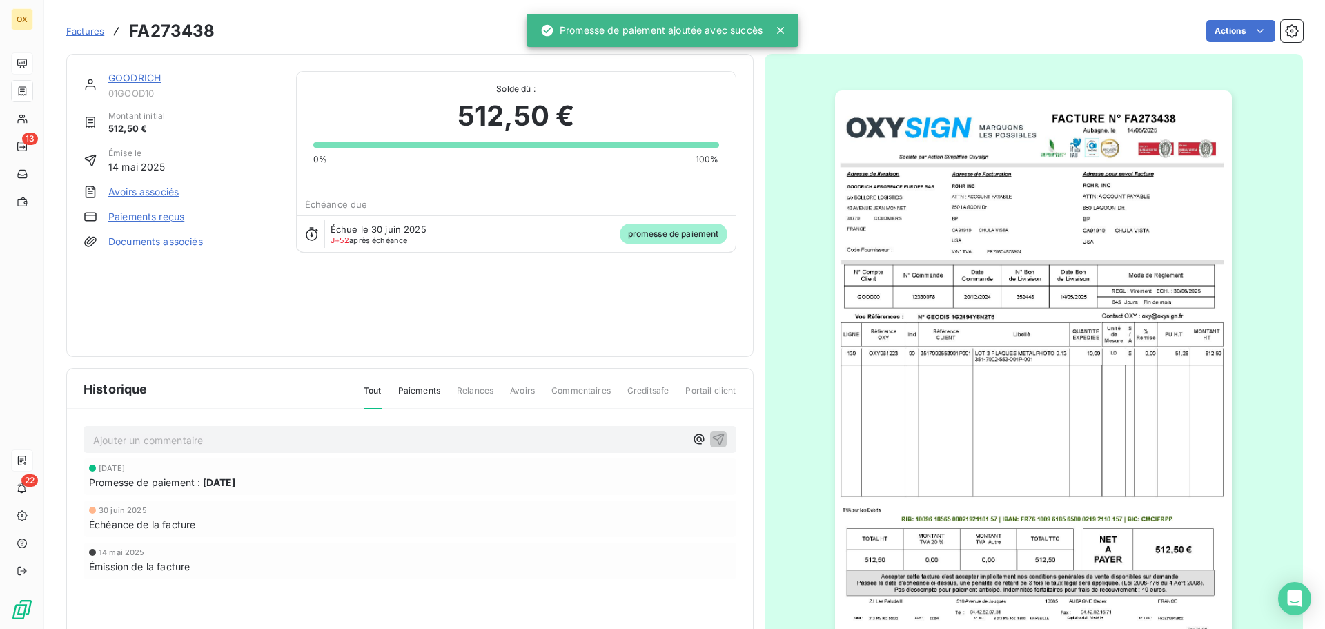
click at [144, 75] on link "GOODRICH" at bounding box center [134, 78] width 52 height 12
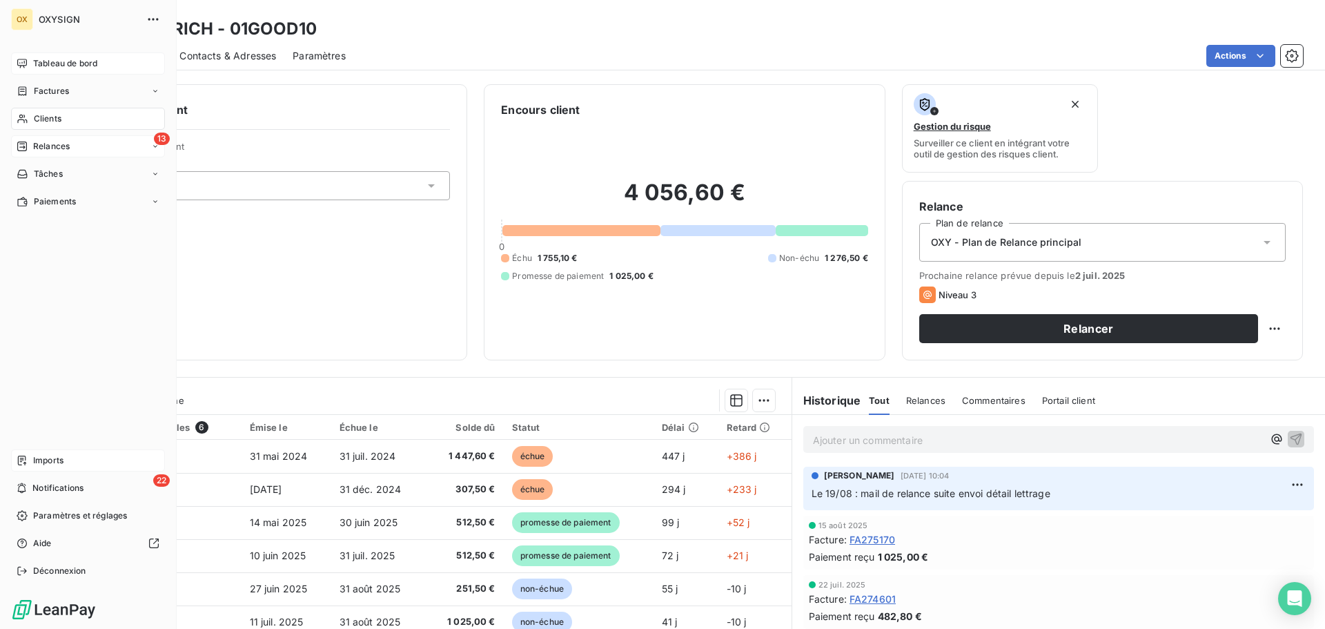
click at [56, 146] on span "Relances" at bounding box center [51, 146] width 37 height 12
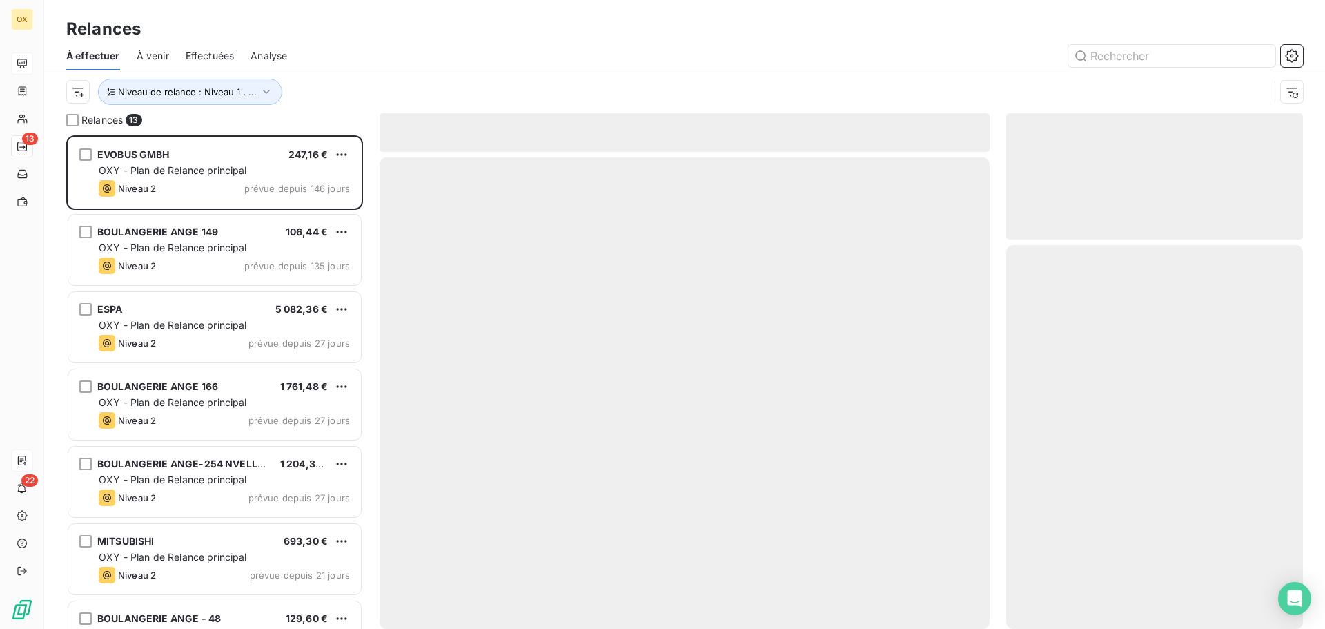
scroll to position [483, 286]
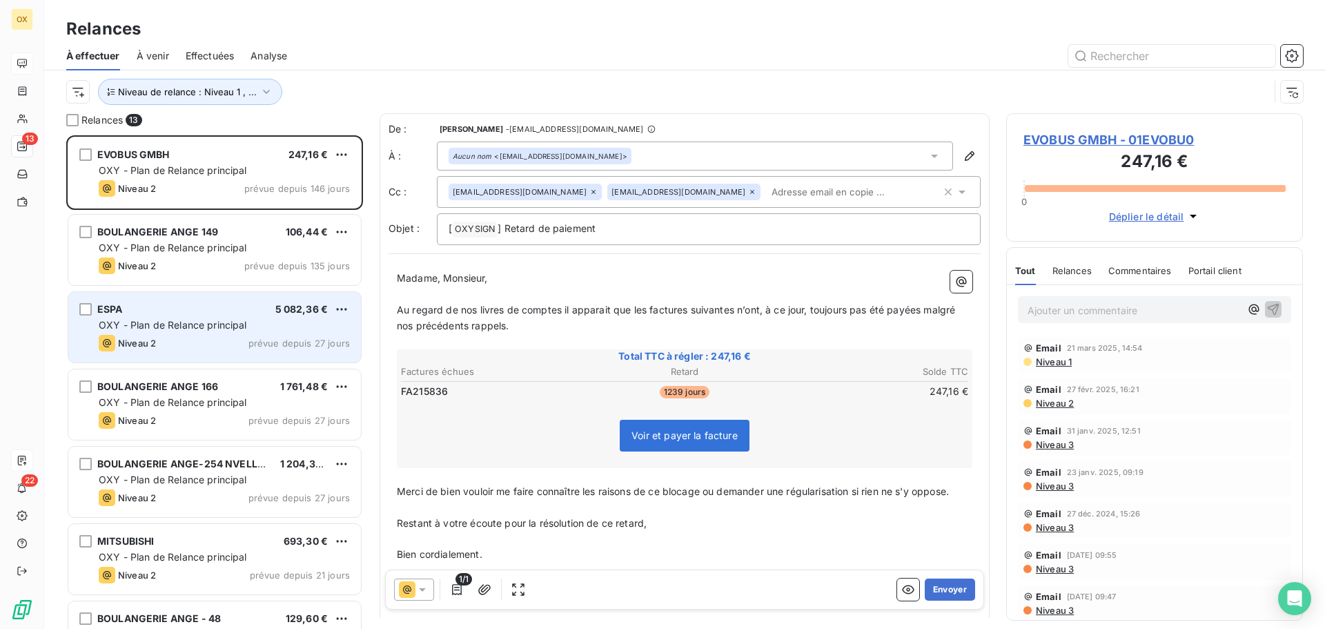
click at [217, 325] on span "OXY - Plan de Relance principal" at bounding box center [173, 325] width 148 height 12
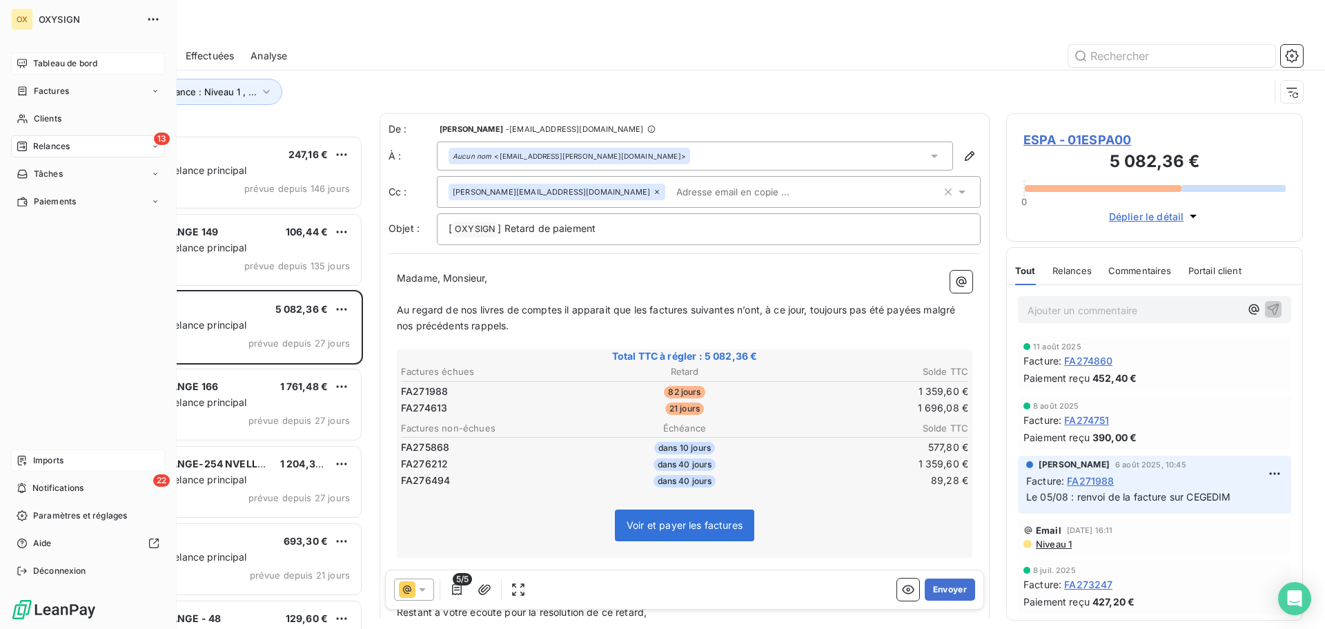
click at [42, 60] on span "Tableau de bord" at bounding box center [65, 63] width 64 height 12
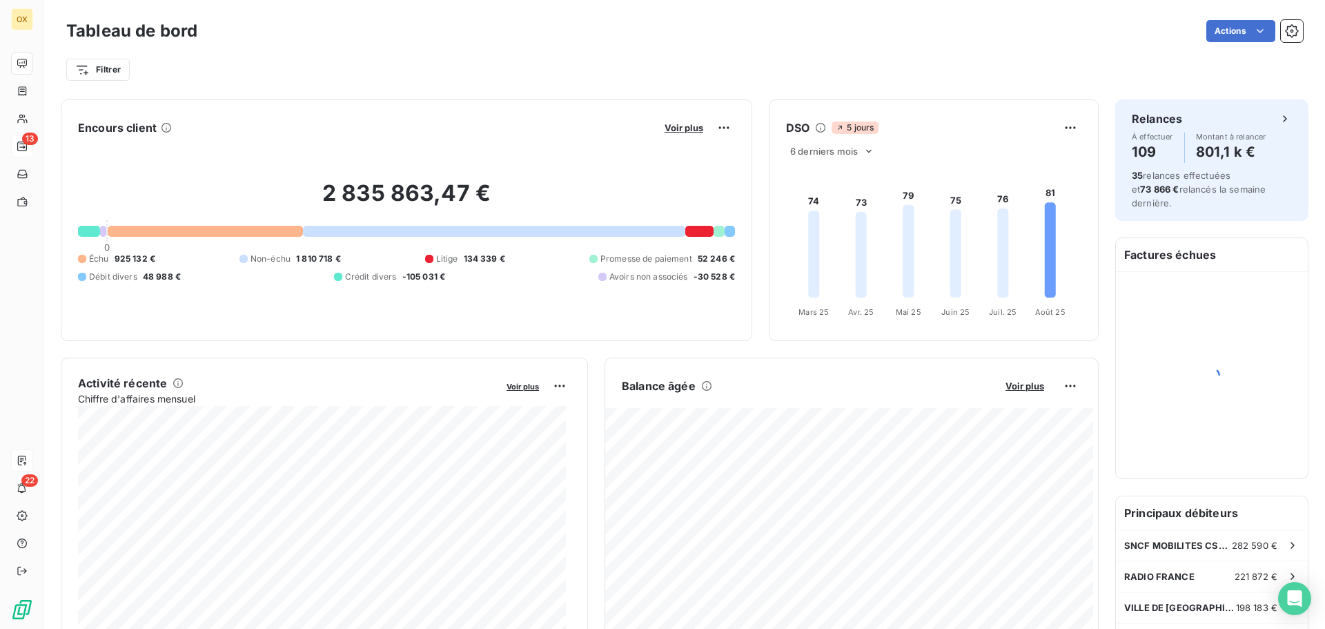
click at [562, 17] on div "Tableau de bord Actions" at bounding box center [684, 31] width 1237 height 29
drag, startPoint x: 146, startPoint y: 257, endPoint x: 115, endPoint y: 255, distance: 30.4
click at [115, 255] on span "925 132 €" at bounding box center [135, 259] width 41 height 12
copy span "925 132"
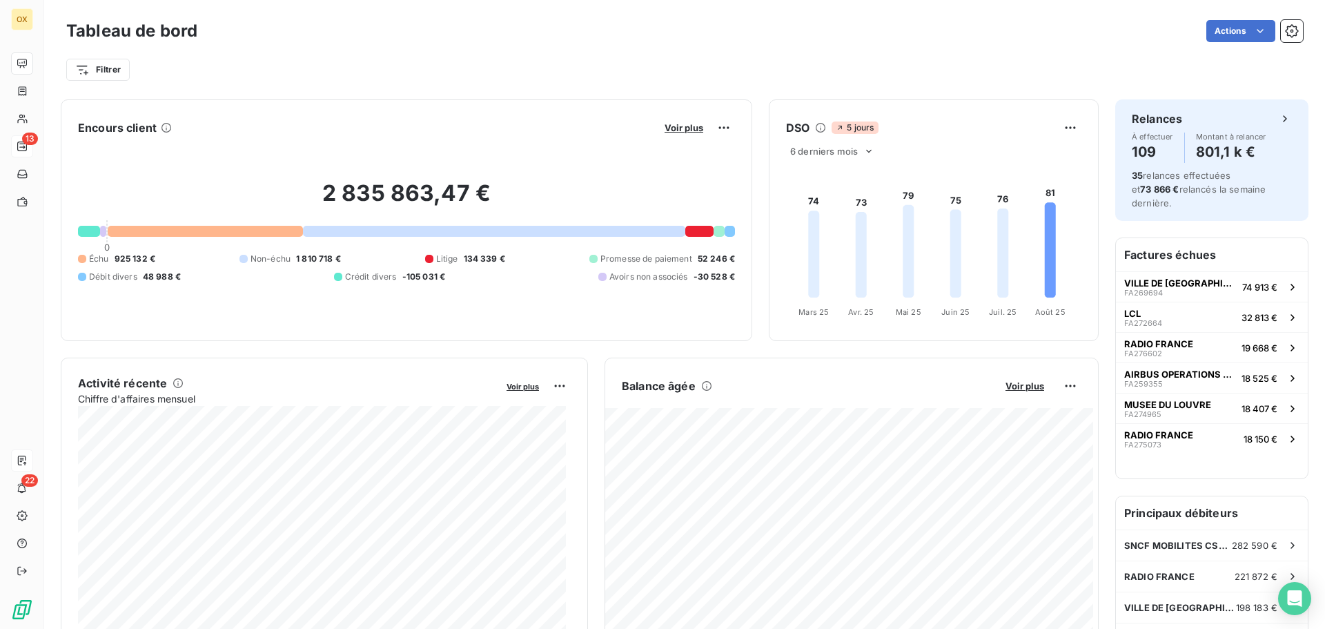
click at [529, 101] on div "Encours client Voir plus 2 835 863,47 € 0 Échu 925 132 € Non-échu 1 810 718 € L…" at bounding box center [406, 220] width 691 height 242
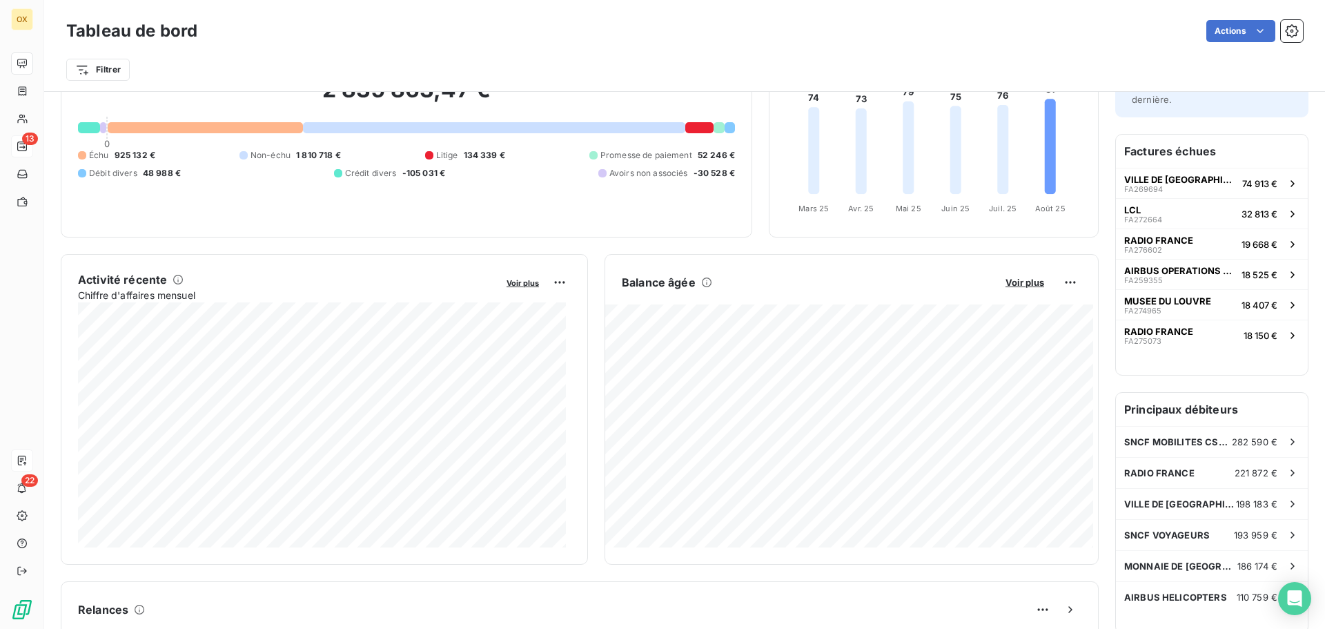
scroll to position [95, 0]
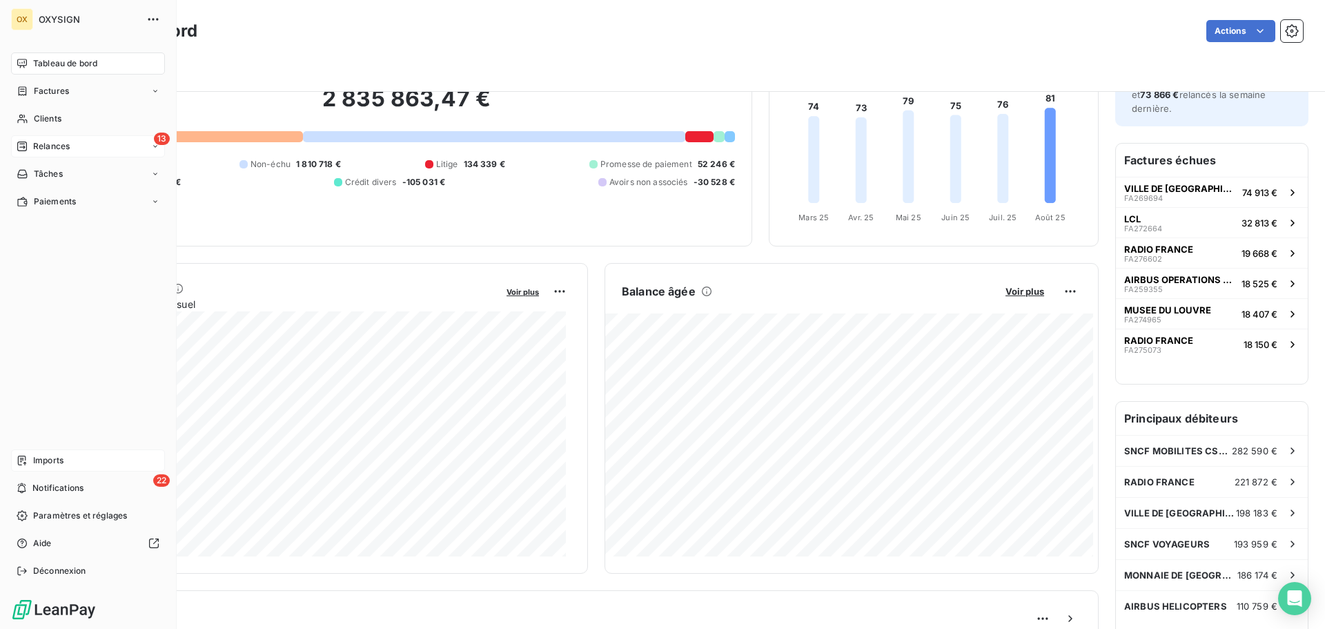
click at [37, 145] on span "Relances" at bounding box center [51, 146] width 37 height 12
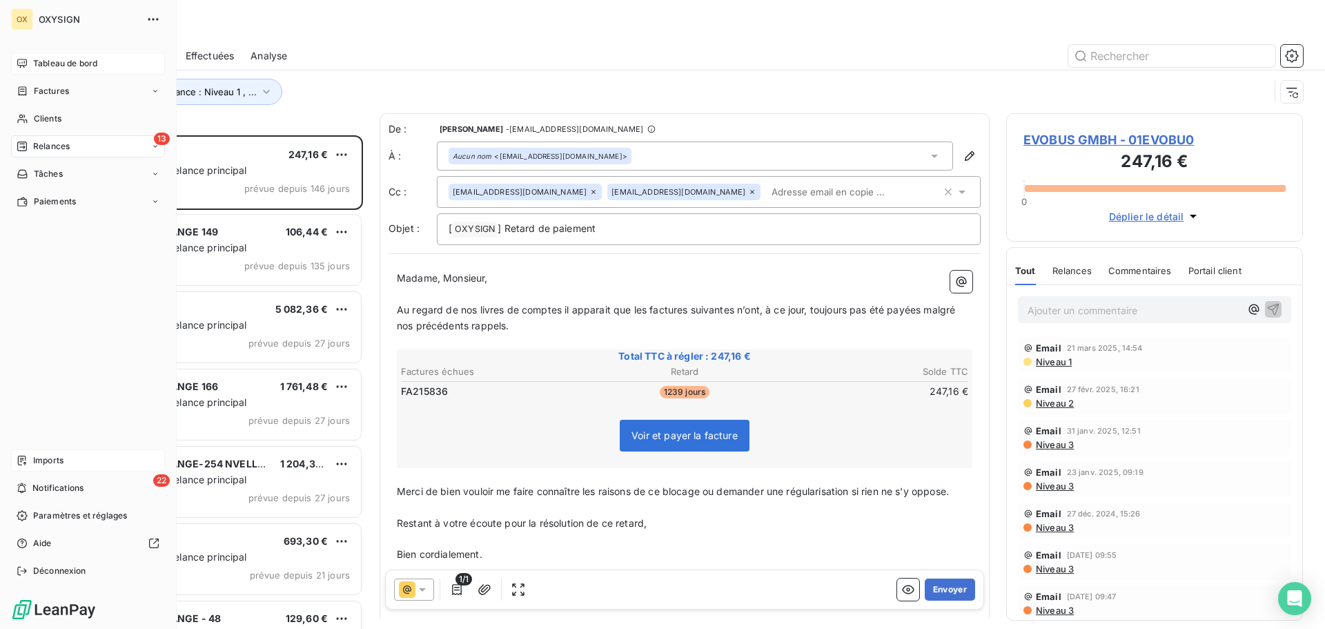
scroll to position [483, 286]
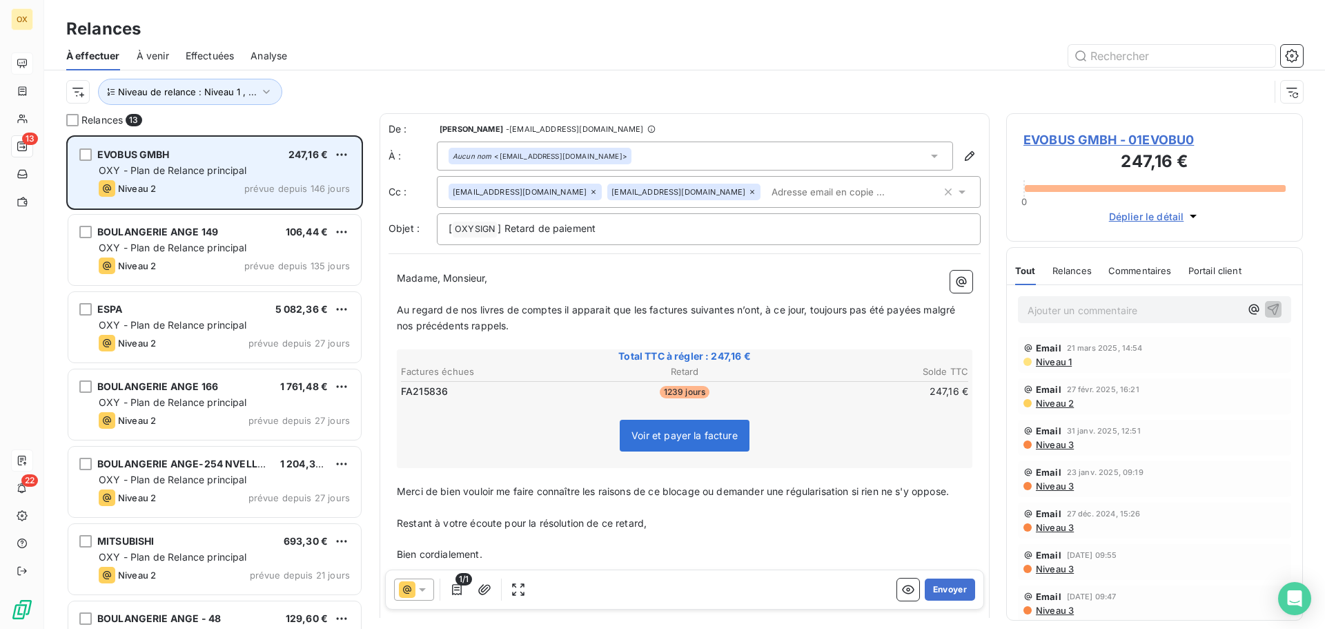
click at [172, 179] on div "EVOBUS GMBH 247,16 € OXY - Plan de Relance principal Niveau 2 prévue depuis 146…" at bounding box center [214, 172] width 293 height 70
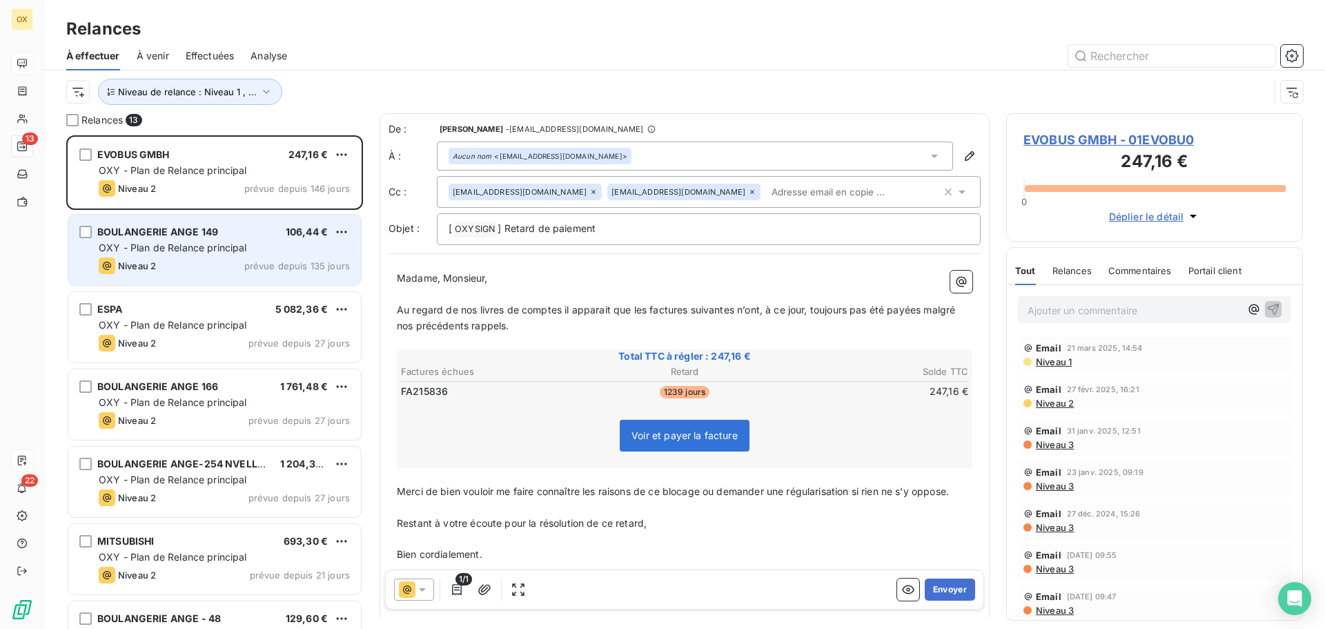
click at [199, 254] on div "OXY - Plan de Relance principal" at bounding box center [224, 248] width 251 height 14
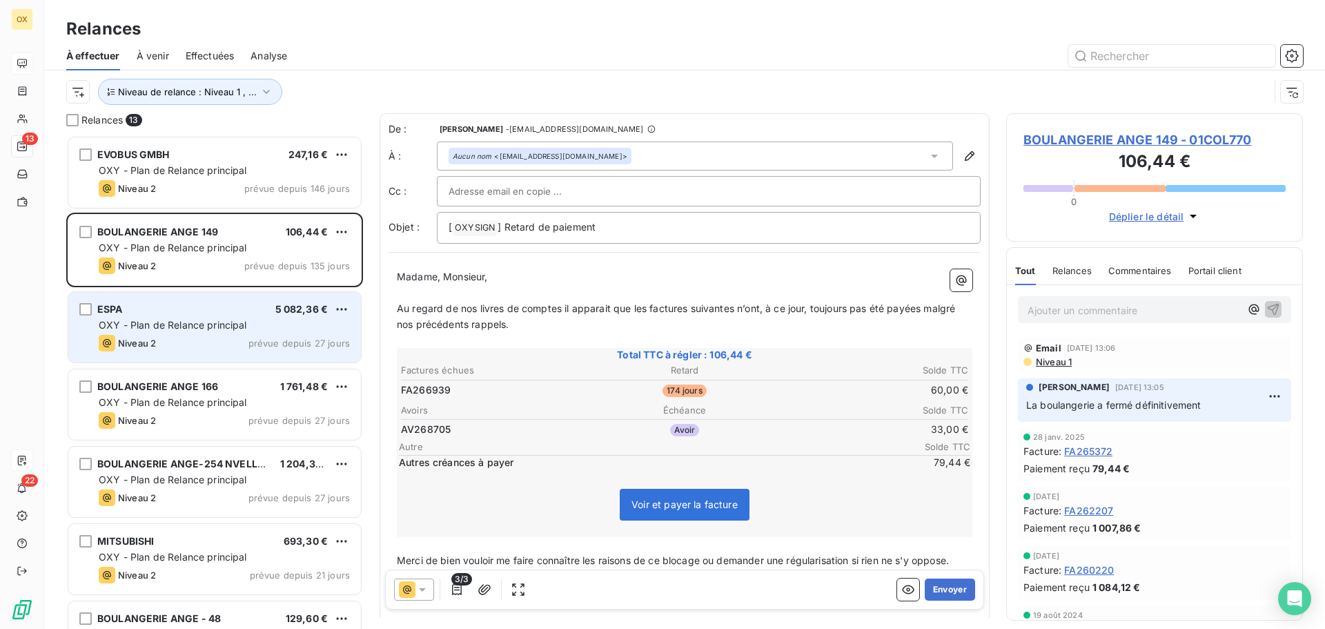
click at [206, 304] on div "ESPA 5 082,36 €" at bounding box center [224, 309] width 251 height 12
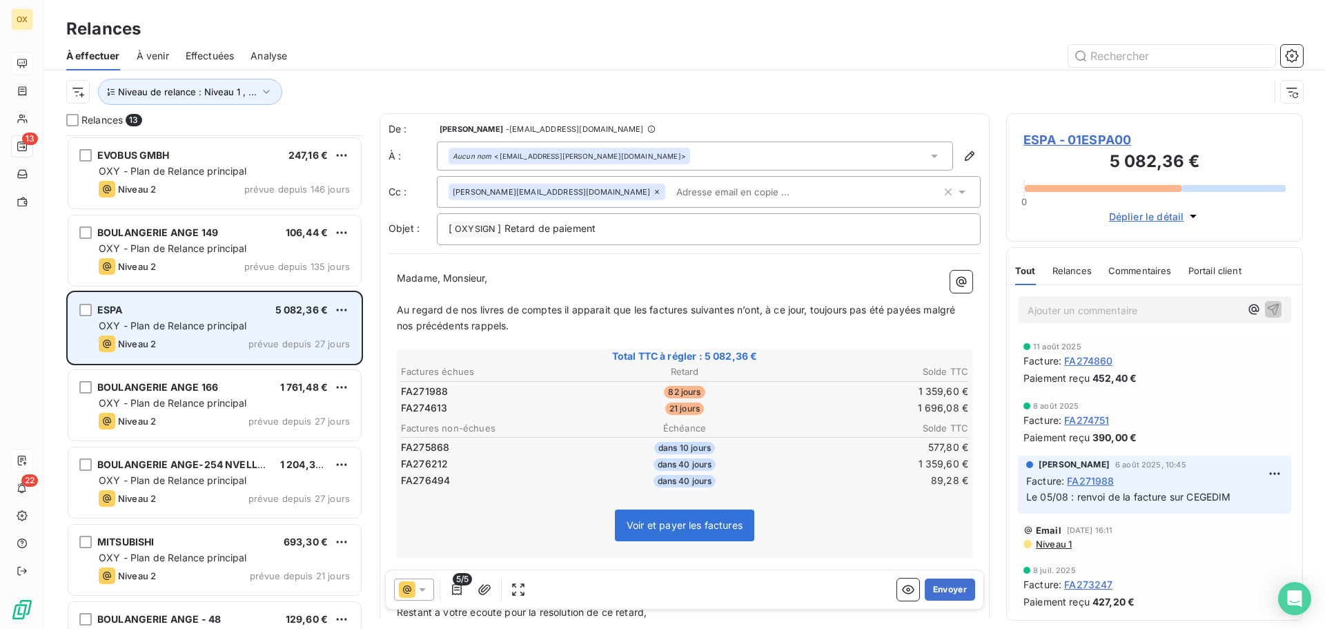
scroll to position [70, 0]
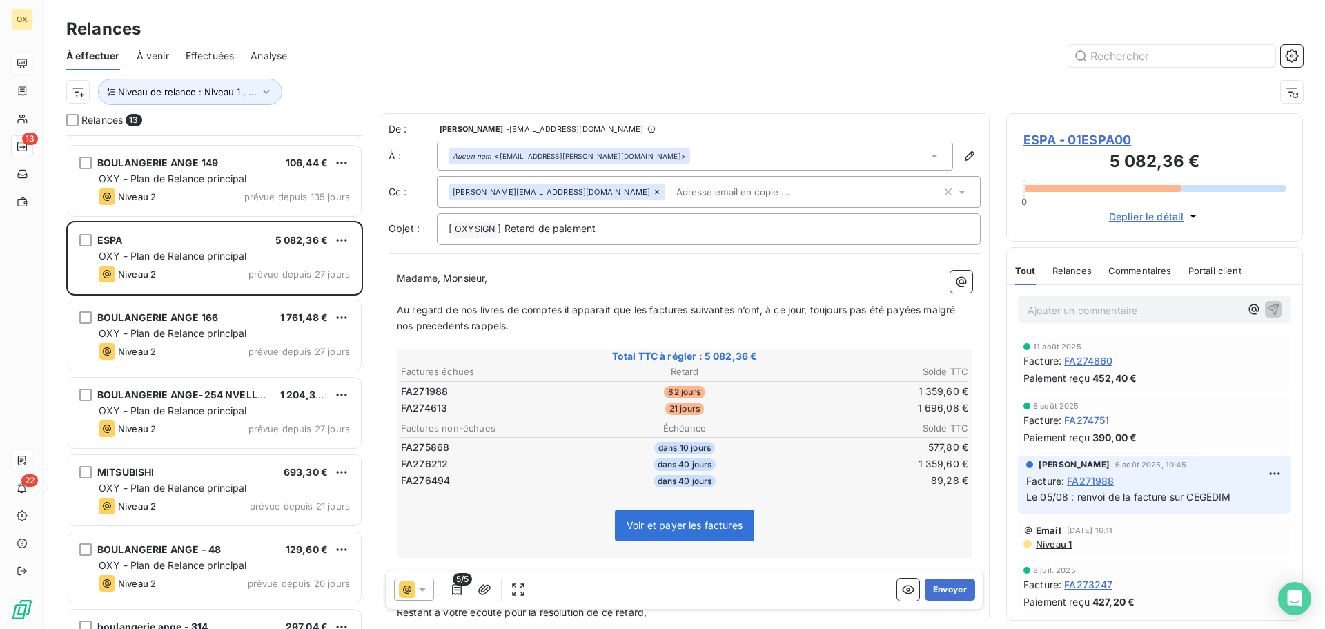
click at [239, 324] on div "BOULANGERIE ANGE 166 1 761,48 € OXY - Plan de Relance principal Niveau 2 prévue…" at bounding box center [214, 335] width 293 height 70
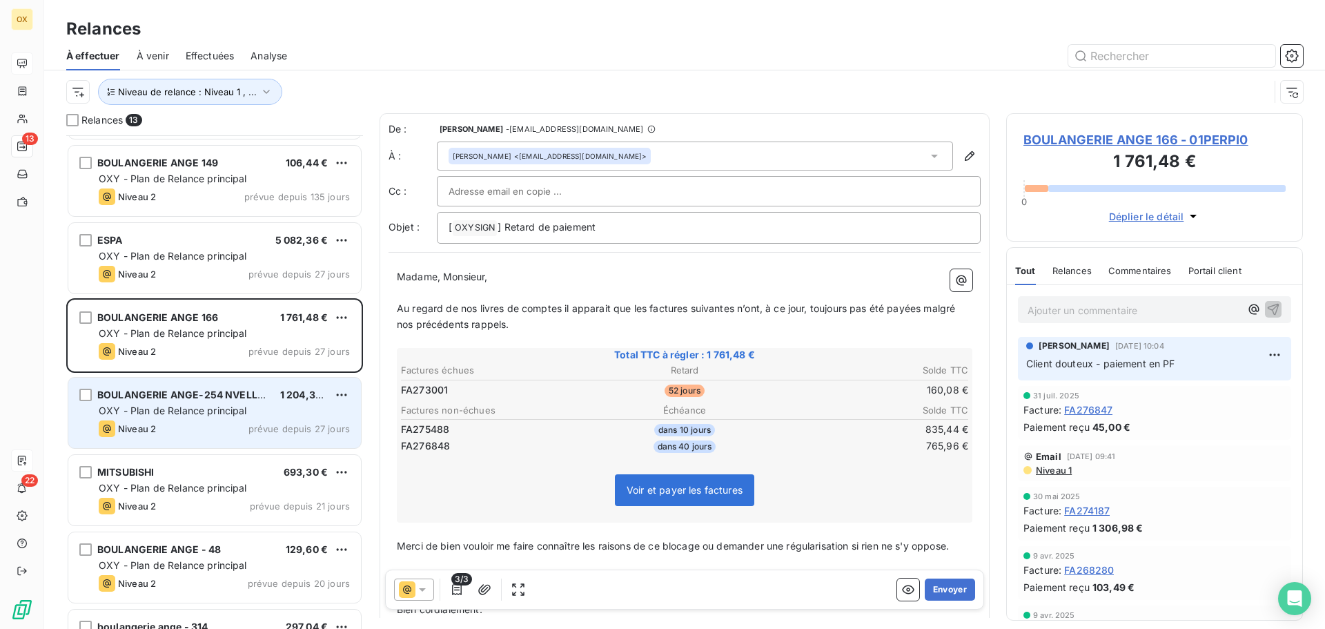
click at [228, 424] on div "Niveau 2 prévue depuis 27 jours" at bounding box center [224, 428] width 251 height 17
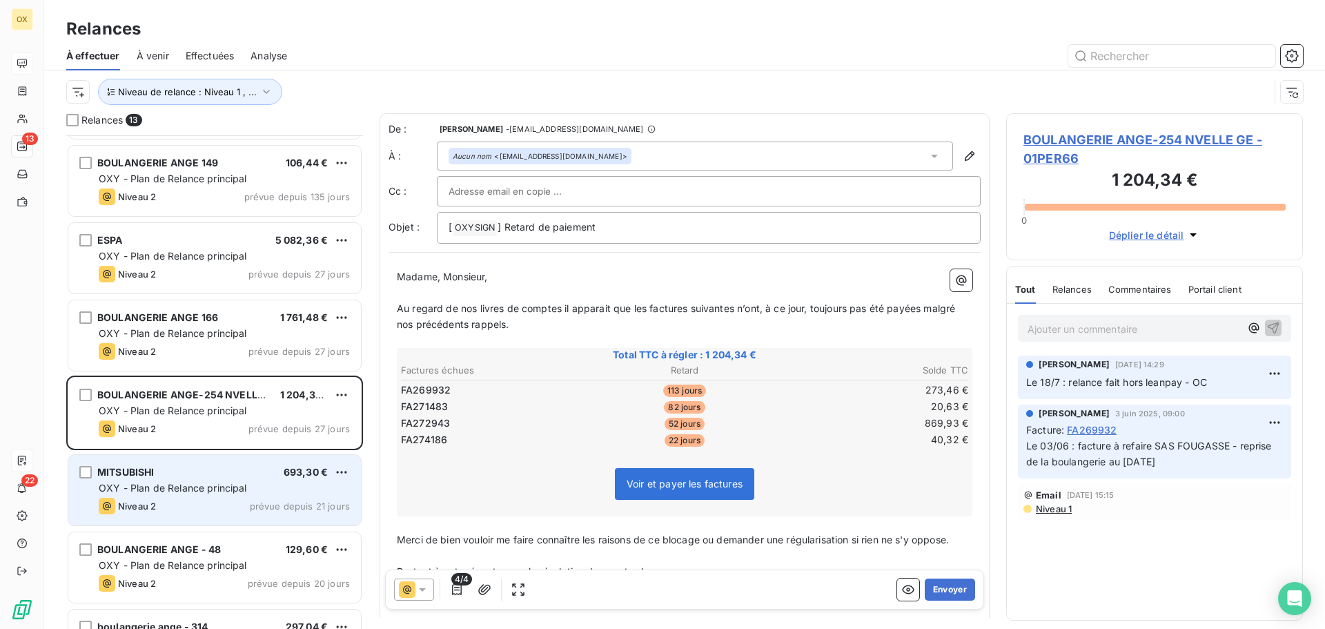
click at [203, 508] on div "Niveau 2 prévue depuis 21 jours" at bounding box center [224, 506] width 251 height 17
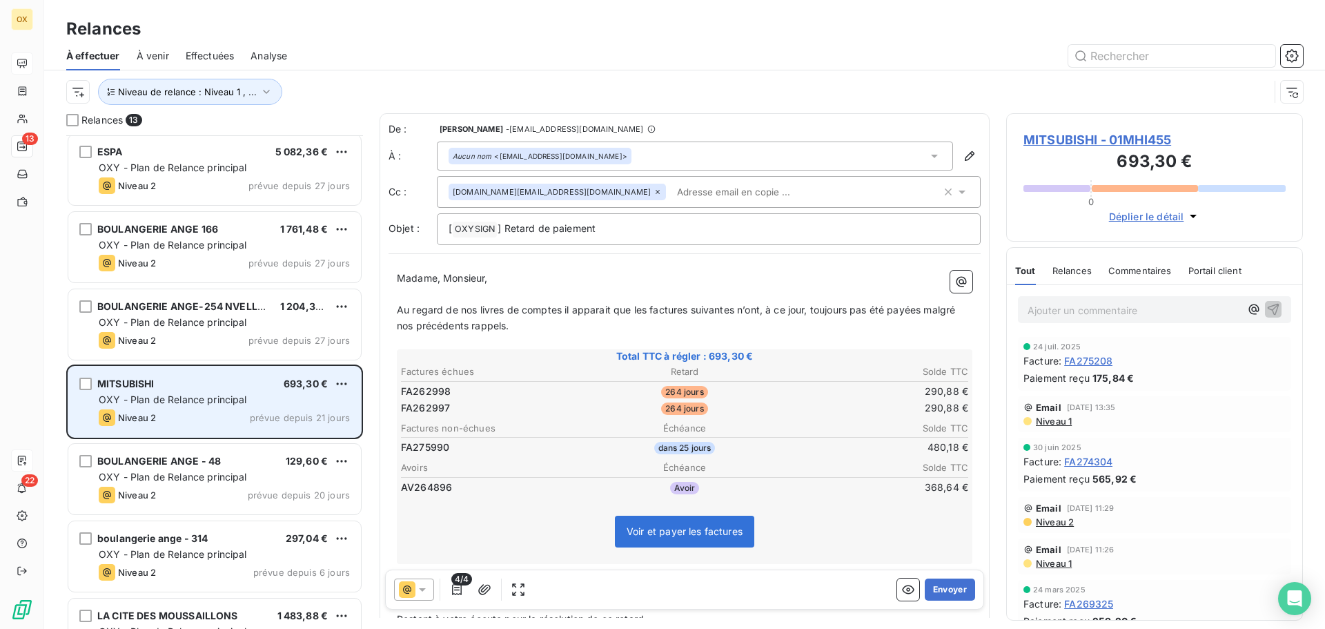
scroll to position [208, 0]
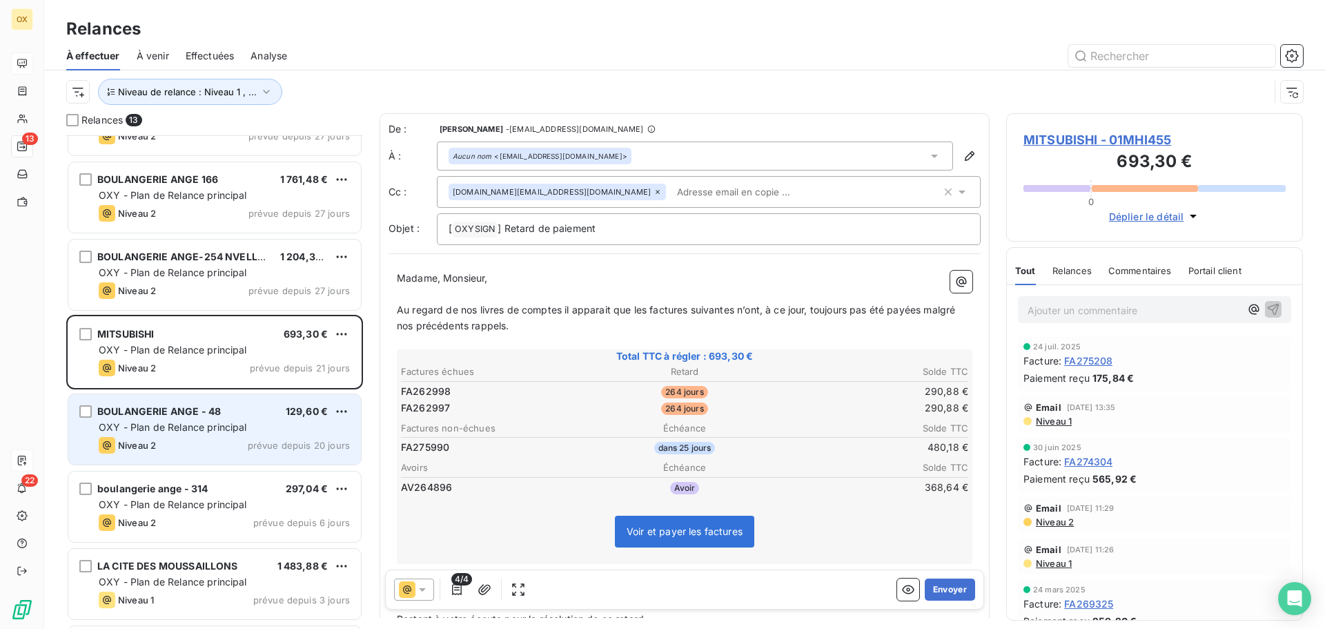
click at [208, 442] on div "Niveau 2 prévue depuis 20 jours" at bounding box center [224, 445] width 251 height 17
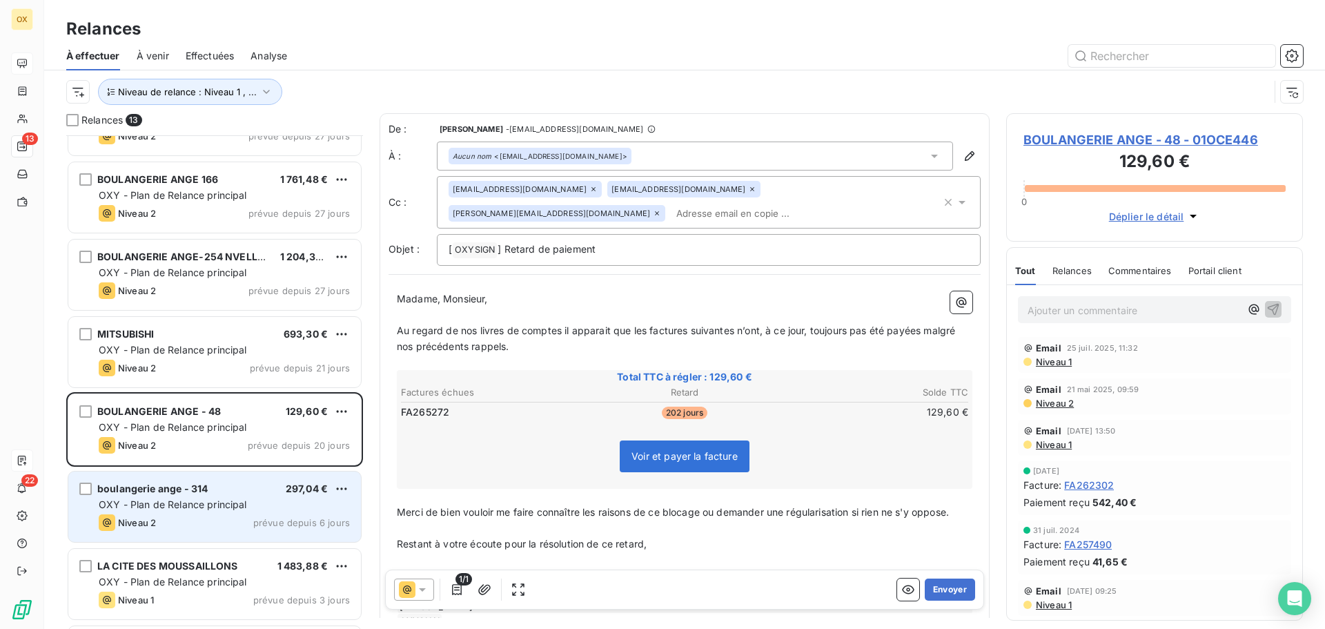
click at [206, 502] on span "OXY - Plan de Relance principal" at bounding box center [173, 504] width 148 height 12
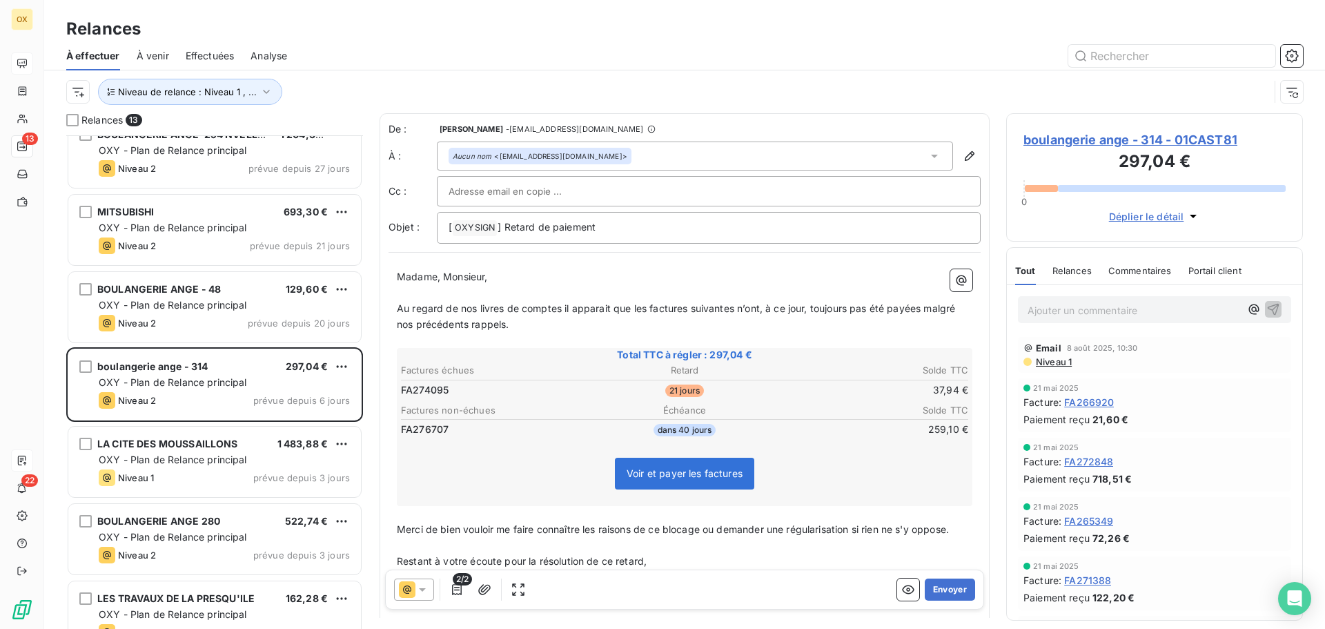
scroll to position [346, 0]
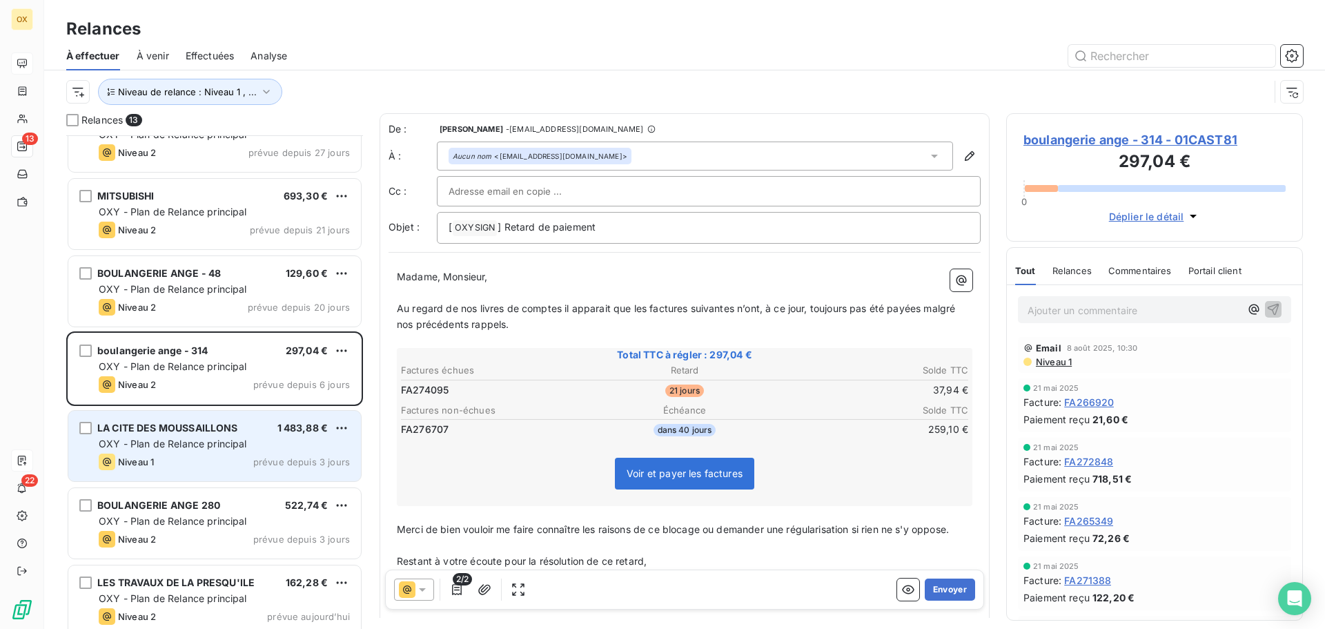
click at [223, 435] on div "LA CITE DES MOUSSAILLONS" at bounding box center [167, 428] width 141 height 14
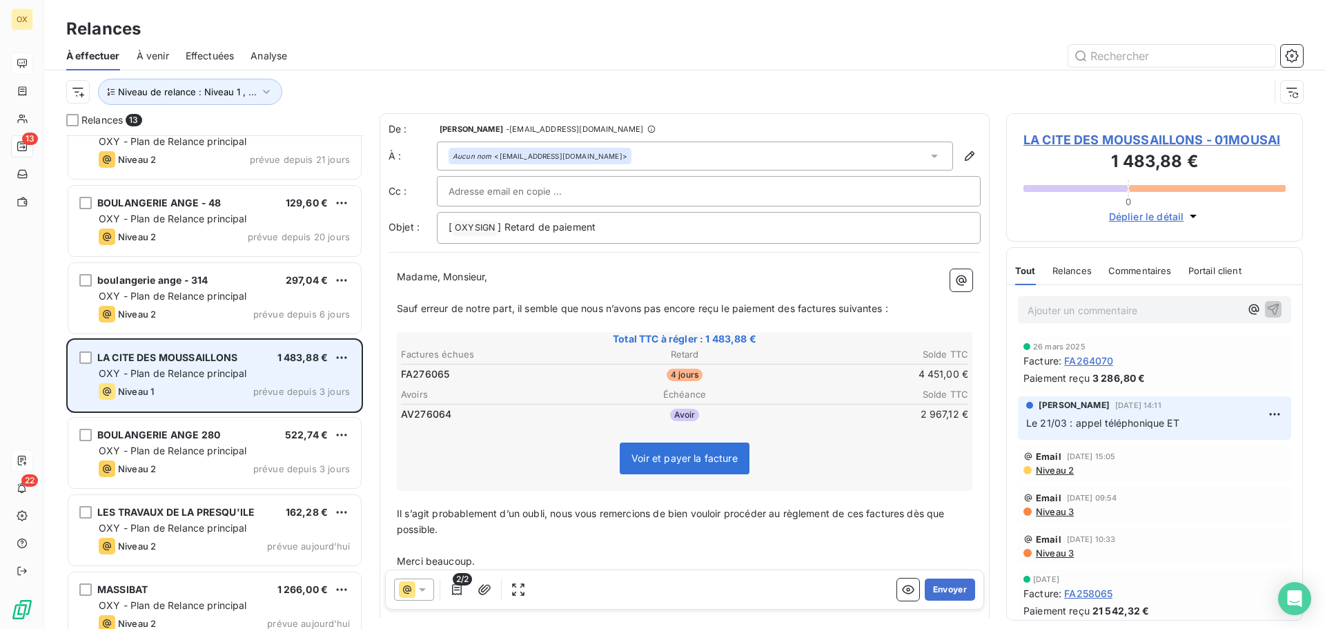
scroll to position [484, 0]
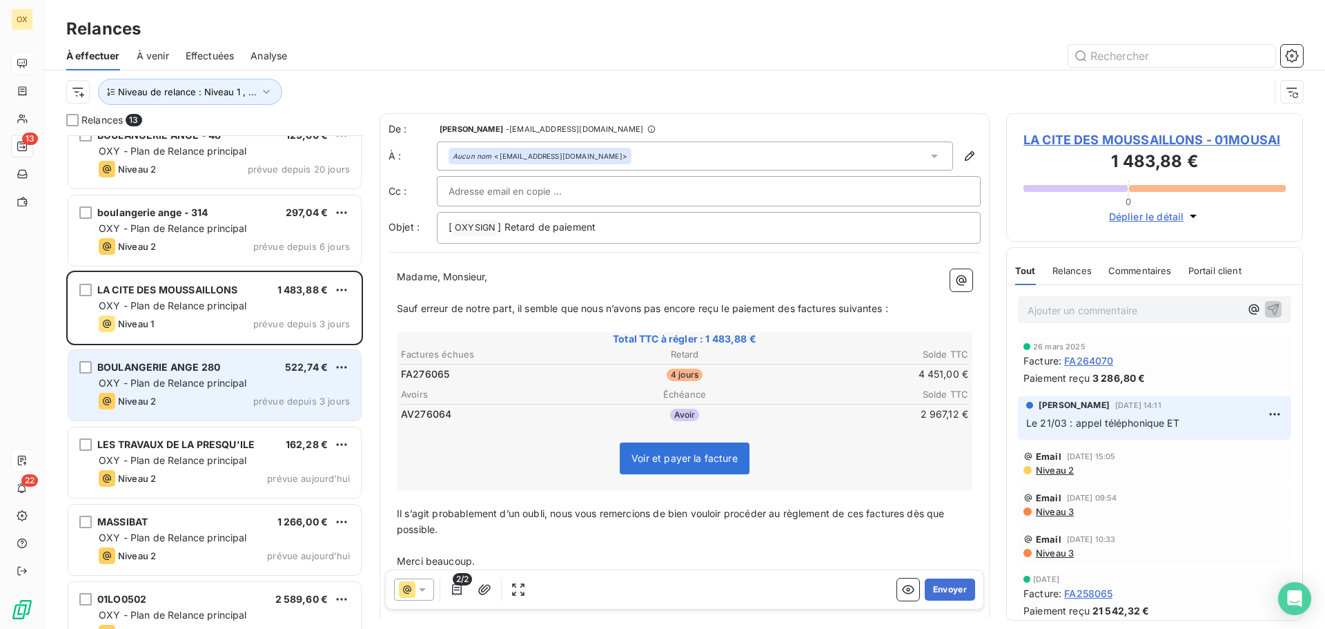
click at [226, 408] on div "Niveau 2 prévue depuis 3 jours" at bounding box center [224, 401] width 251 height 17
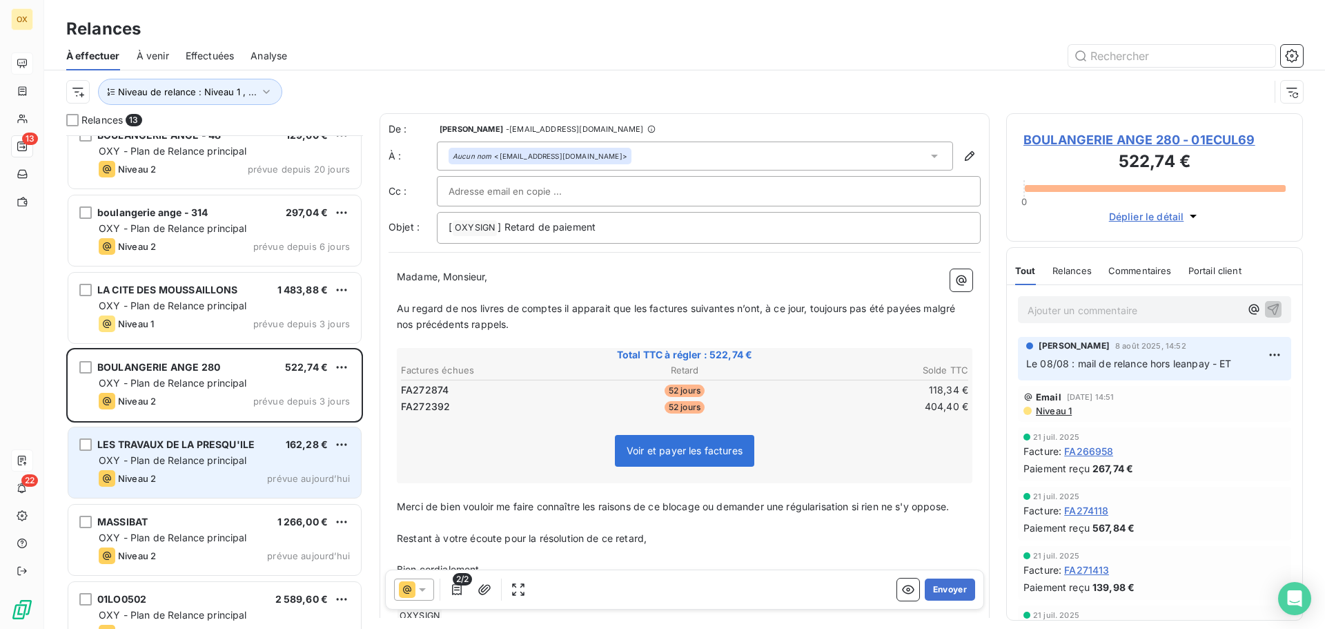
click at [230, 446] on span "LES TRAVAUX DE LA PRESQU'ILE" at bounding box center [175, 444] width 157 height 12
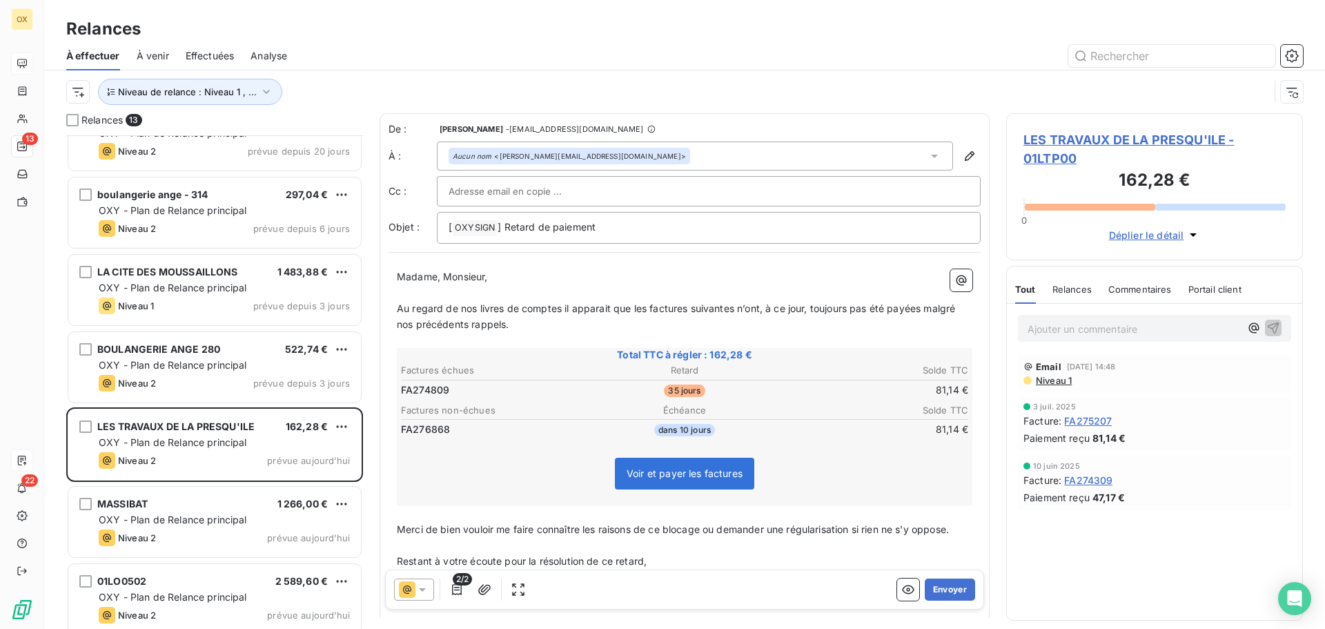
scroll to position [512, 0]
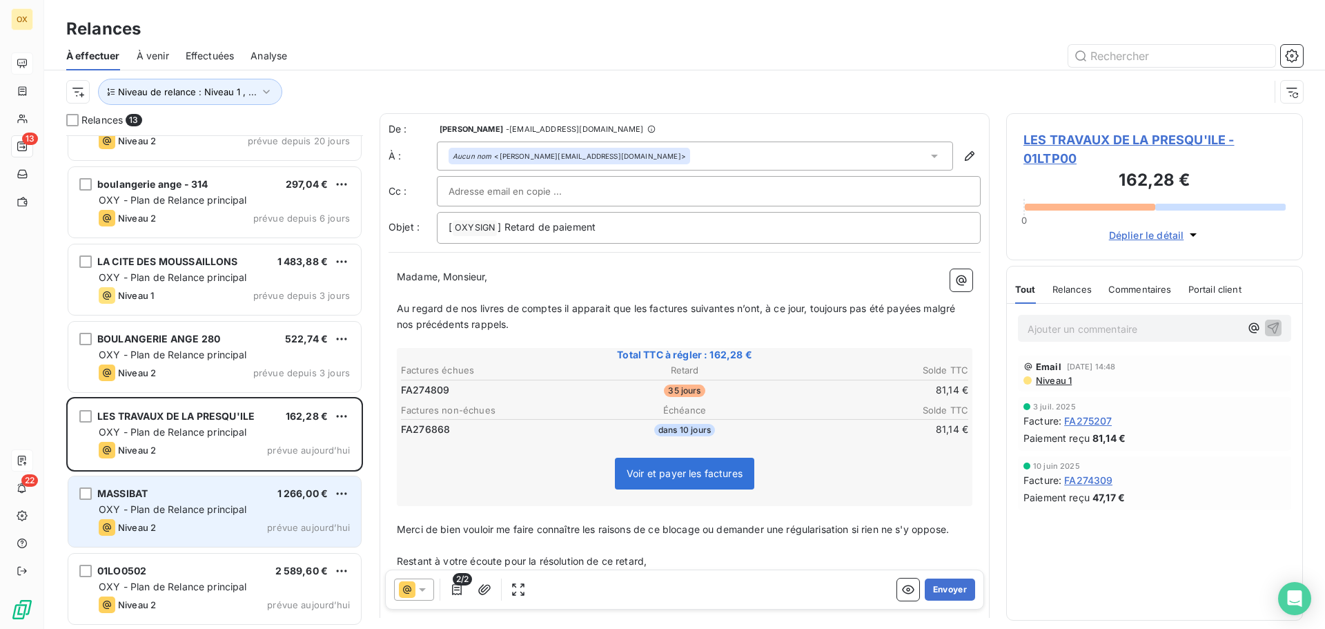
click at [226, 499] on div "MASSIBAT 1 266,00 € OXY - Plan de Relance principal Niveau 2 prévue [DATE]" at bounding box center [214, 511] width 293 height 70
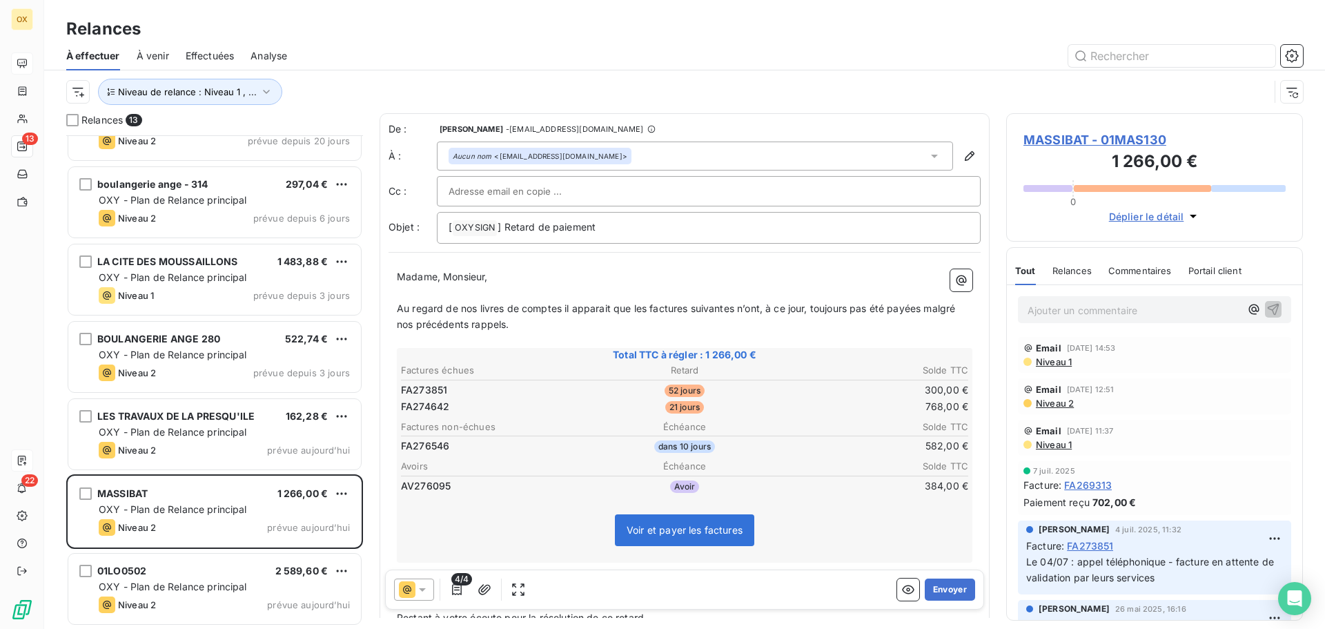
scroll to position [70, 0]
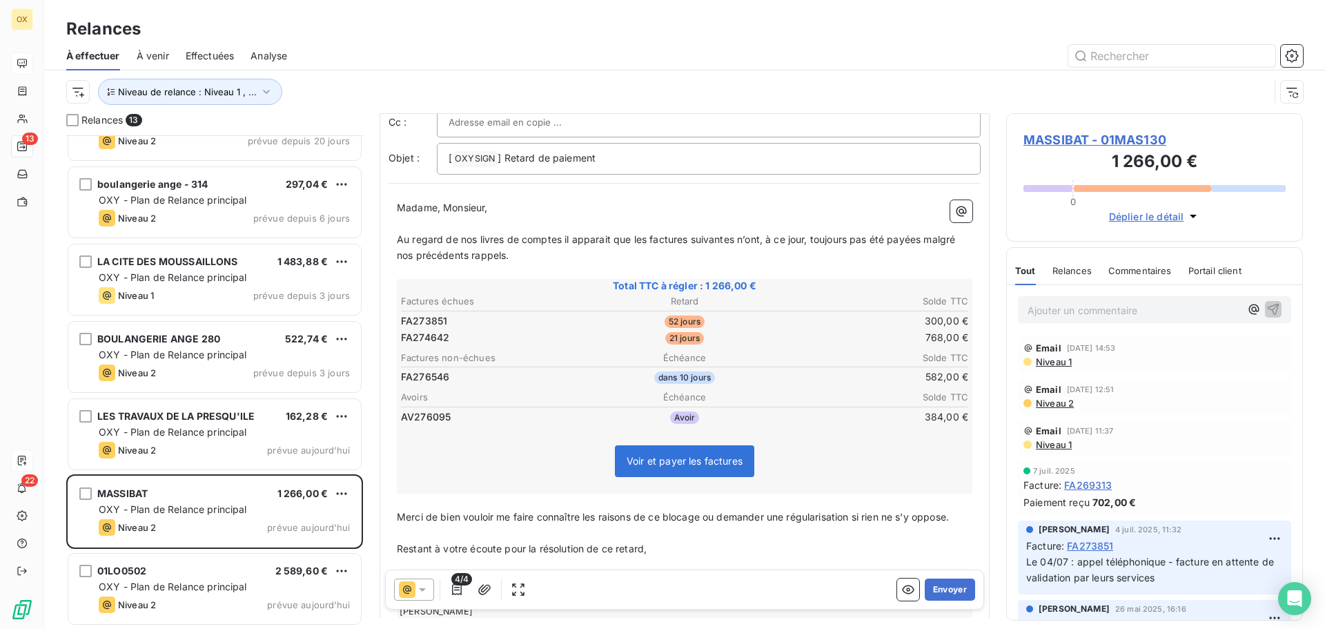
click at [1063, 141] on span "MASSIBAT - 01MAS130" at bounding box center [1154, 139] width 262 height 19
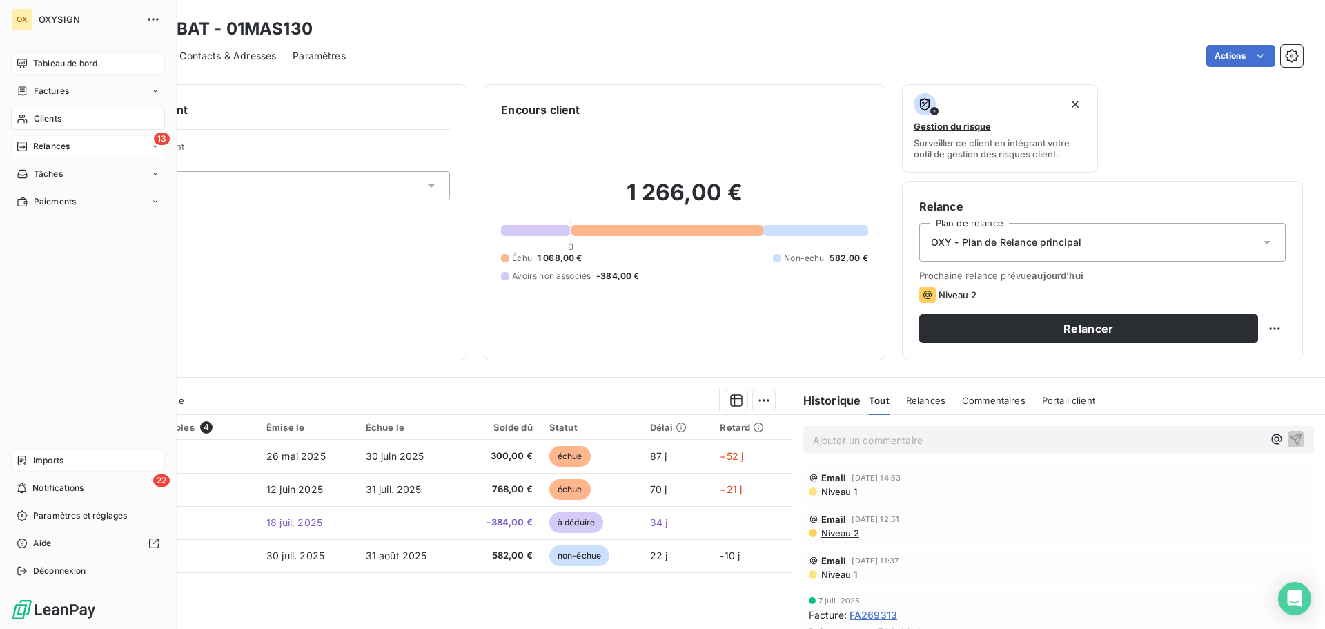
click at [35, 143] on span "Relances" at bounding box center [51, 146] width 37 height 12
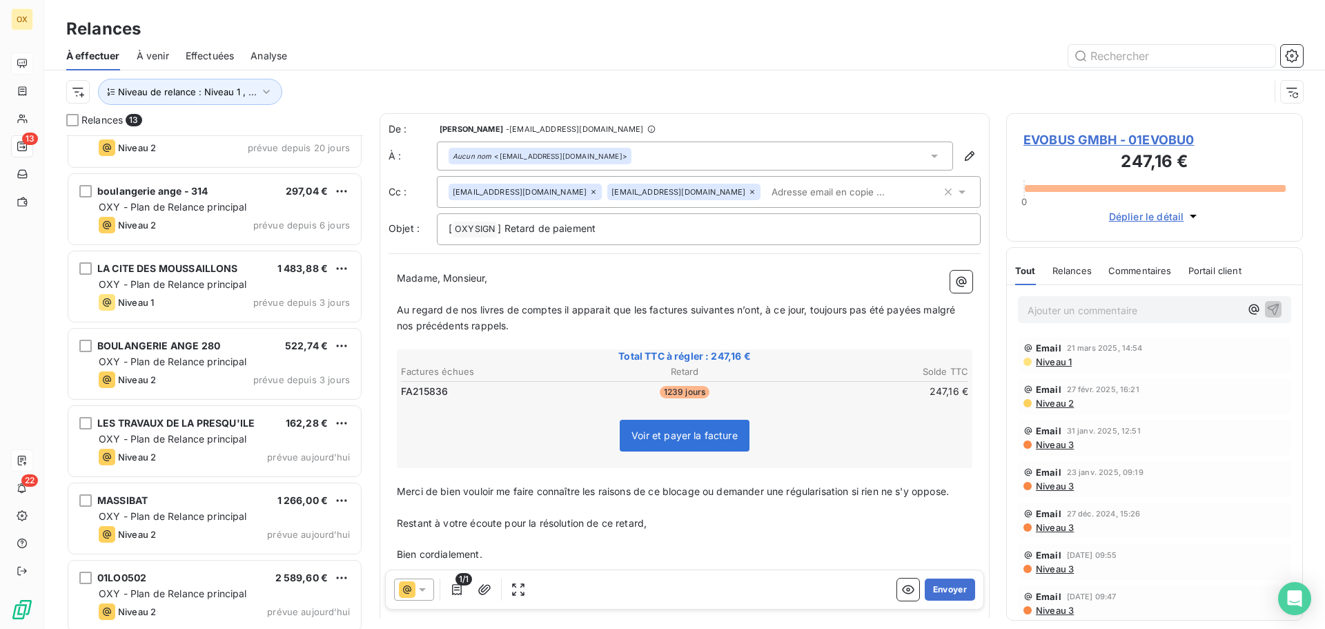
scroll to position [512, 0]
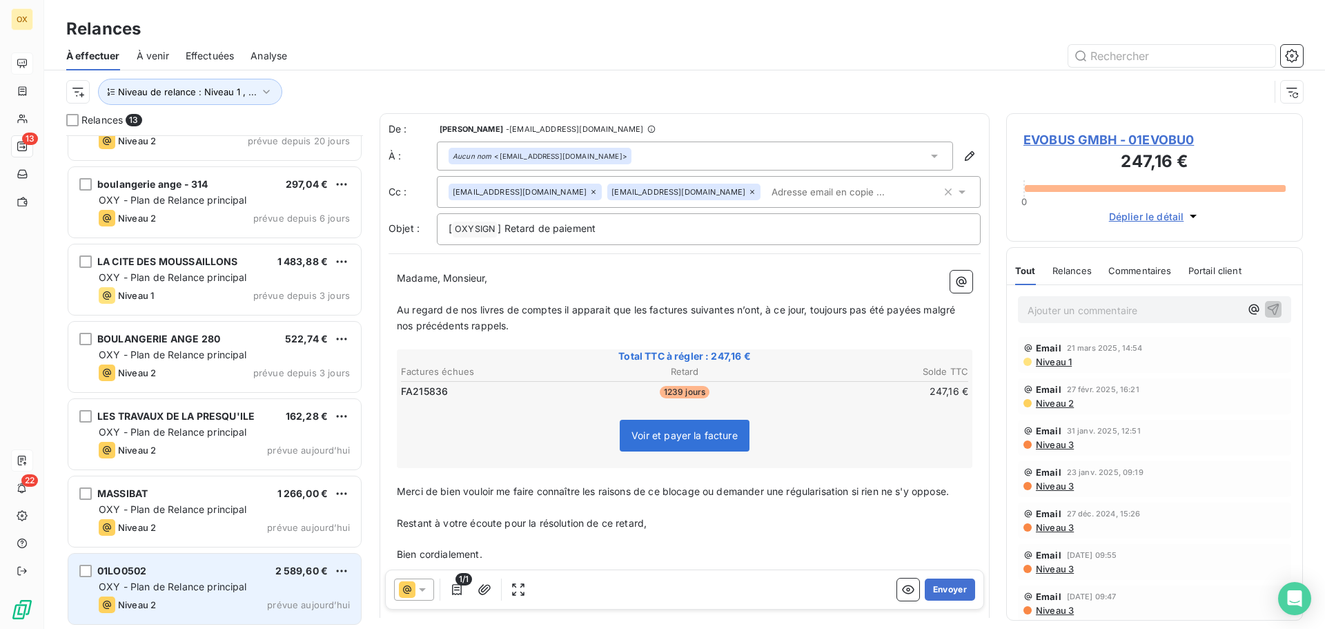
click at [218, 584] on span "OXY - Plan de Relance principal" at bounding box center [173, 586] width 148 height 12
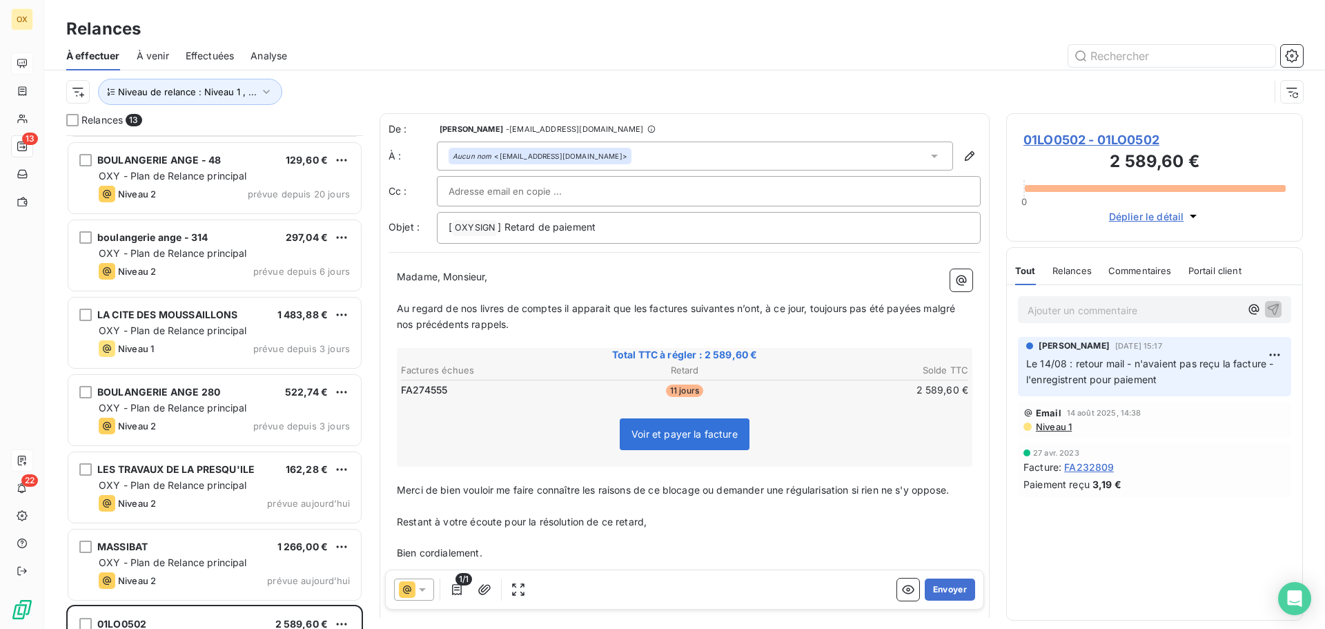
scroll to position [443, 0]
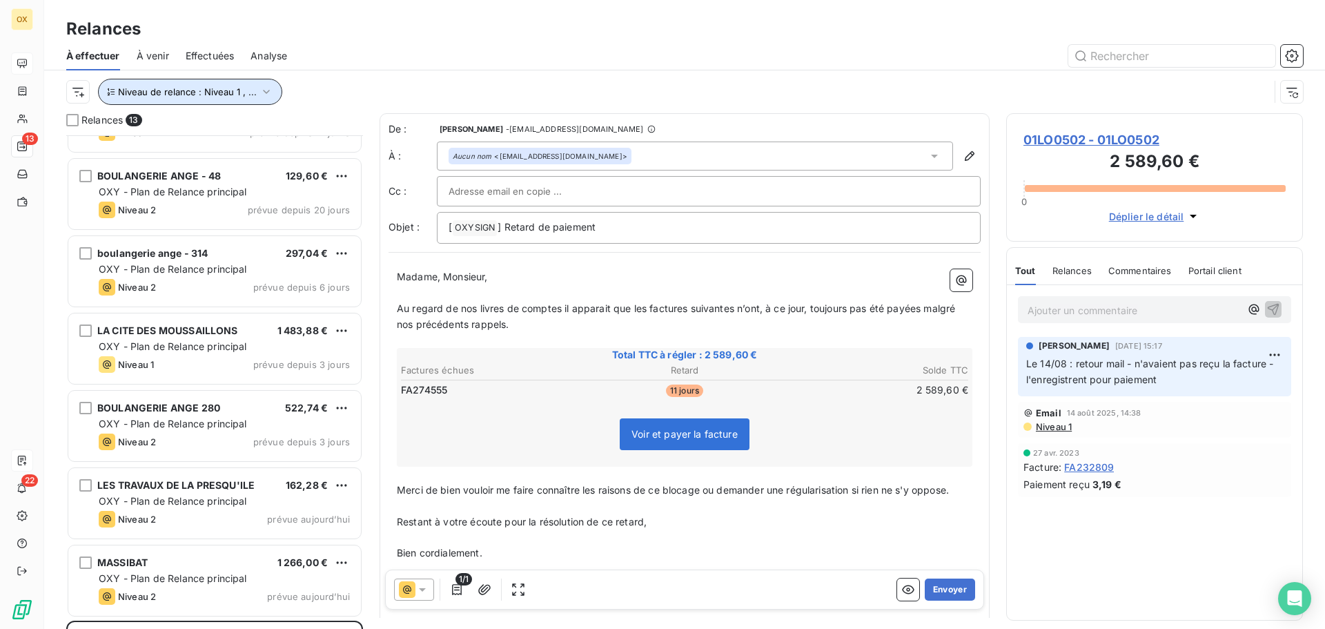
click at [230, 101] on button "Niveau de relance : Niveau 1 , ..." at bounding box center [190, 92] width 184 height 26
click at [395, 41] on div "Relances" at bounding box center [684, 29] width 1281 height 25
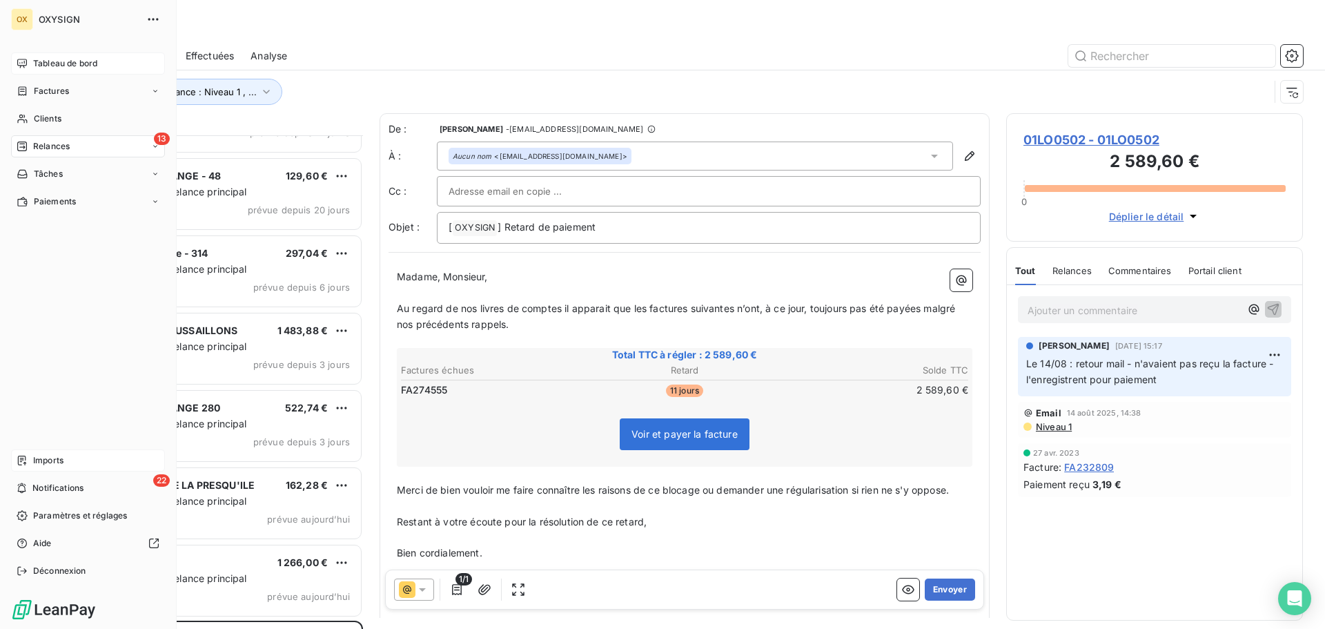
click at [39, 59] on span "Tableau de bord" at bounding box center [65, 63] width 64 height 12
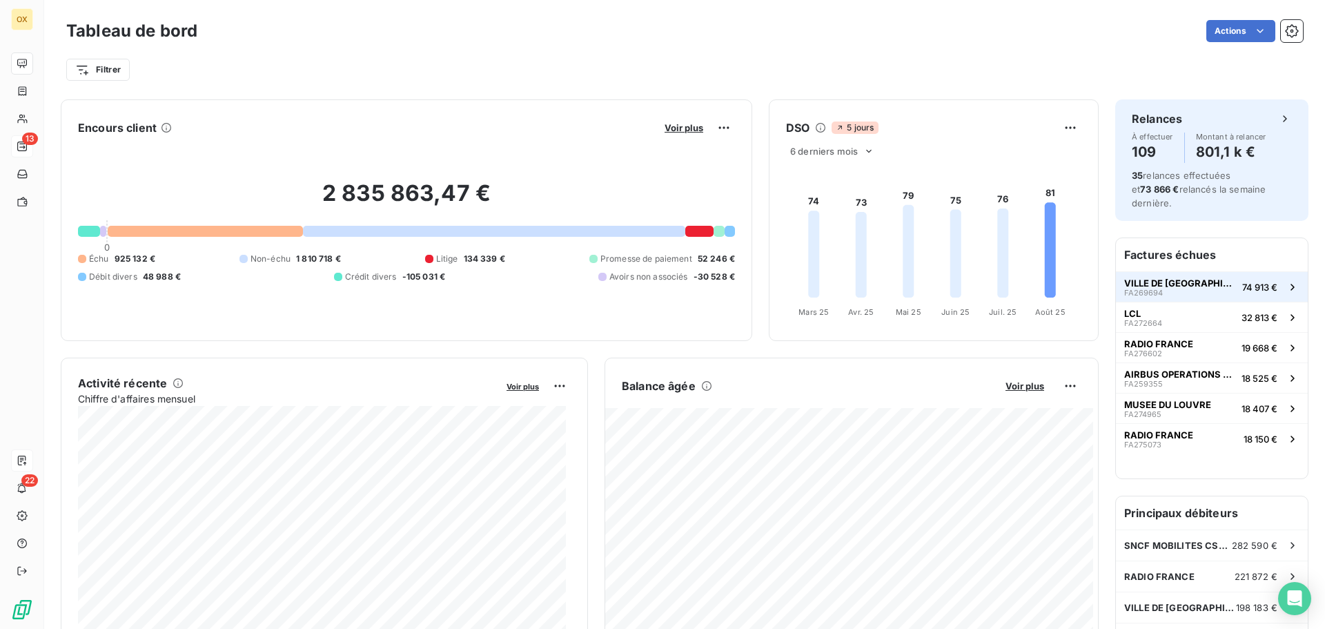
click at [1153, 277] on span "VILLE DE [GEOGRAPHIC_DATA]" at bounding box center [1180, 282] width 112 height 11
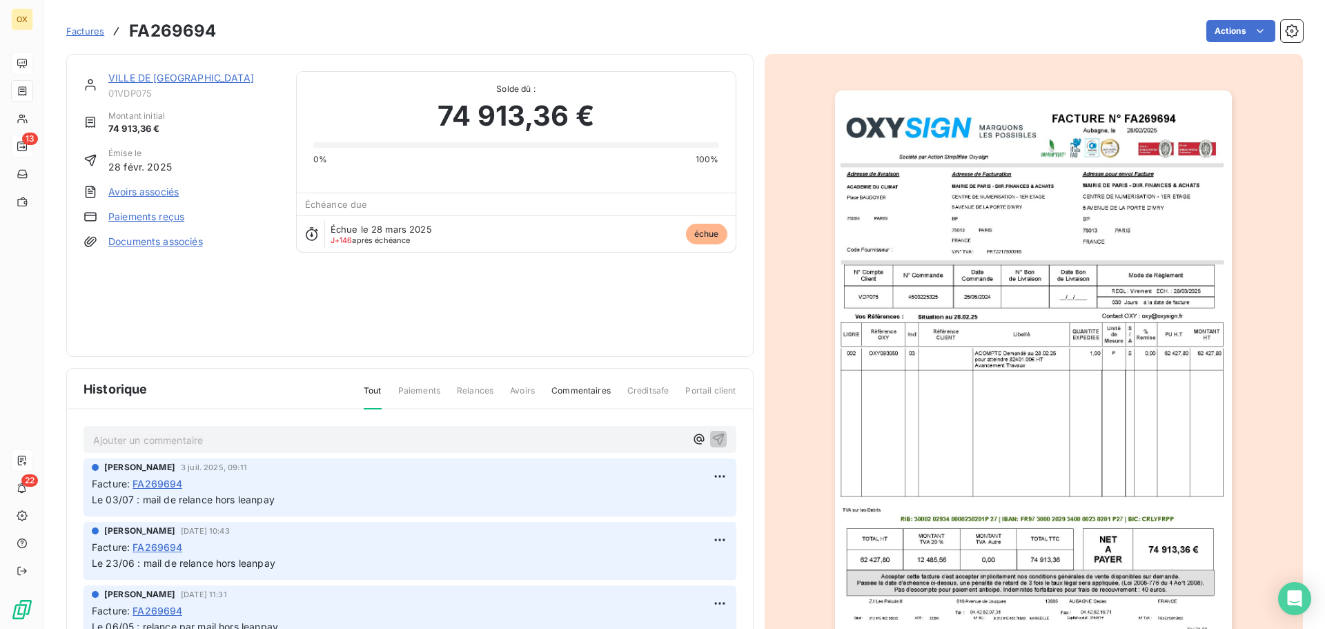
click at [152, 76] on link "VILLE DE [GEOGRAPHIC_DATA]" at bounding box center [181, 78] width 146 height 12
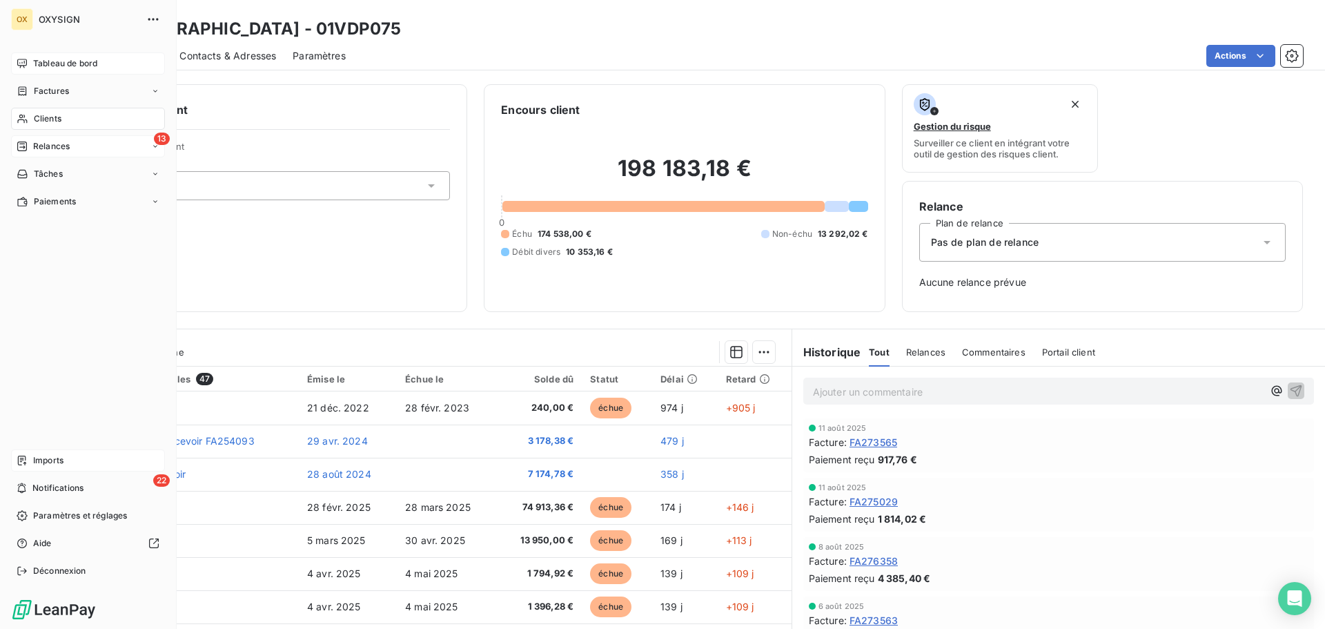
click at [40, 91] on span "Factures" at bounding box center [51, 91] width 35 height 12
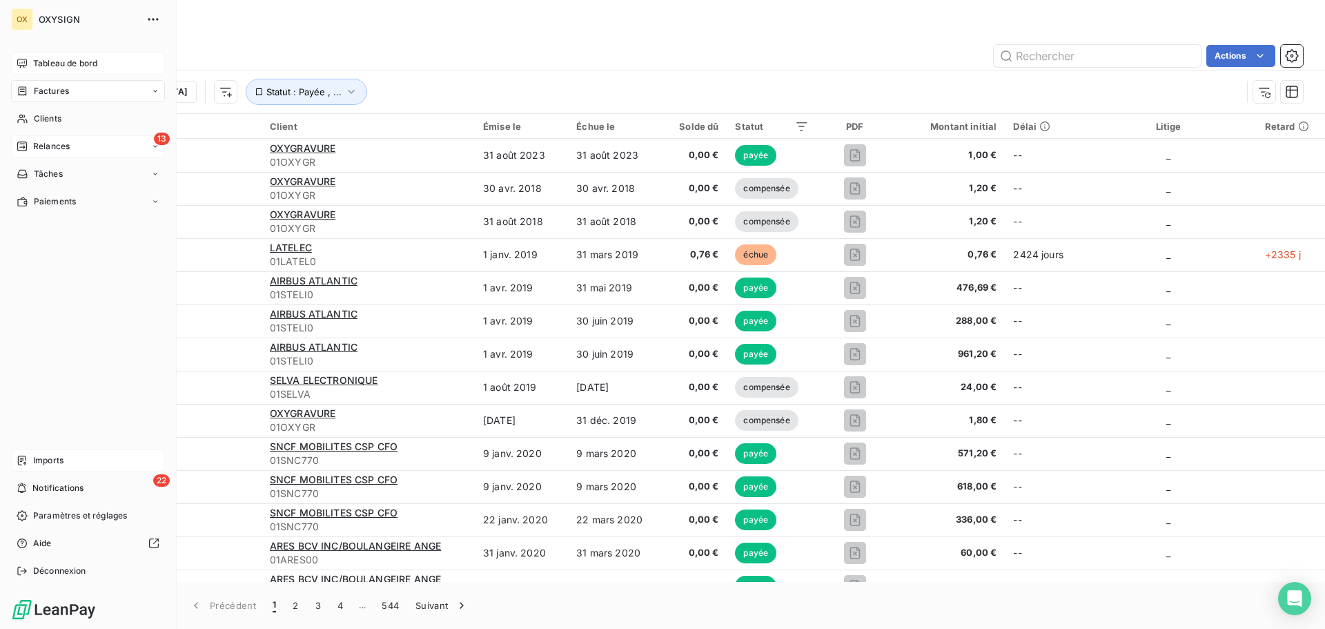
click at [34, 62] on span "Tableau de bord" at bounding box center [65, 63] width 64 height 12
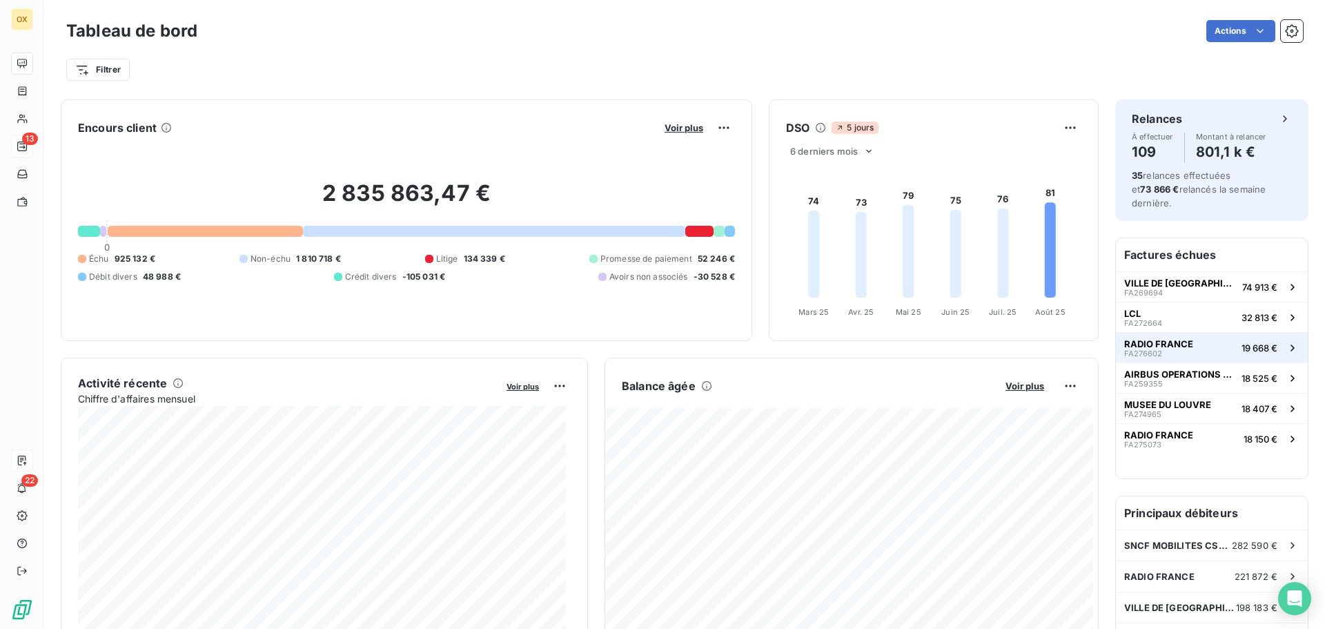
click at [1145, 349] on span "FA276602" at bounding box center [1143, 353] width 38 height 8
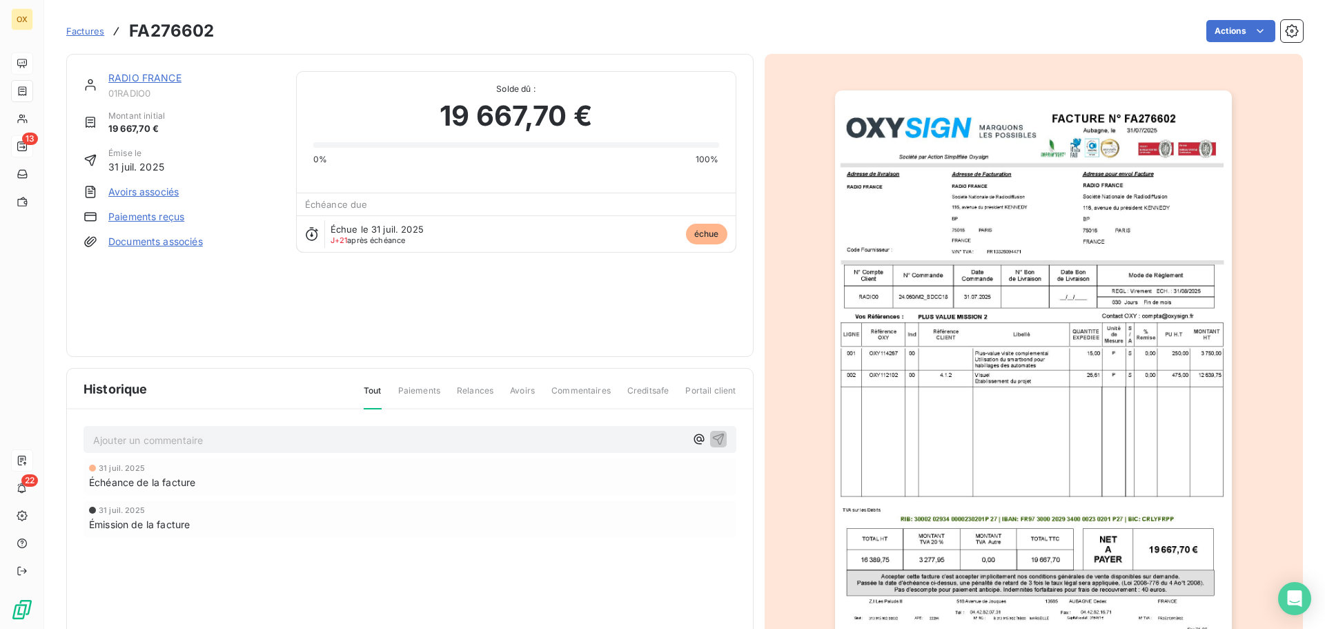
click at [148, 81] on link "RADIO FRANCE" at bounding box center [144, 78] width 73 height 12
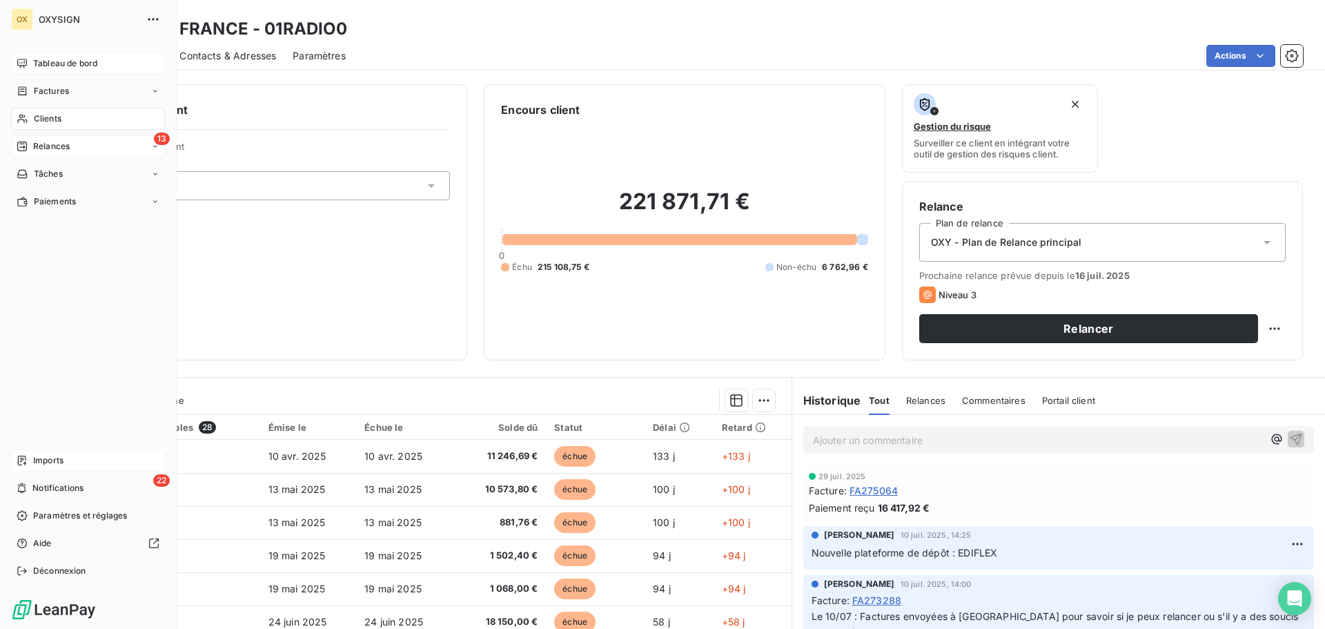
click at [52, 65] on span "Tableau de bord" at bounding box center [65, 63] width 64 height 12
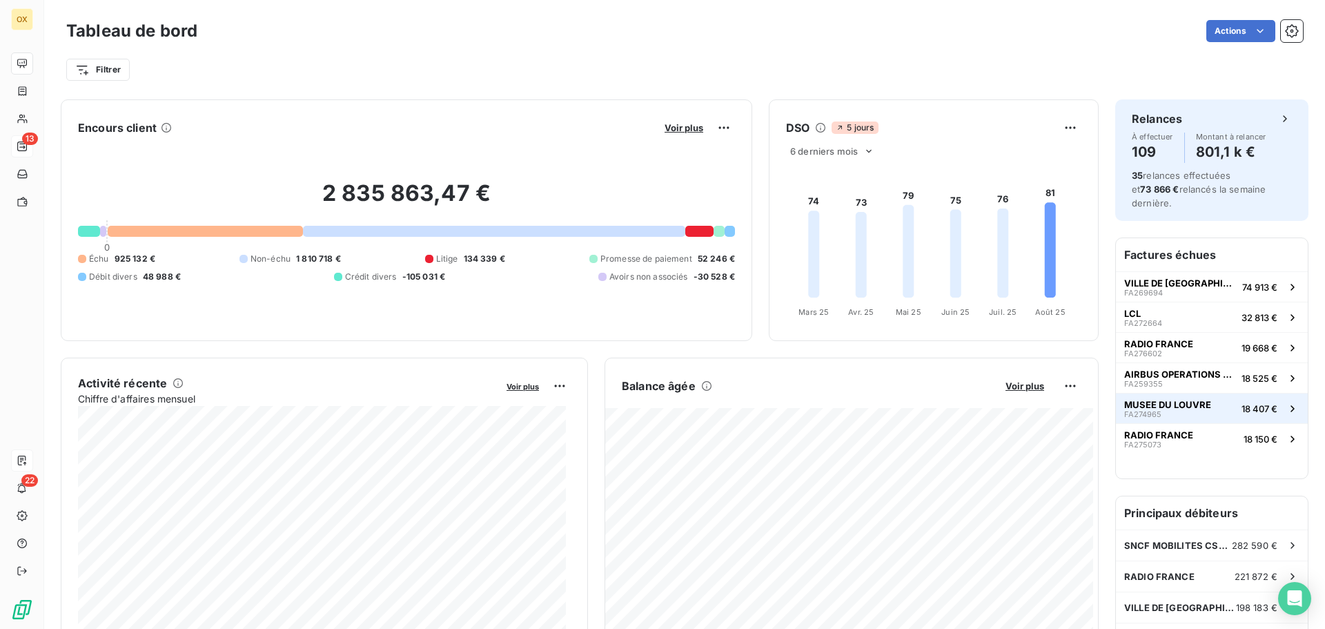
click at [1179, 399] on span "MUSEE DU LOUVRE" at bounding box center [1167, 404] width 87 height 11
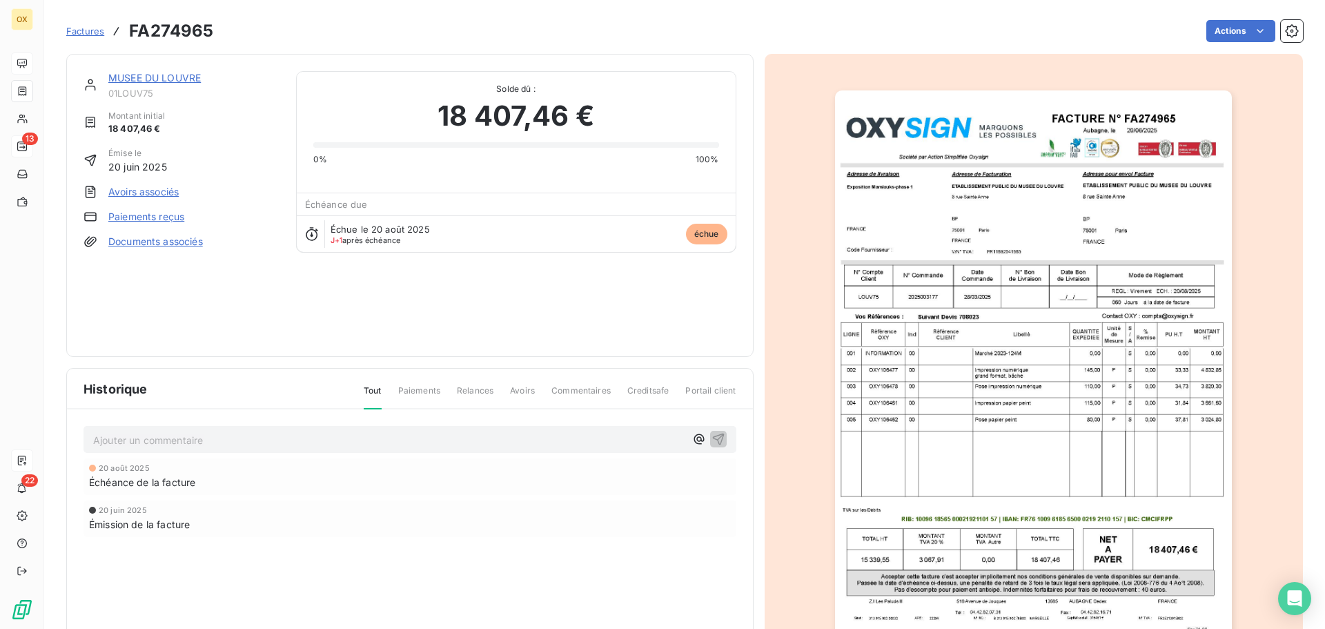
click at [183, 79] on link "MUSEE DU LOUVRE" at bounding box center [154, 78] width 92 height 12
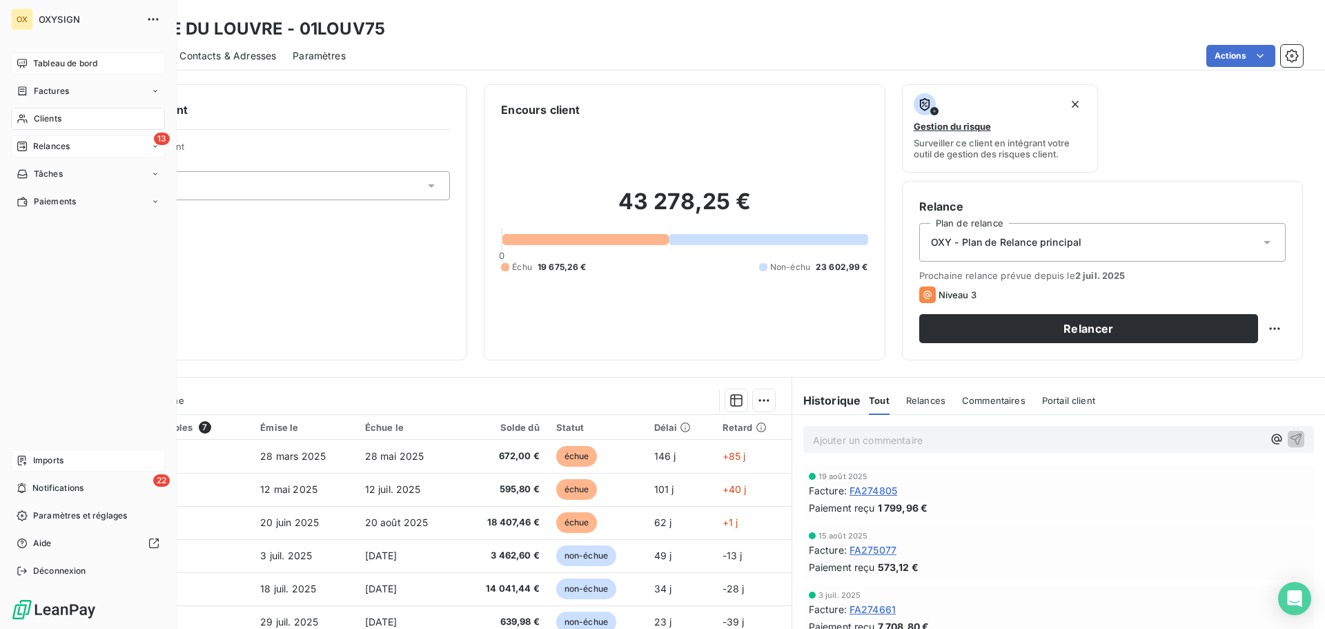
click at [34, 61] on span "Tableau de bord" at bounding box center [65, 63] width 64 height 12
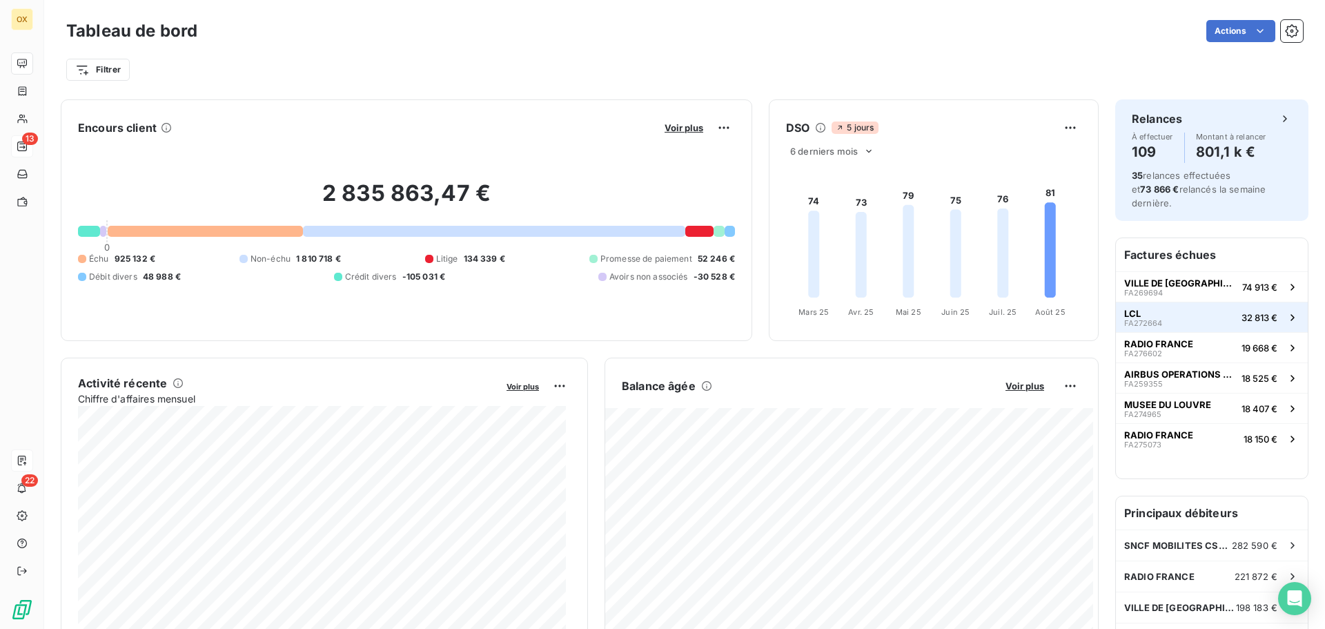
click at [1214, 308] on button "LCL FA272664 32 813 €" at bounding box center [1212, 317] width 192 height 30
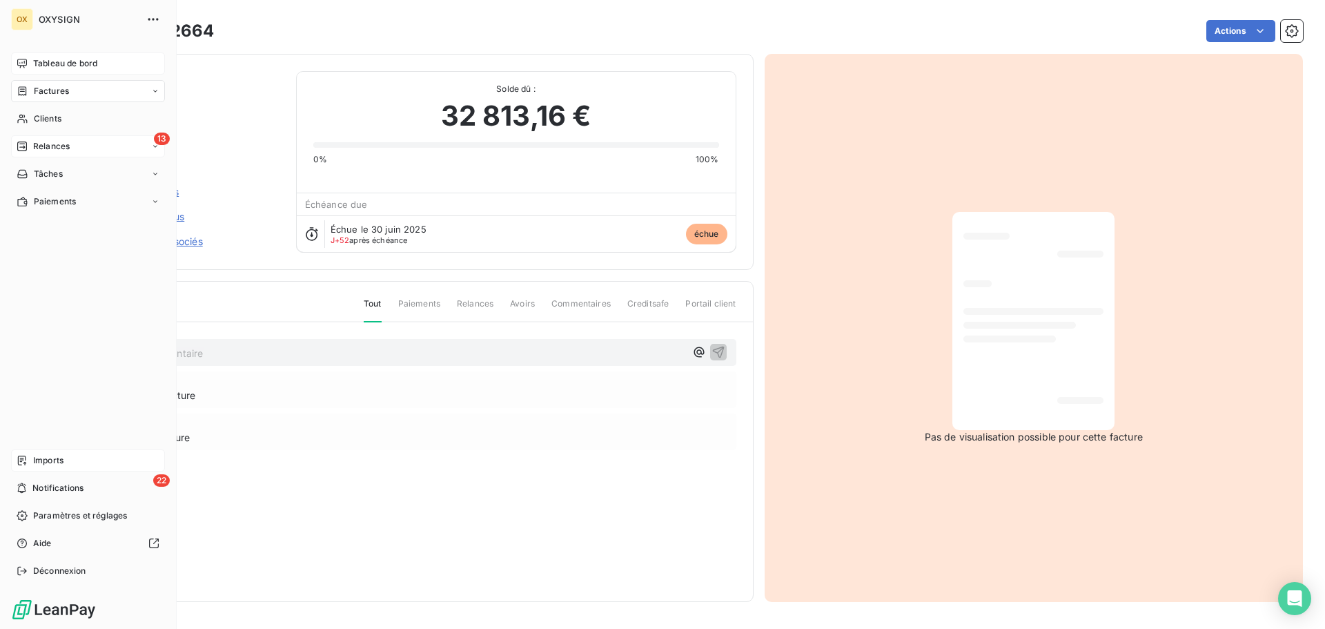
click at [56, 65] on span "Tableau de bord" at bounding box center [65, 63] width 64 height 12
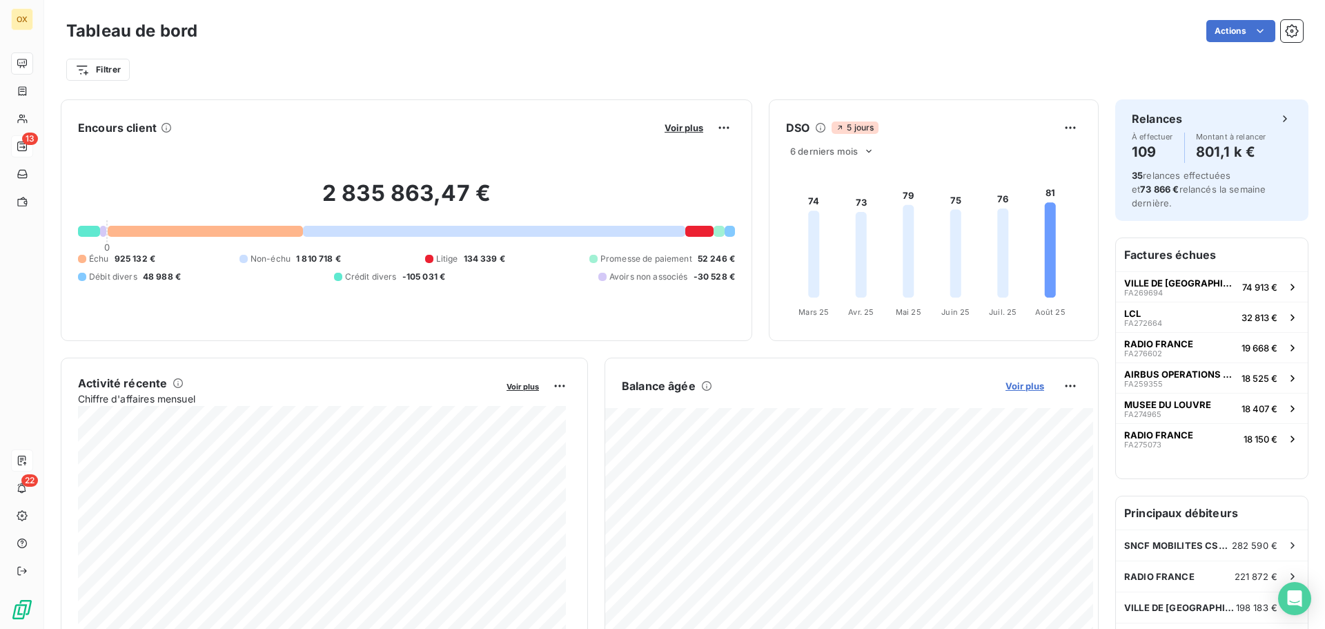
click at [1016, 386] on span "Voir plus" at bounding box center [1024, 385] width 39 height 11
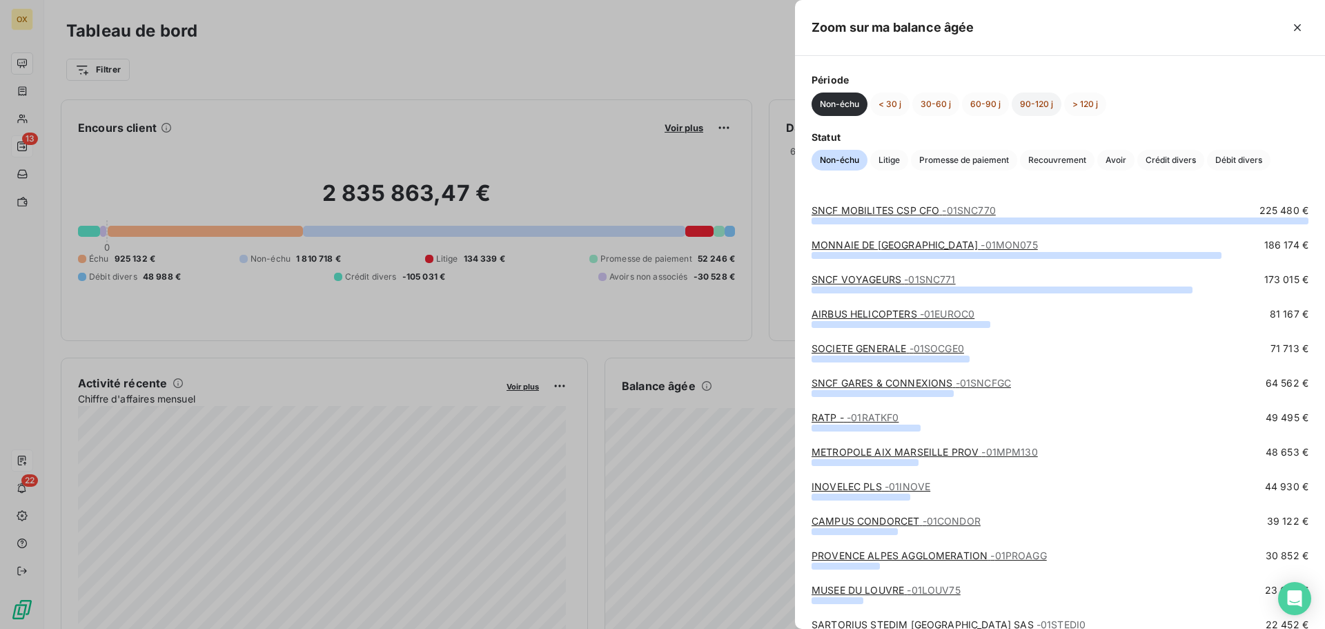
click at [1038, 99] on button "90-120 j" at bounding box center [1037, 103] width 50 height 23
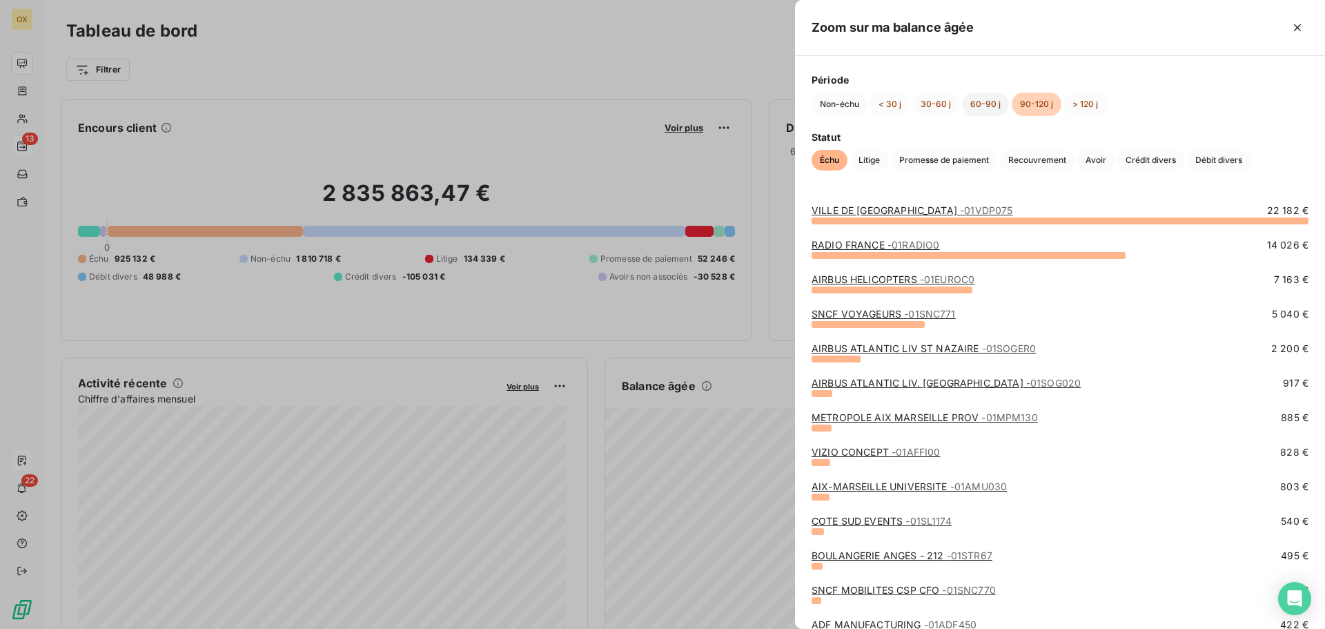
click at [992, 107] on button "60-90 j" at bounding box center [985, 103] width 47 height 23
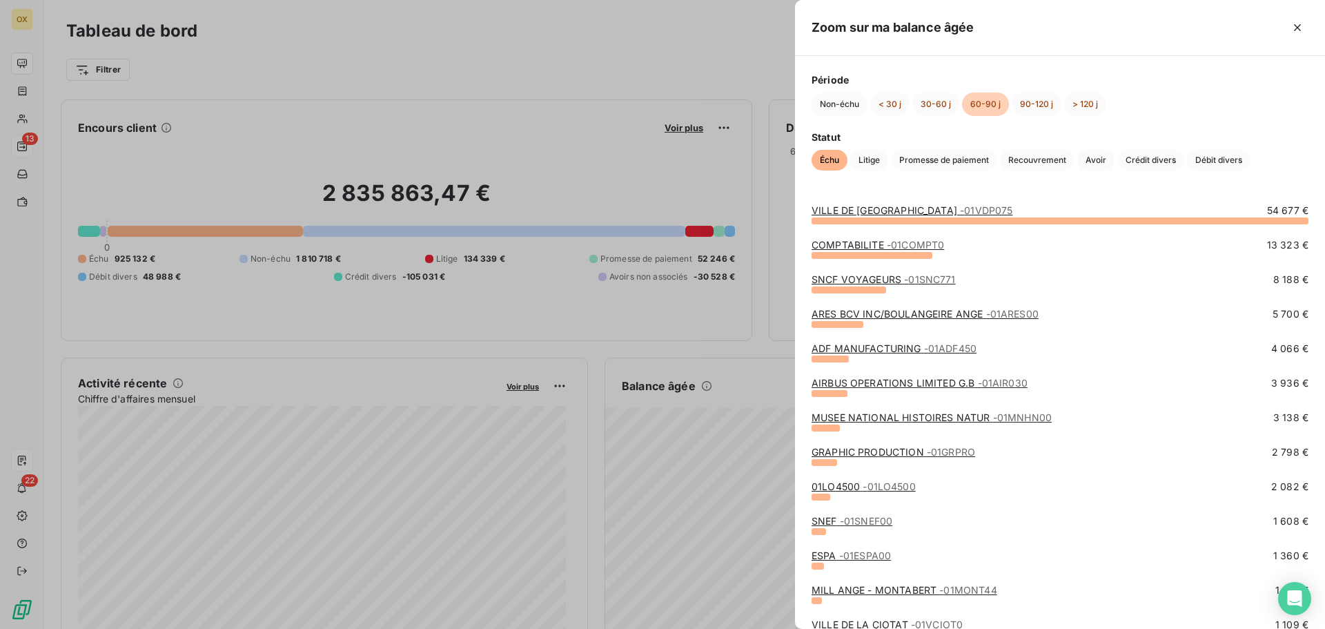
click at [938, 418] on link "MUSEE NATIONAL HISTOIRES NATUR - 01MNHN00" at bounding box center [932, 417] width 240 height 12
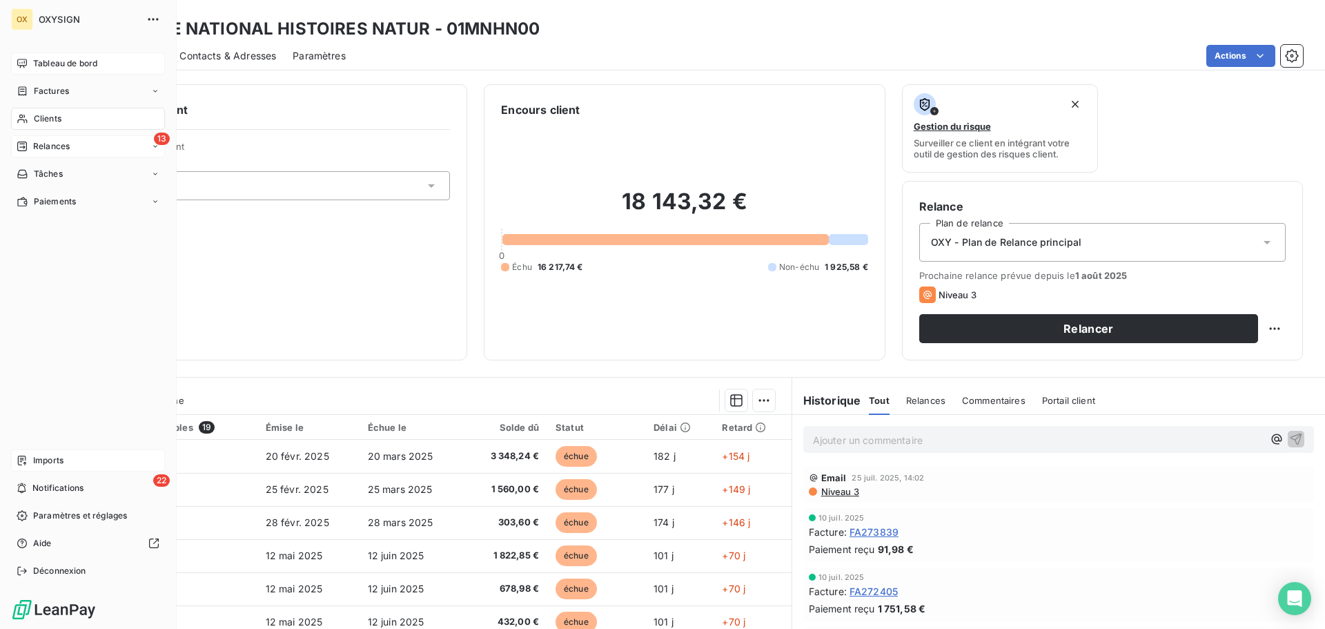
drag, startPoint x: 41, startPoint y: 90, endPoint x: 126, endPoint y: 70, distance: 87.7
click at [41, 90] on span "Factures" at bounding box center [51, 91] width 35 height 12
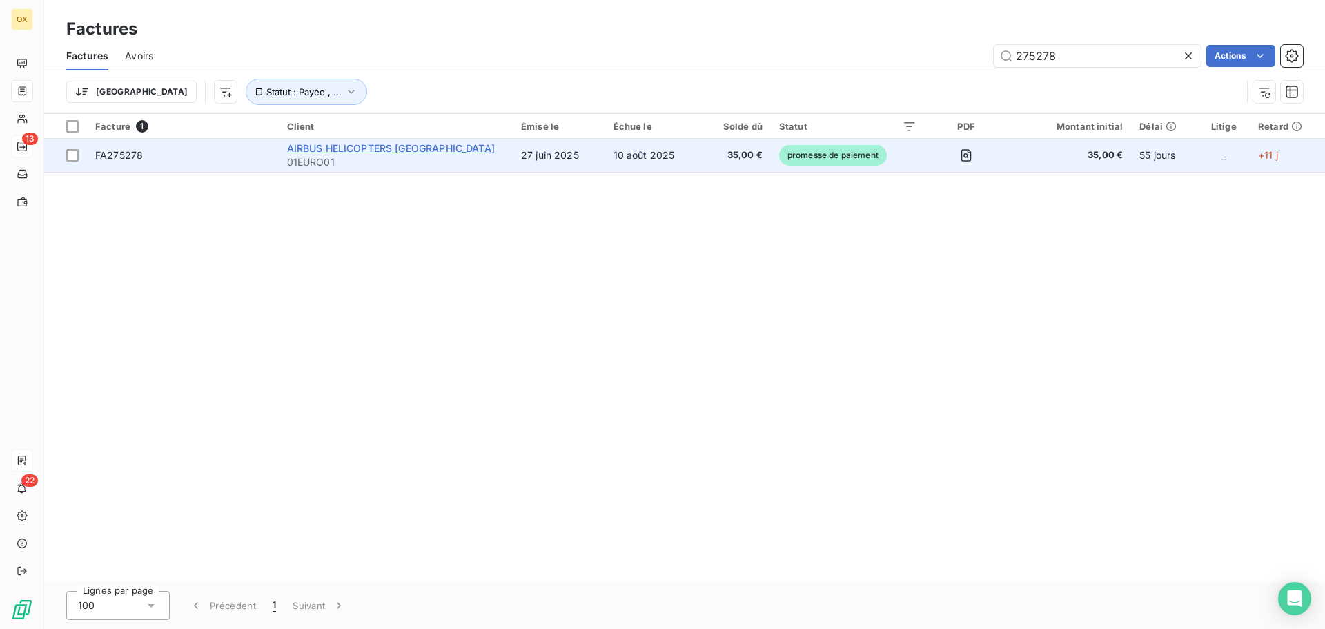
type input "275278"
click at [311, 150] on span "AIRBUS HELICOPTERS [GEOGRAPHIC_DATA]" at bounding box center [391, 148] width 208 height 12
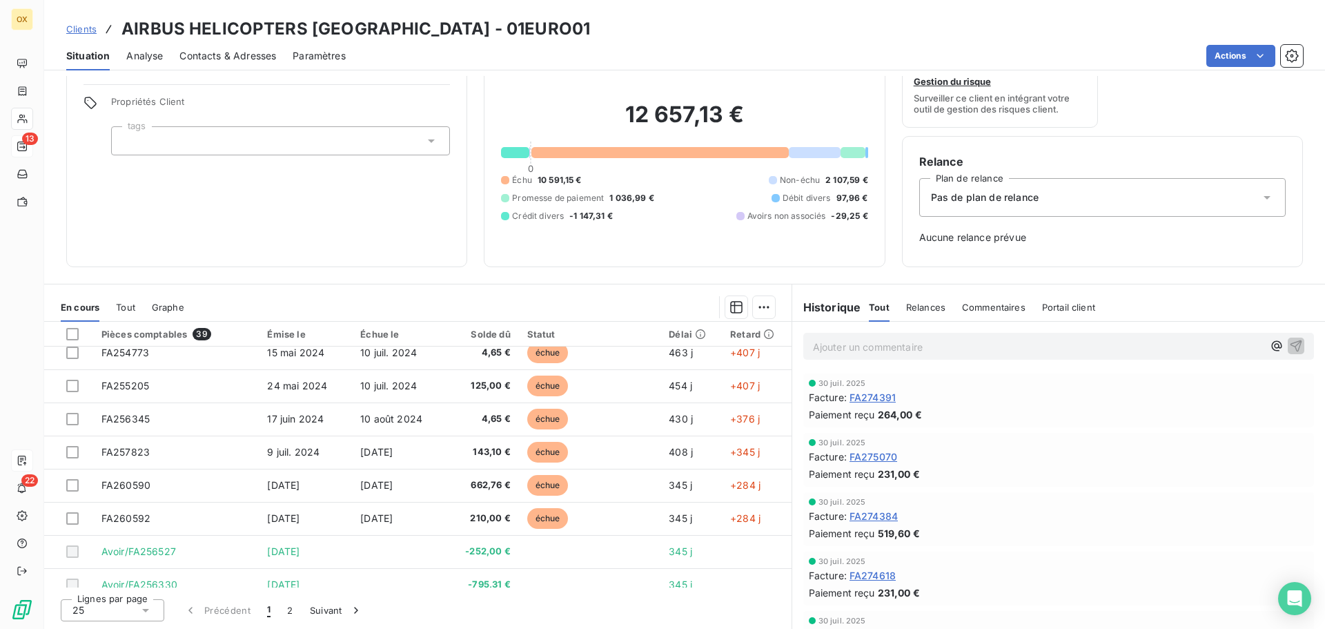
scroll to position [105, 0]
